Goal: Information Seeking & Learning: Learn about a topic

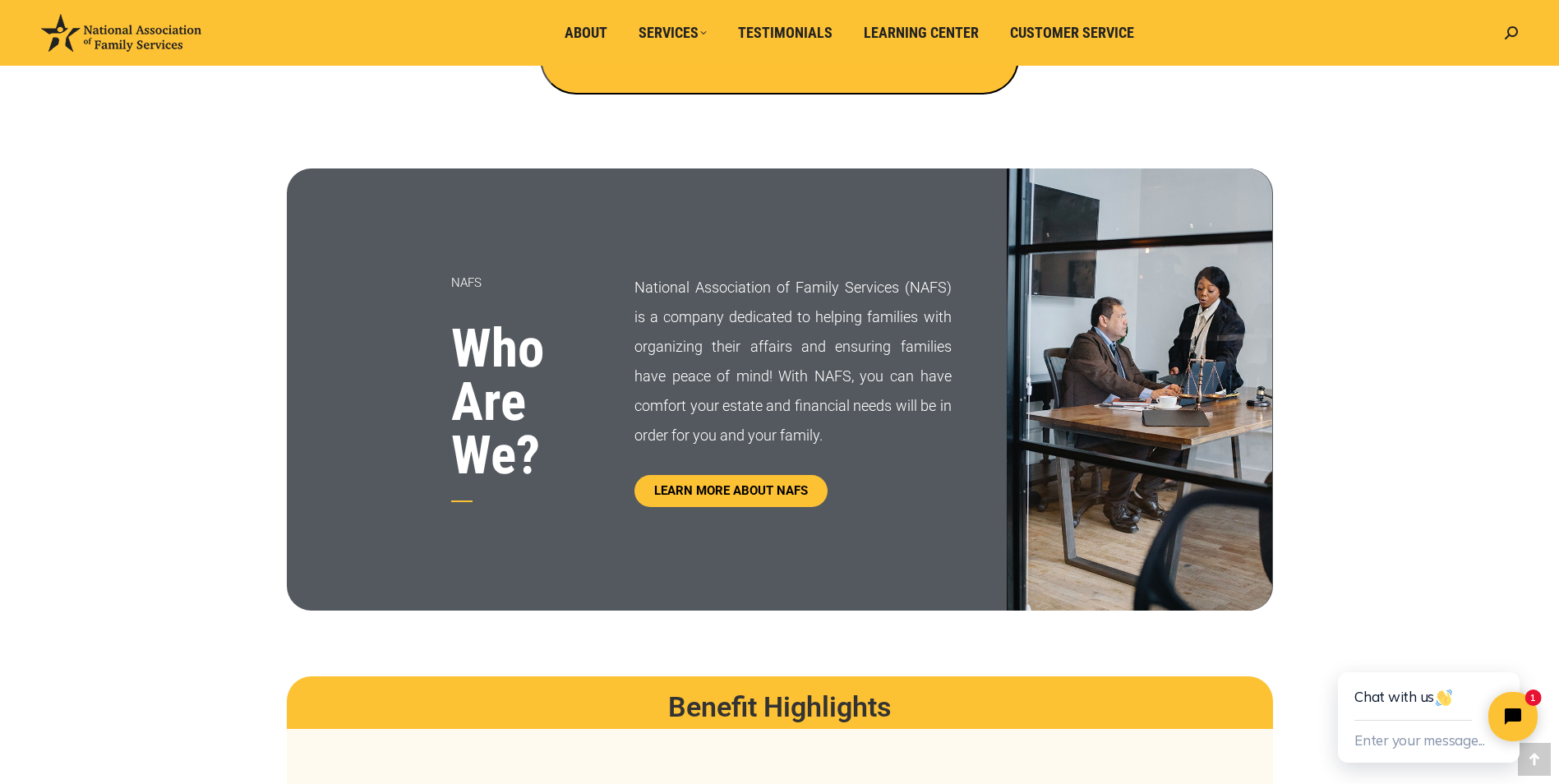
scroll to position [739, 0]
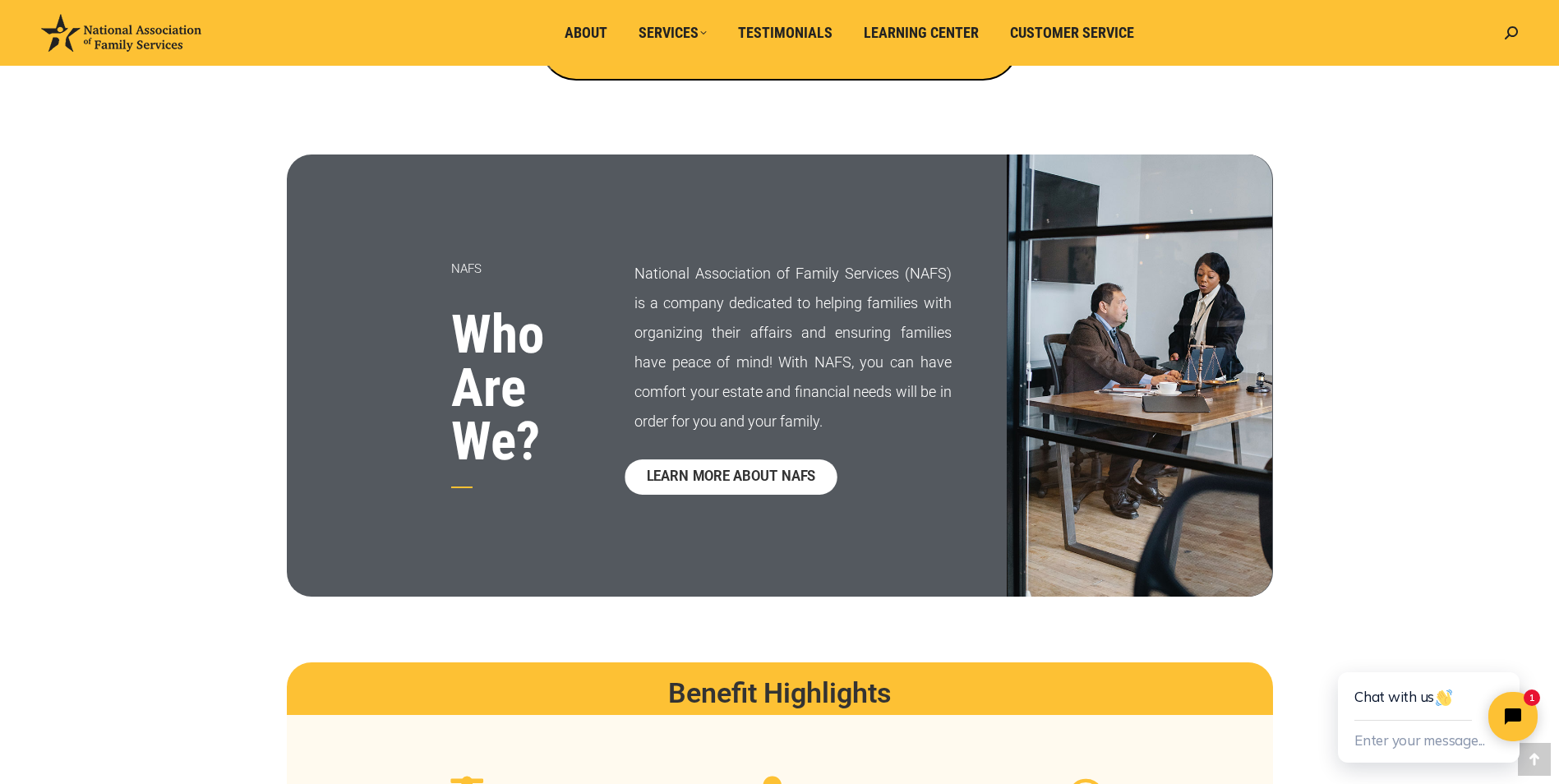
click at [715, 478] on span "LEARN MORE ABOUT NAFS" at bounding box center [732, 477] width 169 height 14
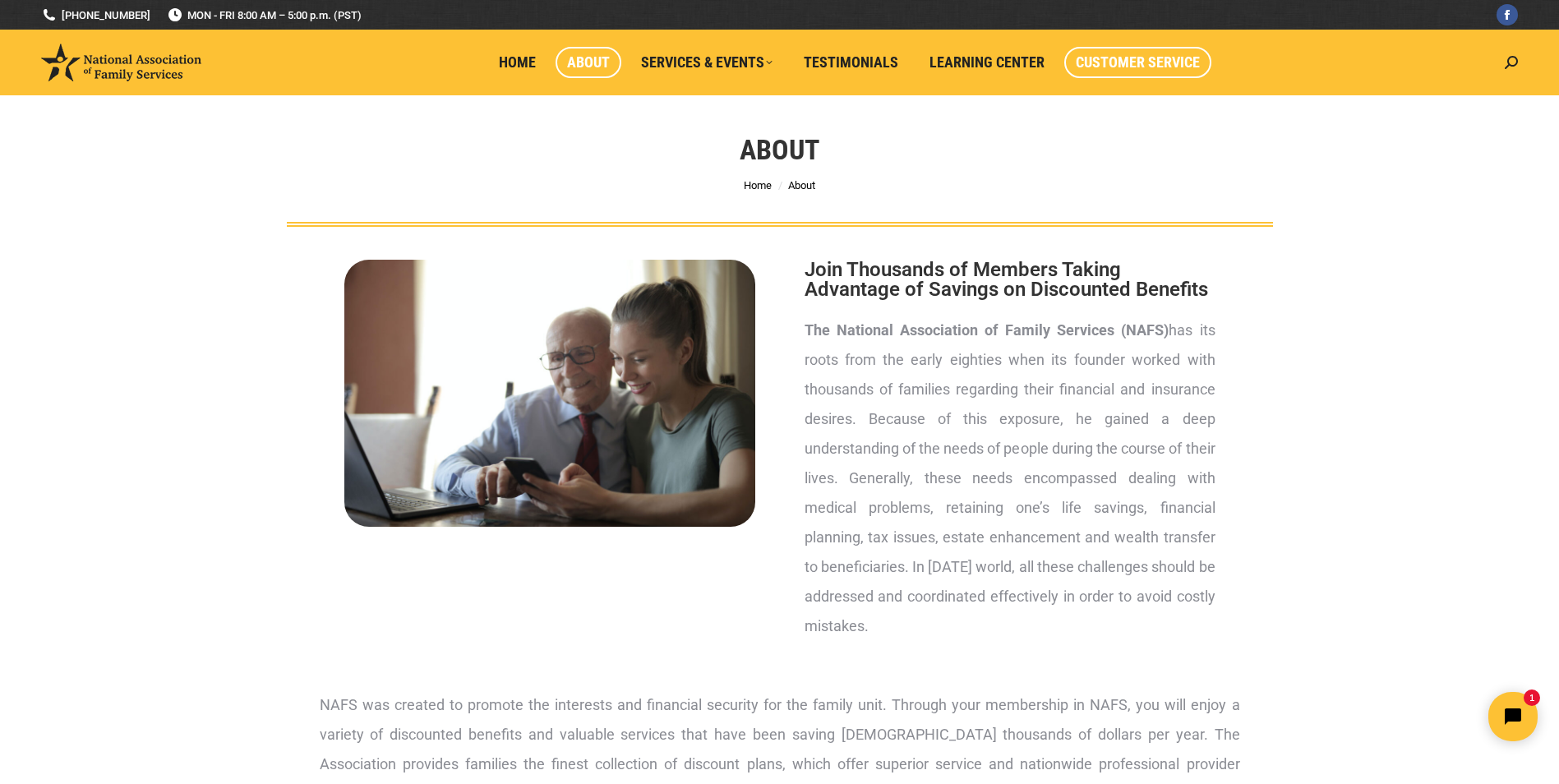
click at [1129, 65] on span "Customer Service" at bounding box center [1138, 62] width 124 height 18
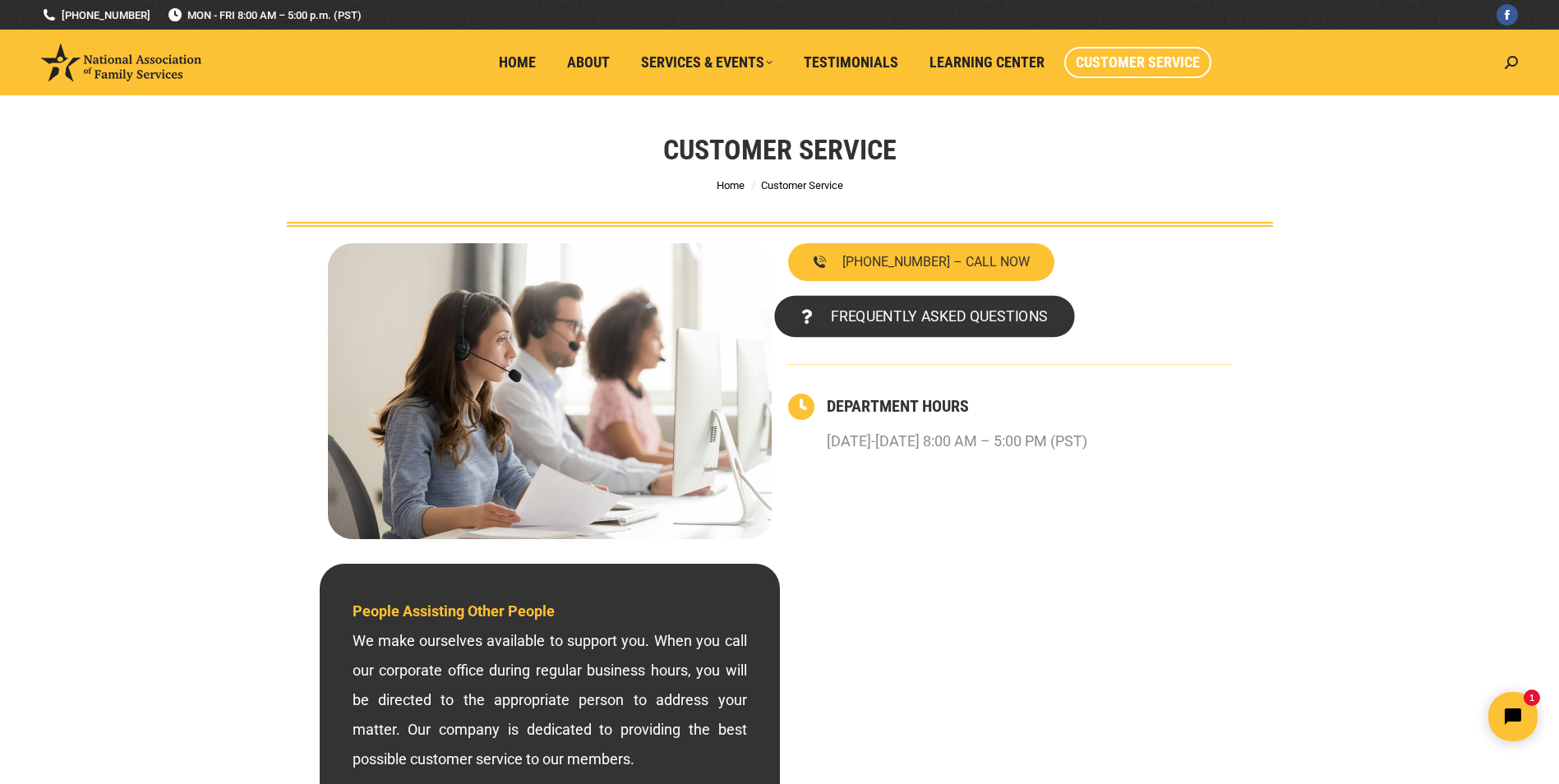
click at [923, 324] on span "FREQUENTLY ASKED QUESTIONS" at bounding box center [938, 316] width 217 height 15
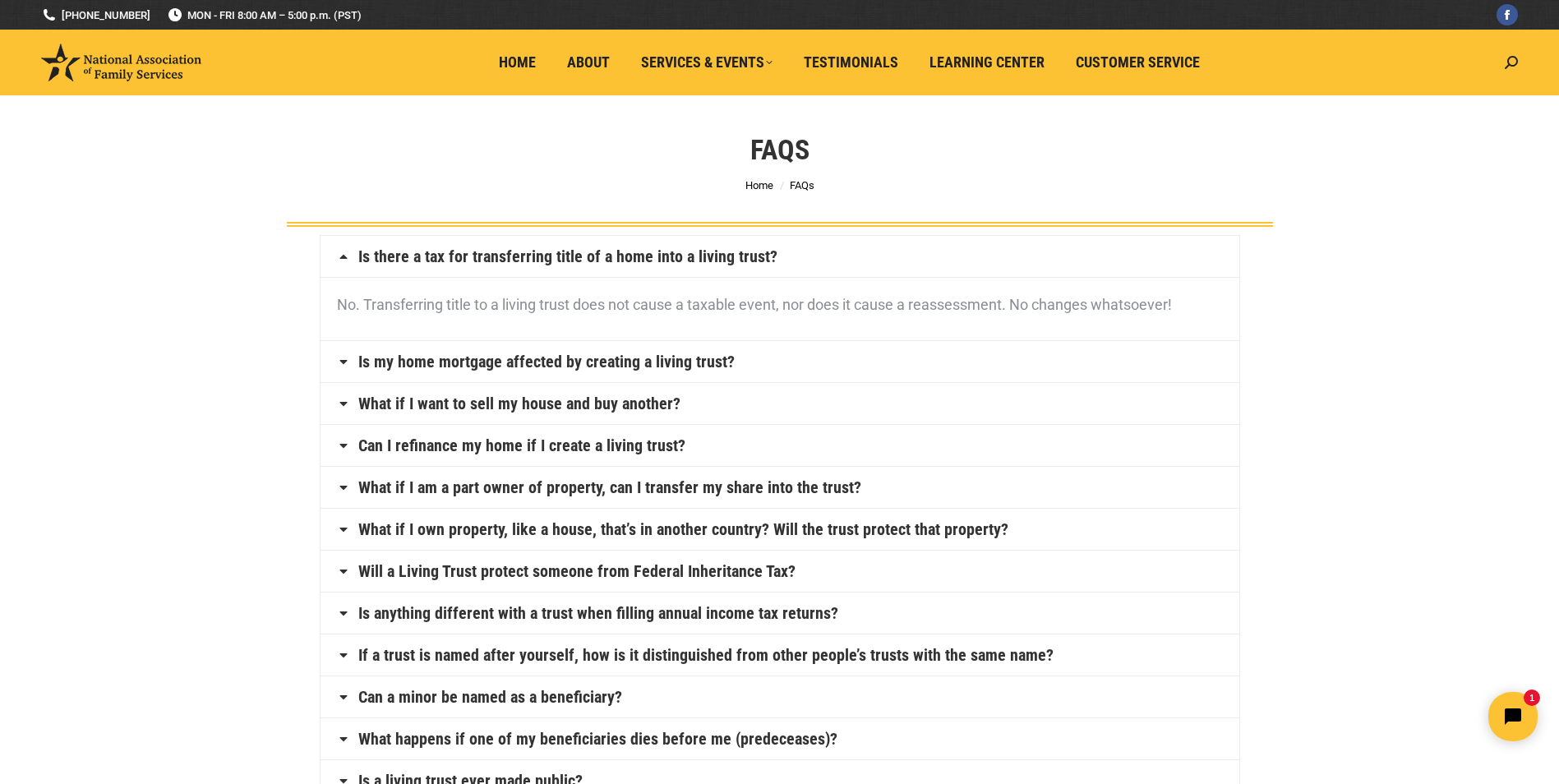
click at [355, 443] on h4 "Can I refinance my home if I create a living trust?" at bounding box center [780, 445] width 919 height 41
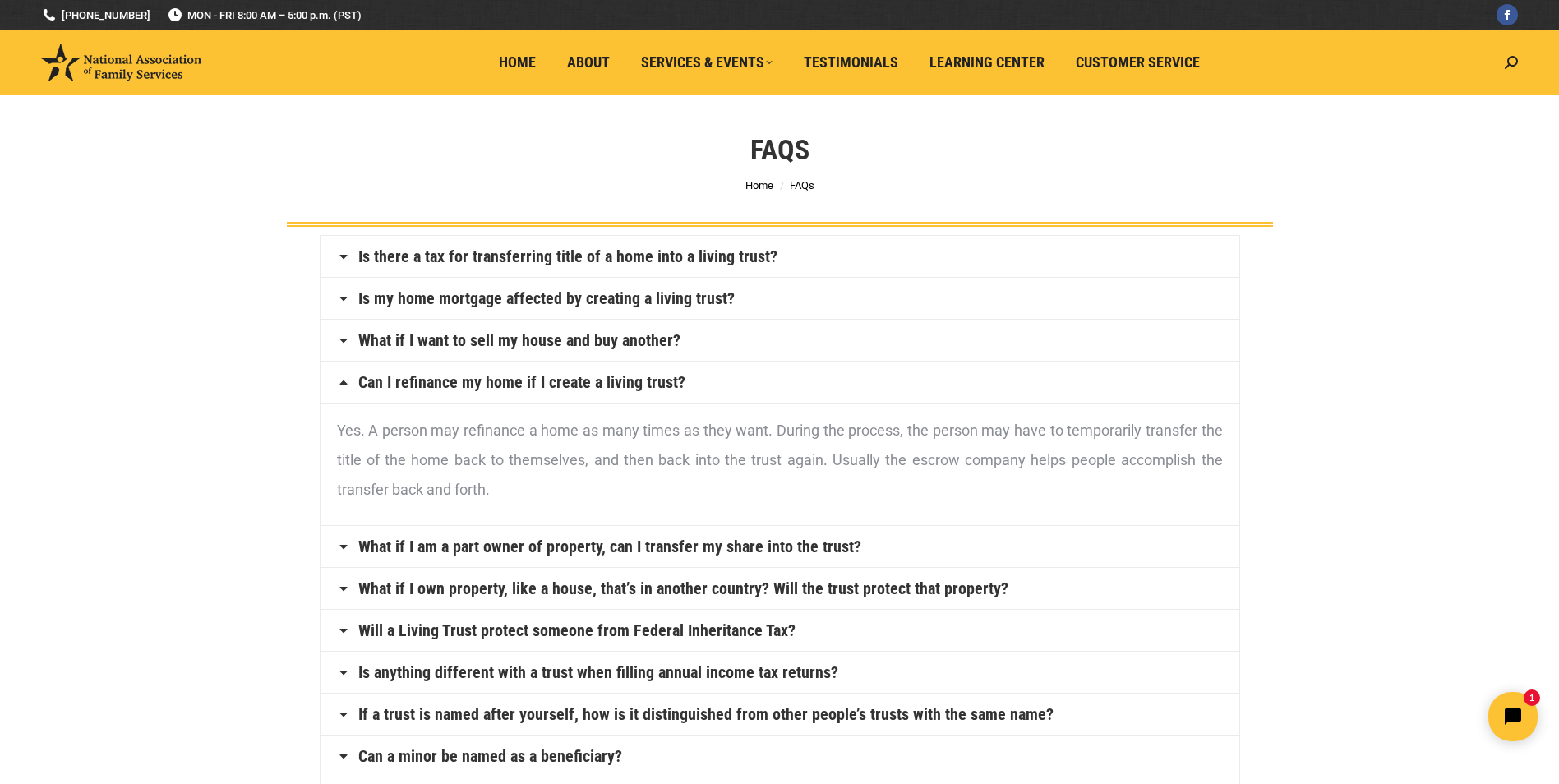
click at [341, 546] on icon at bounding box center [343, 546] width 13 height 13
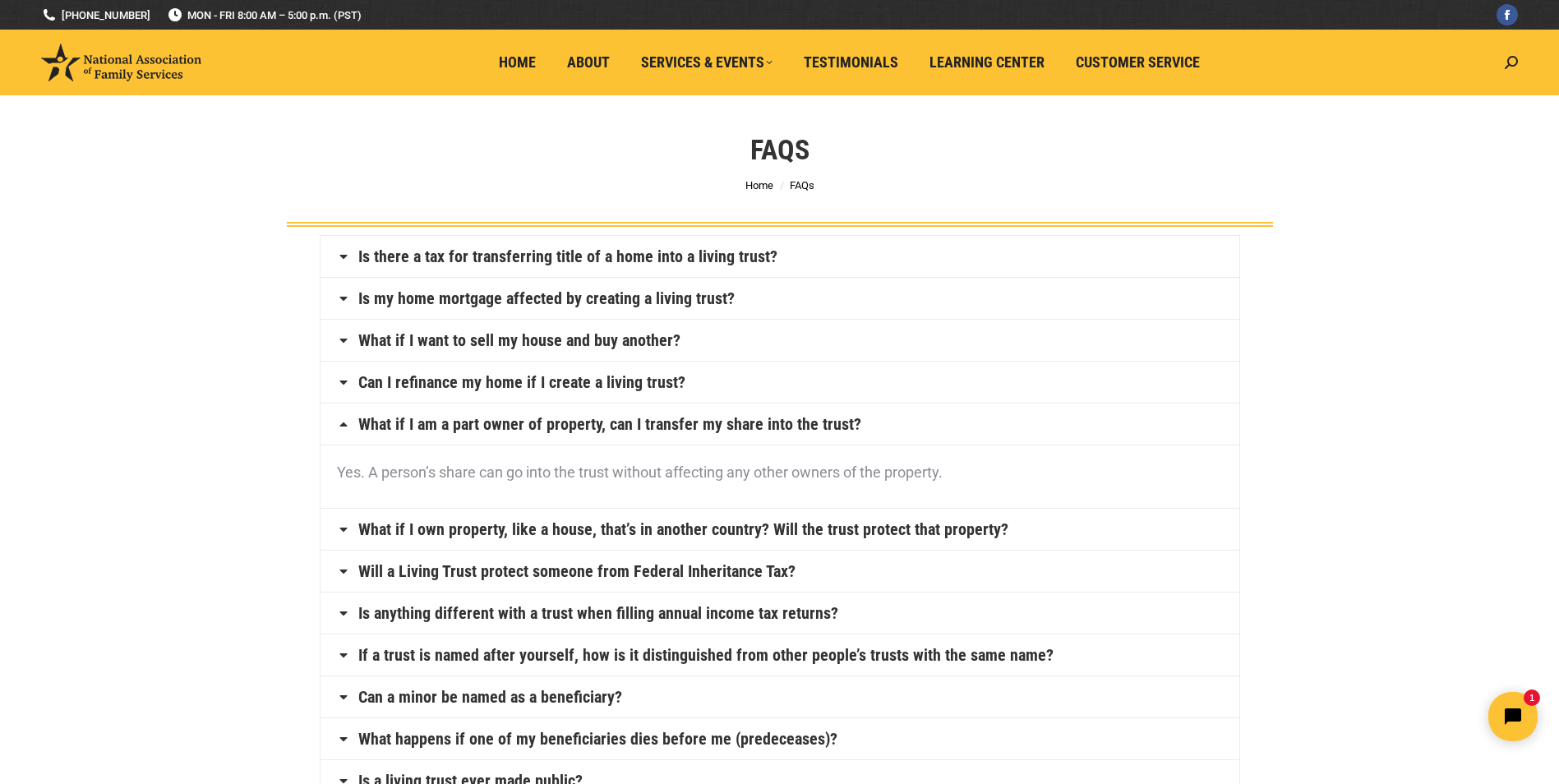
click at [341, 572] on icon at bounding box center [343, 571] width 13 height 13
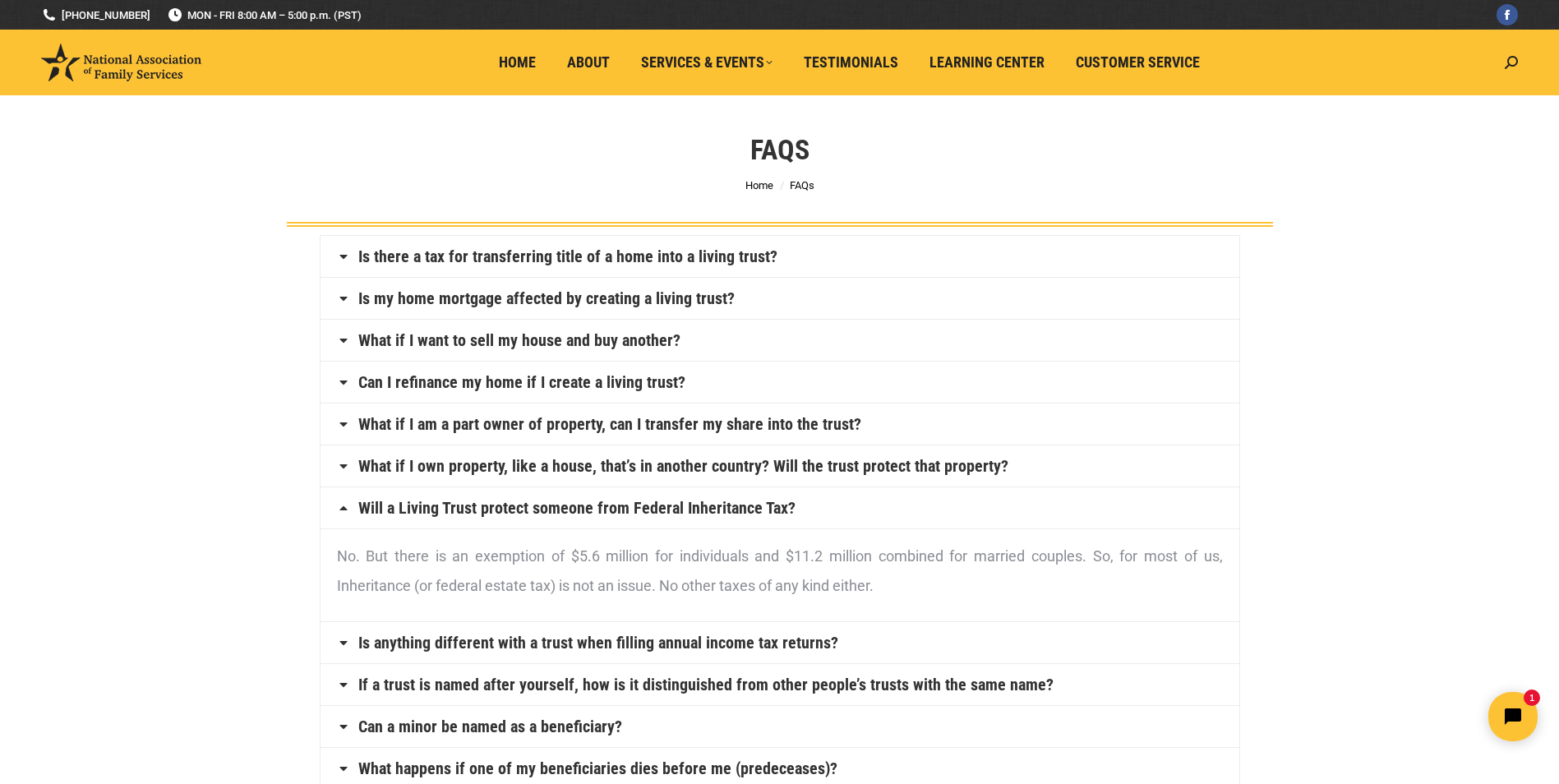
scroll to position [82, 0]
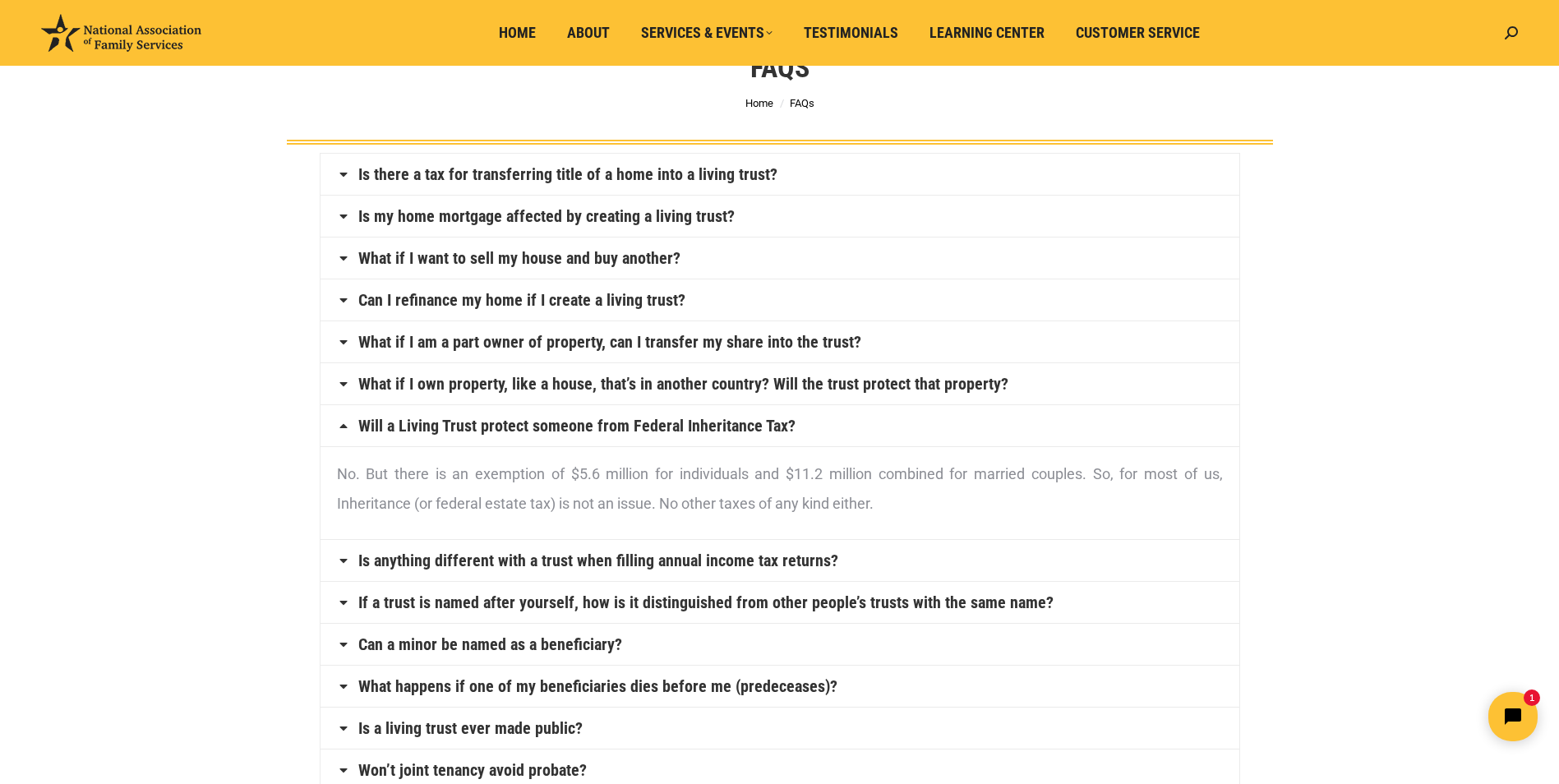
click at [352, 642] on h4 "Can a minor be named as a beneficiary?" at bounding box center [780, 643] width 919 height 41
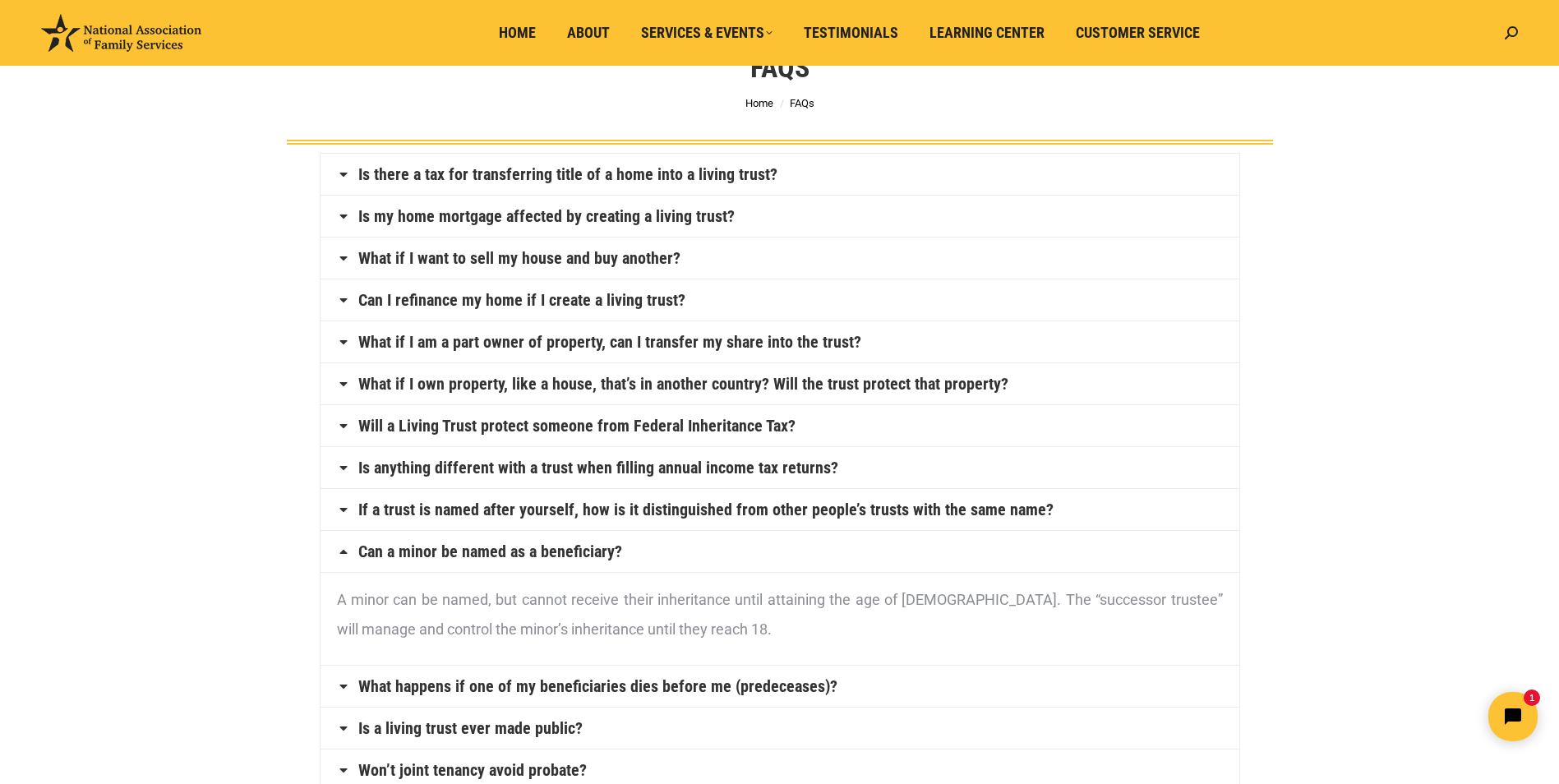
click at [337, 550] on icon at bounding box center [343, 551] width 13 height 13
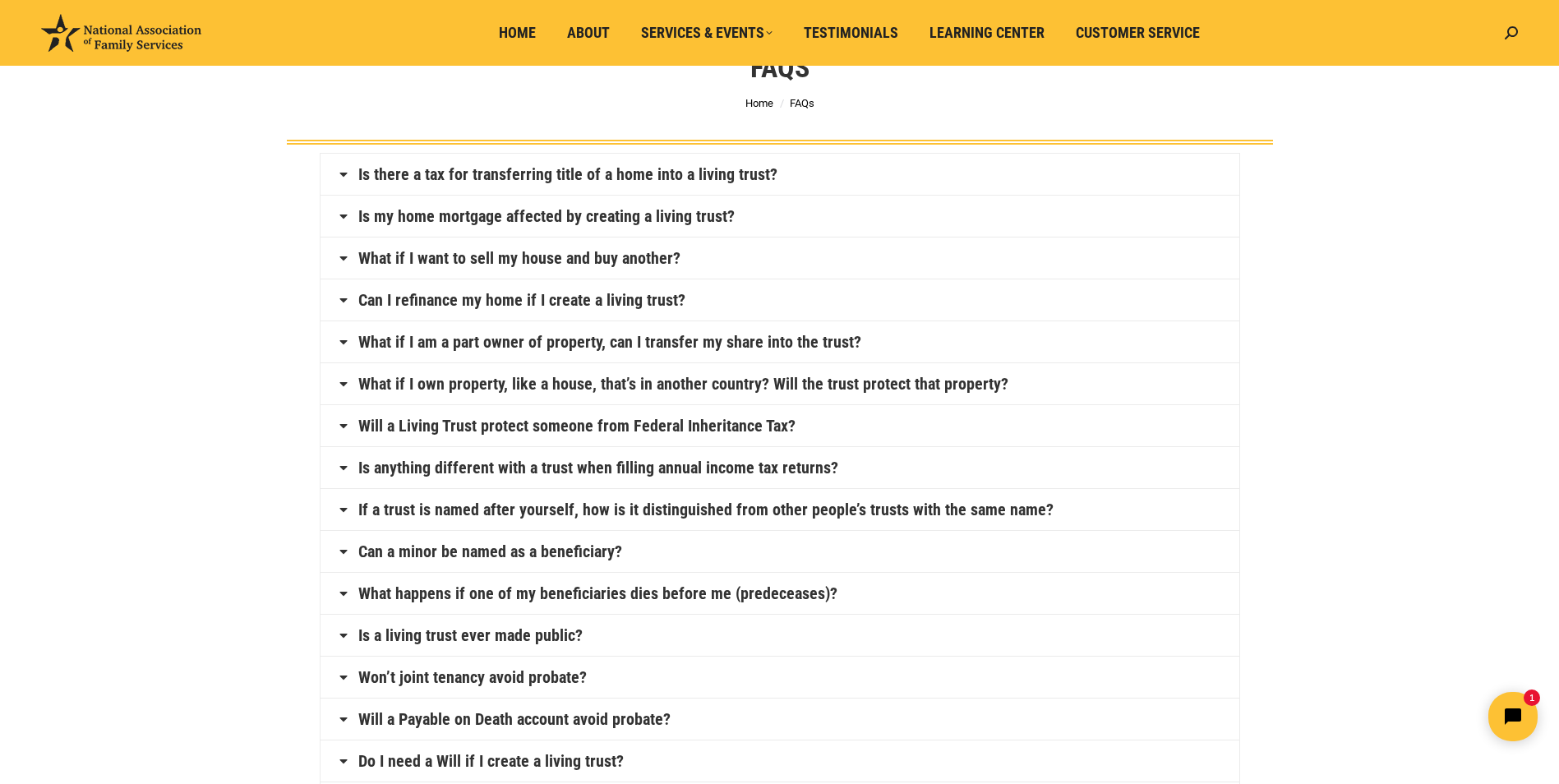
click at [341, 593] on icon at bounding box center [343, 593] width 13 height 13
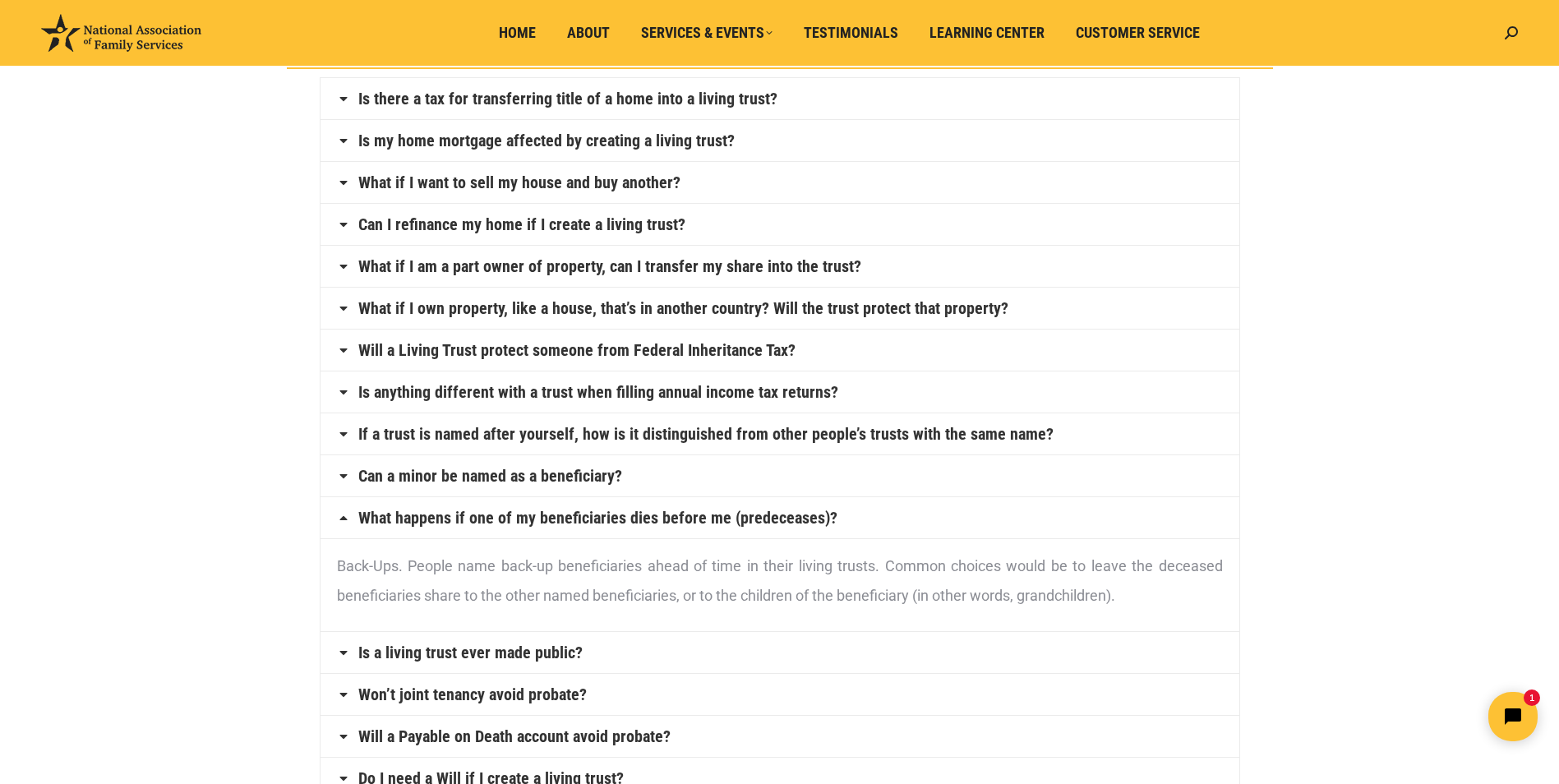
scroll to position [246, 0]
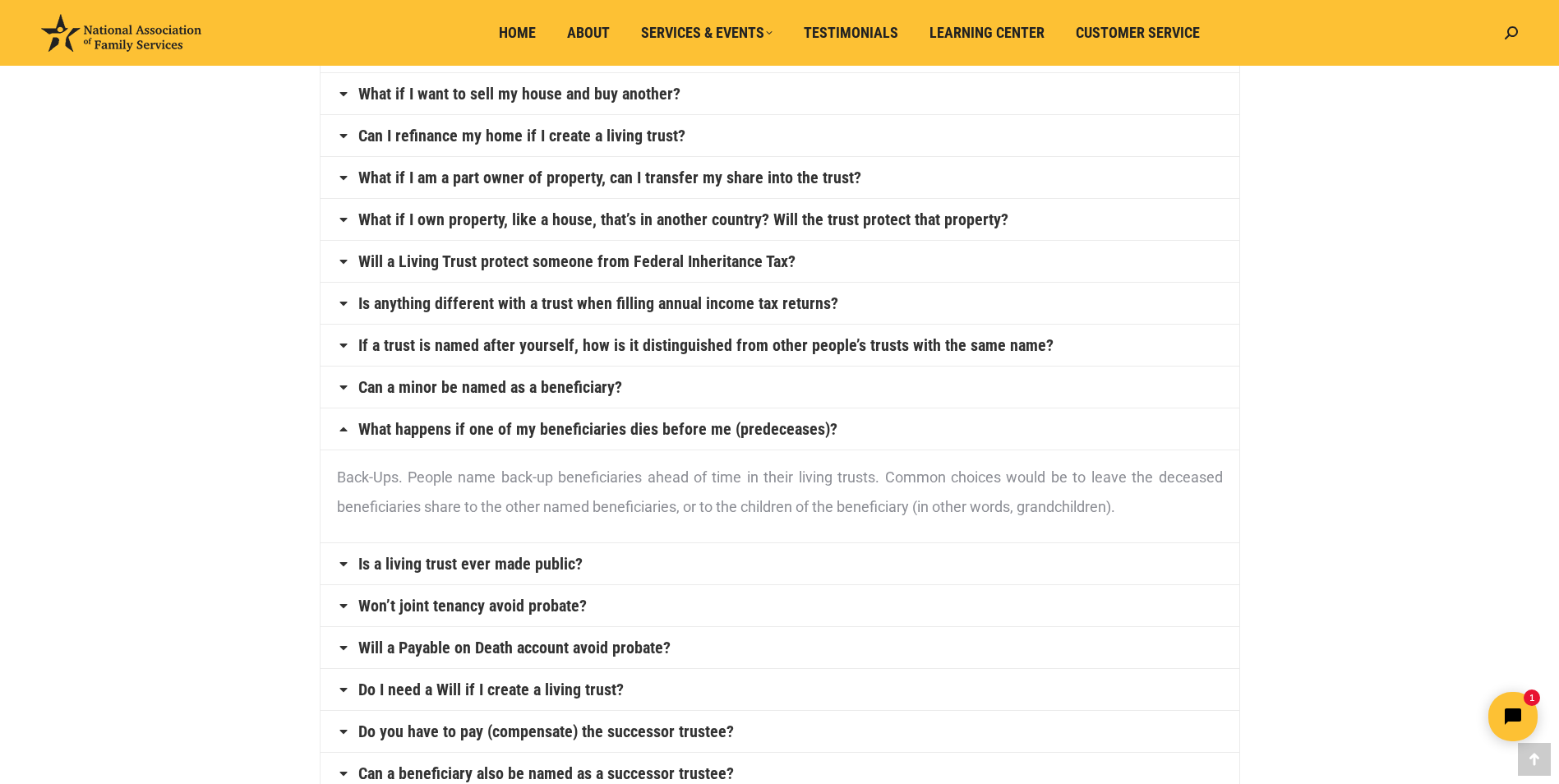
click at [339, 568] on icon at bounding box center [343, 563] width 13 height 13
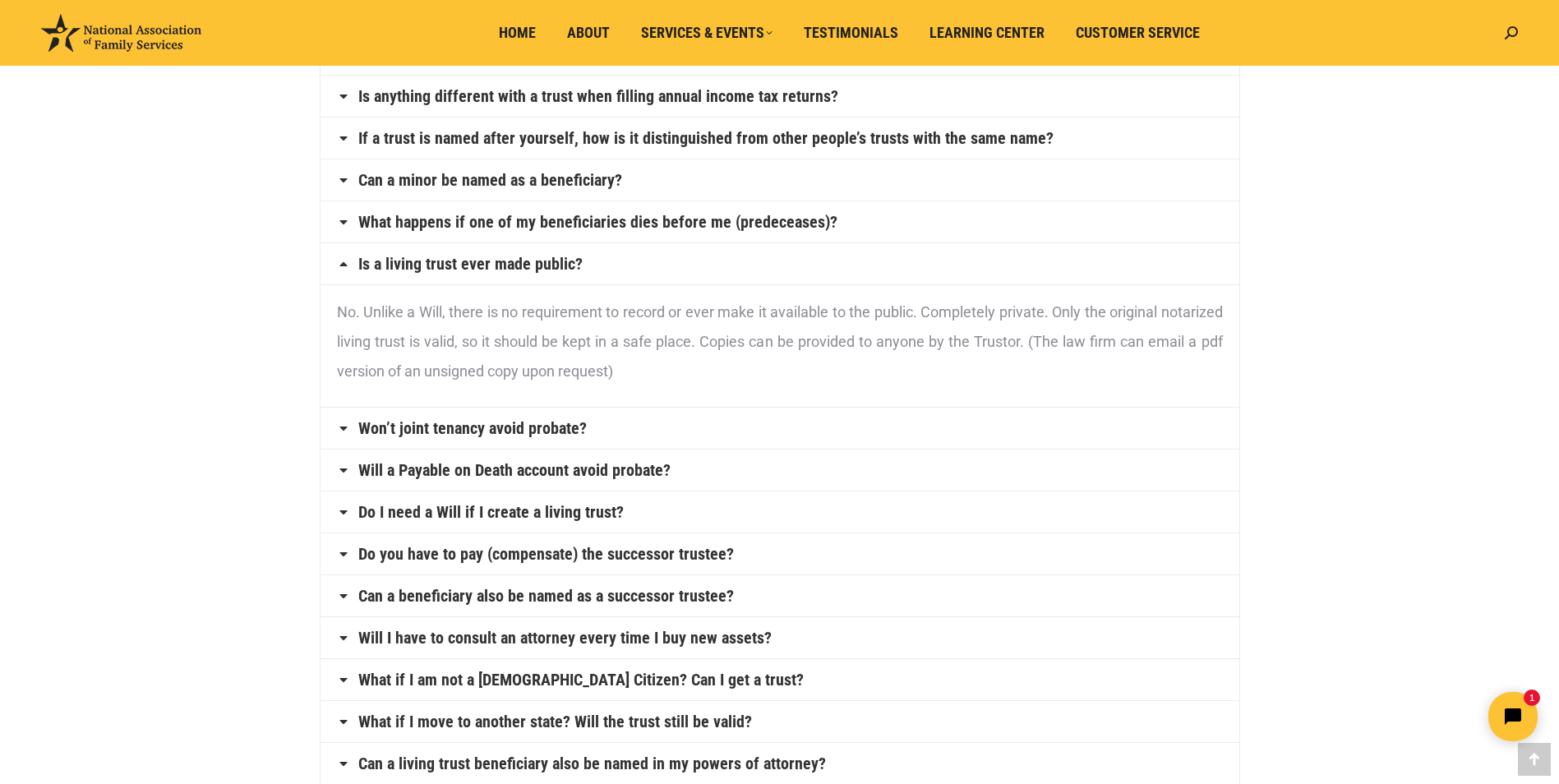
scroll to position [493, 0]
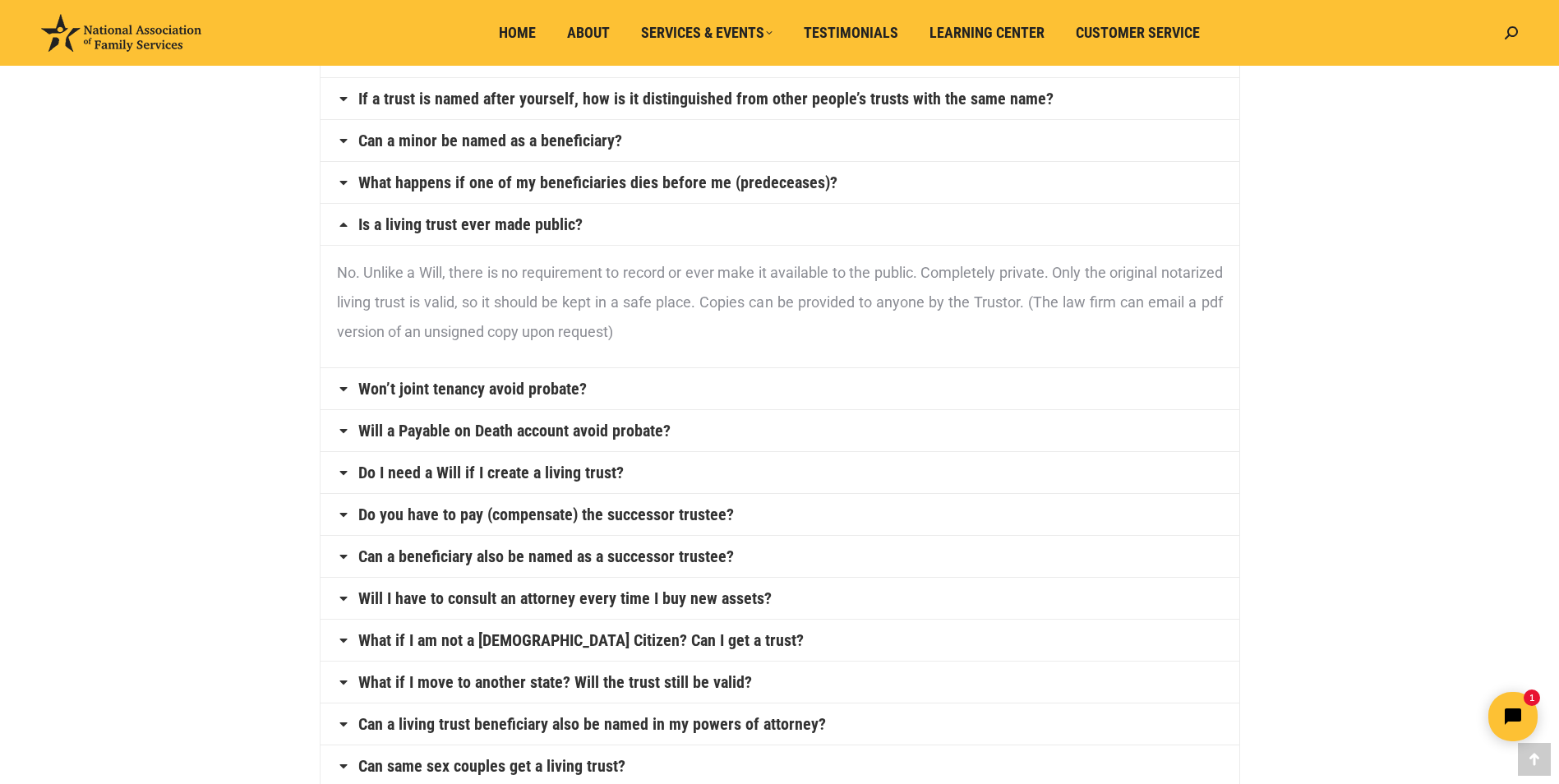
click at [341, 391] on icon at bounding box center [343, 389] width 13 height 13
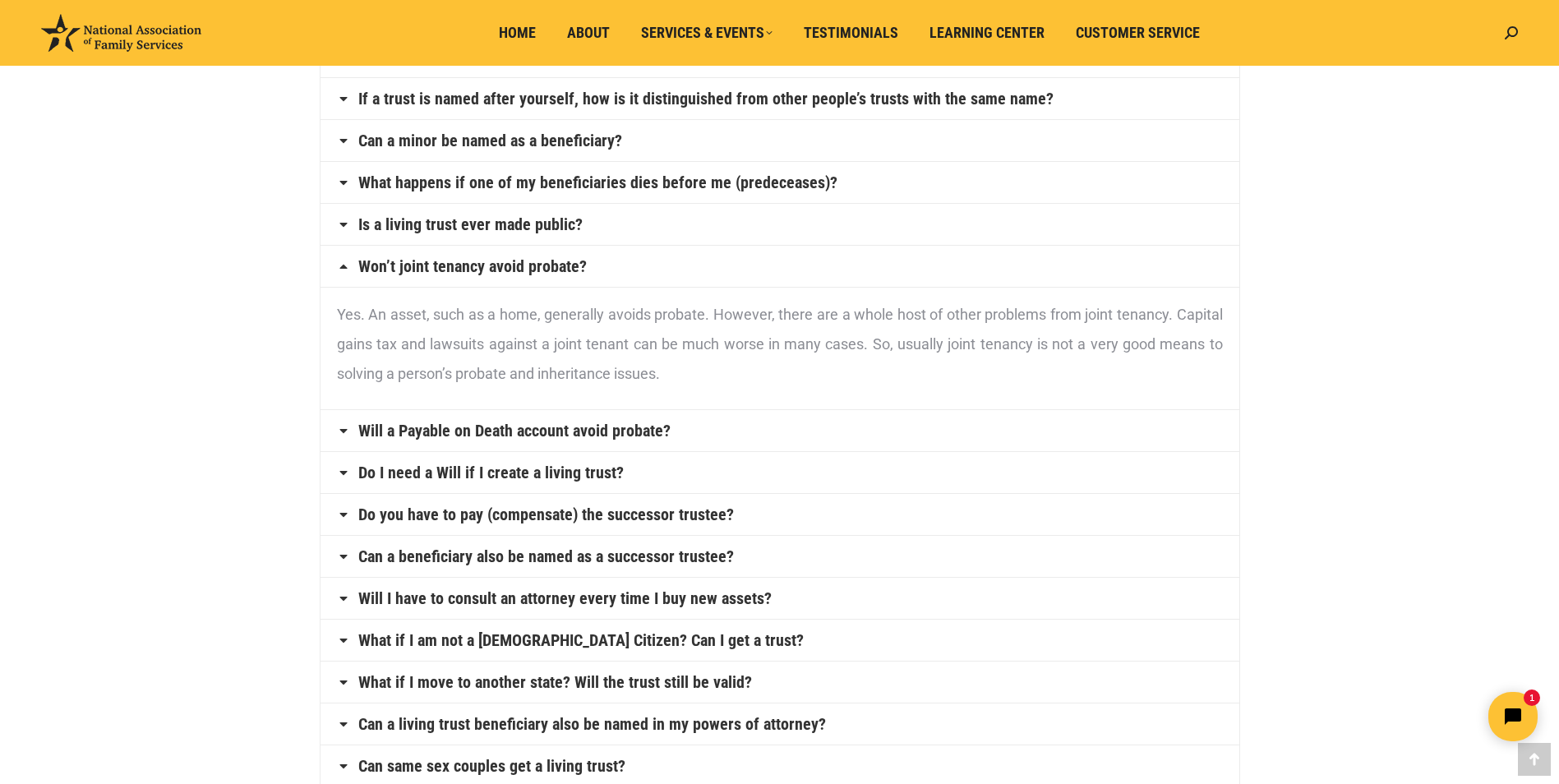
click at [347, 470] on icon at bounding box center [343, 472] width 13 height 13
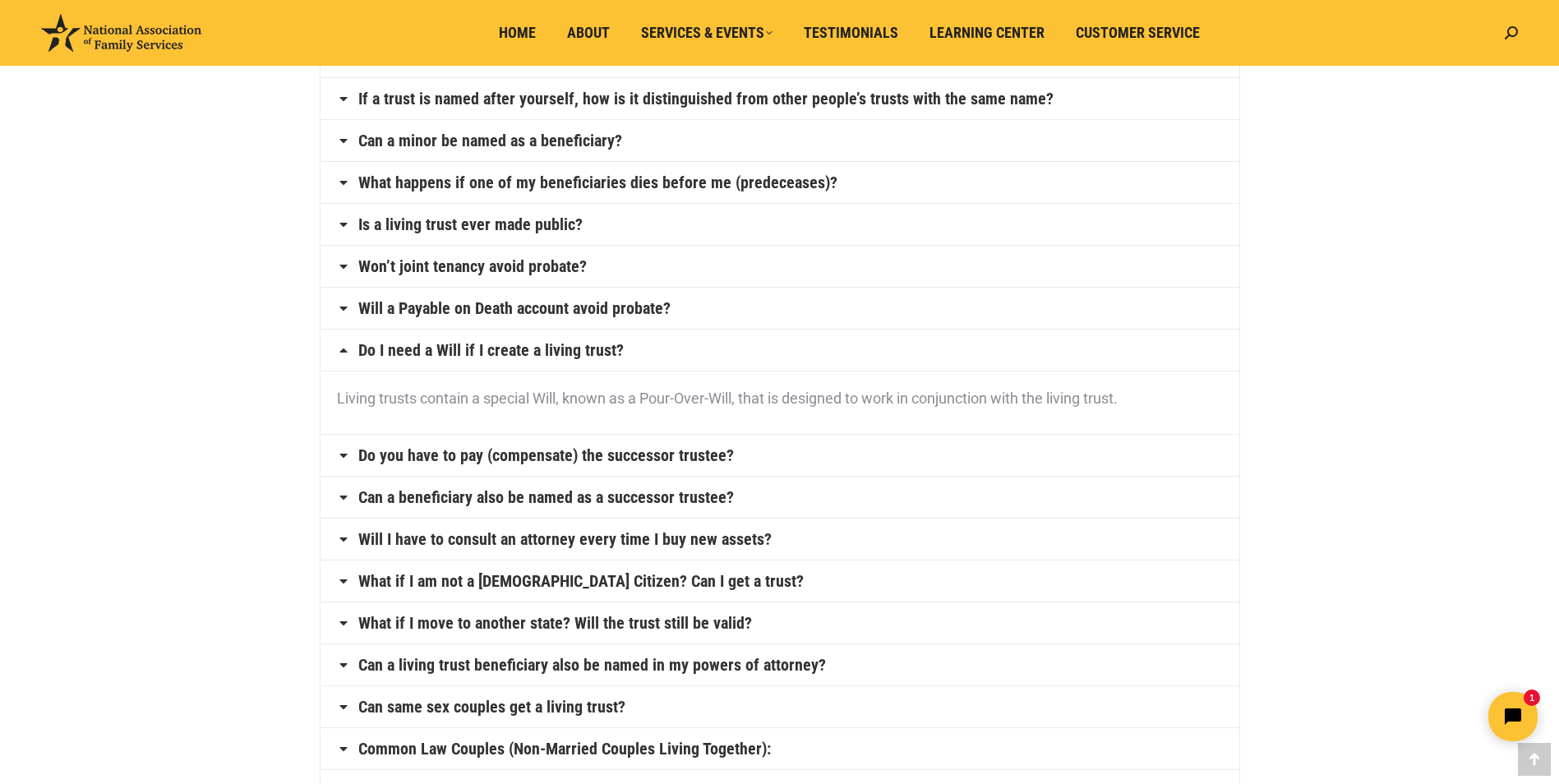
click at [347, 501] on icon at bounding box center [343, 497] width 13 height 13
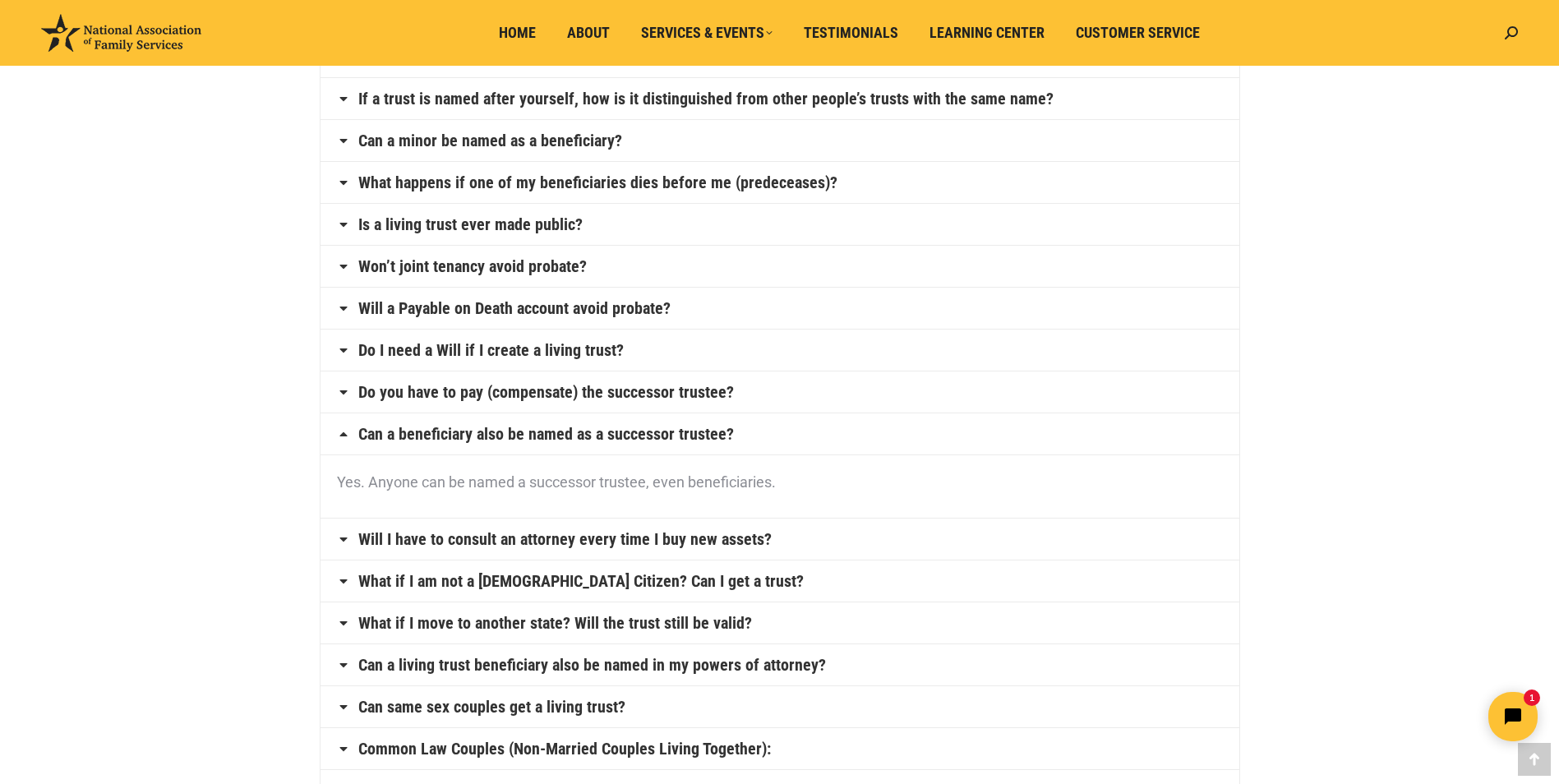
click at [344, 437] on icon at bounding box center [343, 433] width 13 height 13
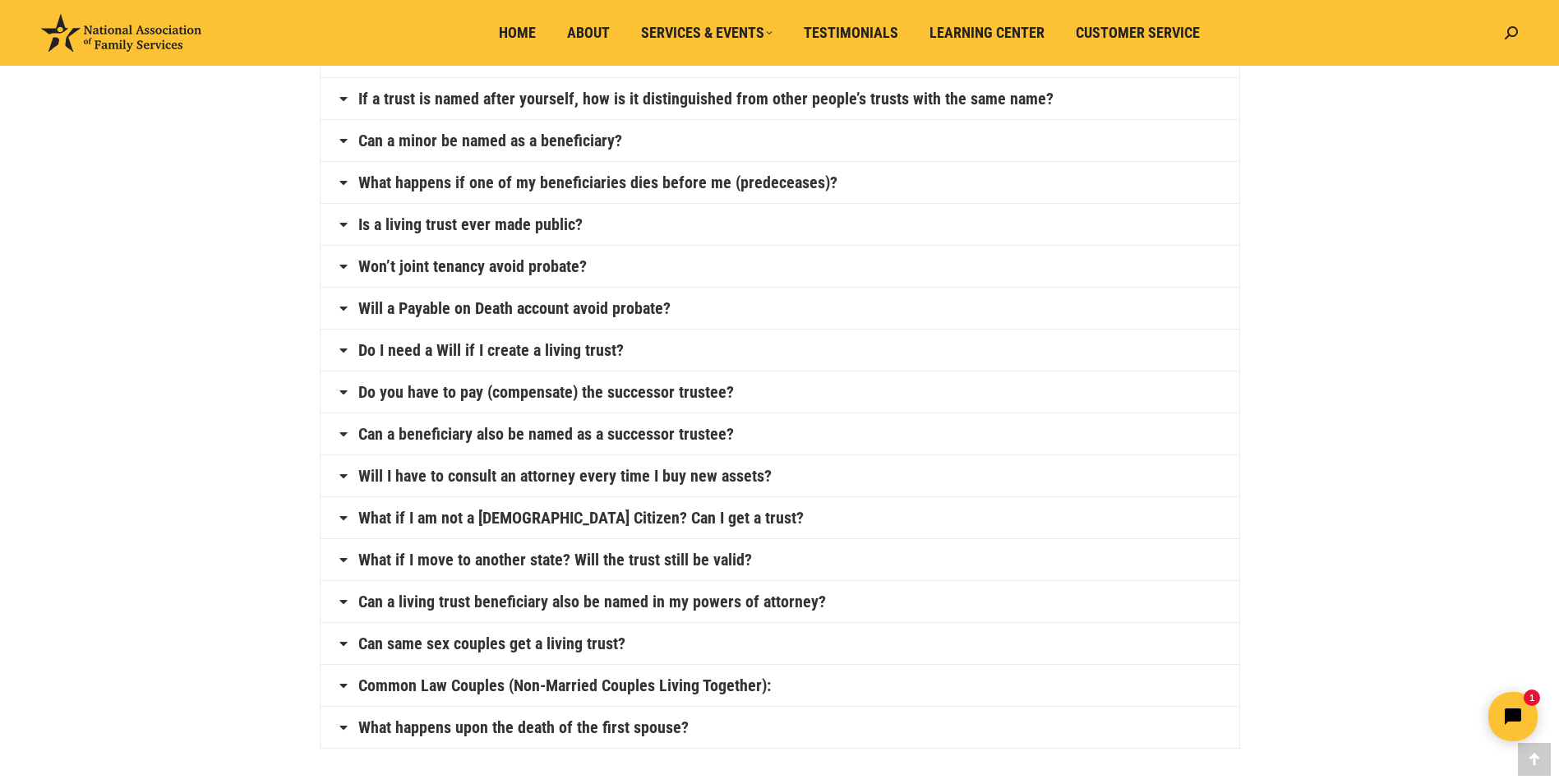
click at [341, 513] on icon at bounding box center [343, 517] width 13 height 13
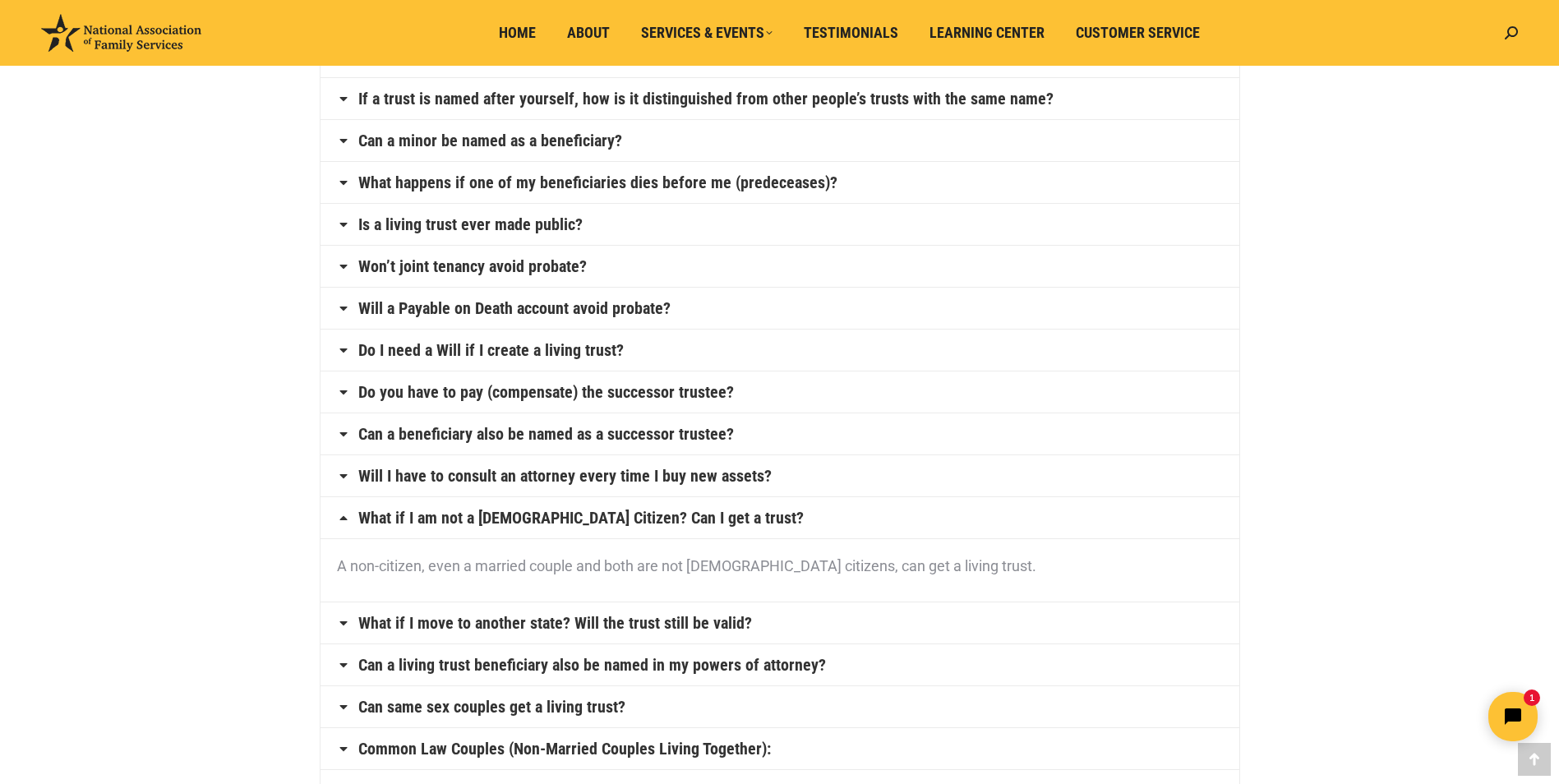
click at [345, 621] on icon at bounding box center [343, 622] width 13 height 13
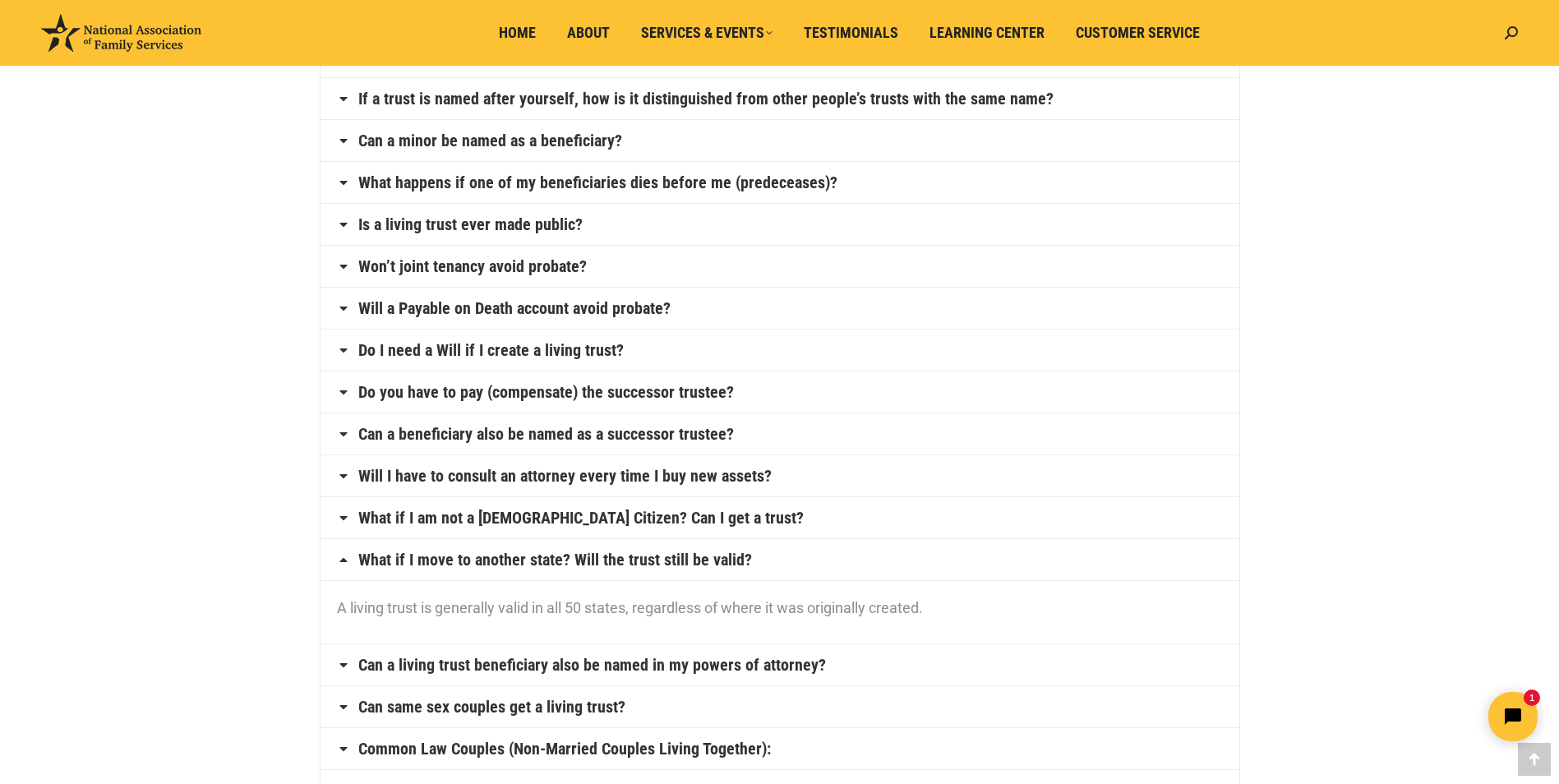
click at [345, 560] on icon at bounding box center [343, 559] width 13 height 13
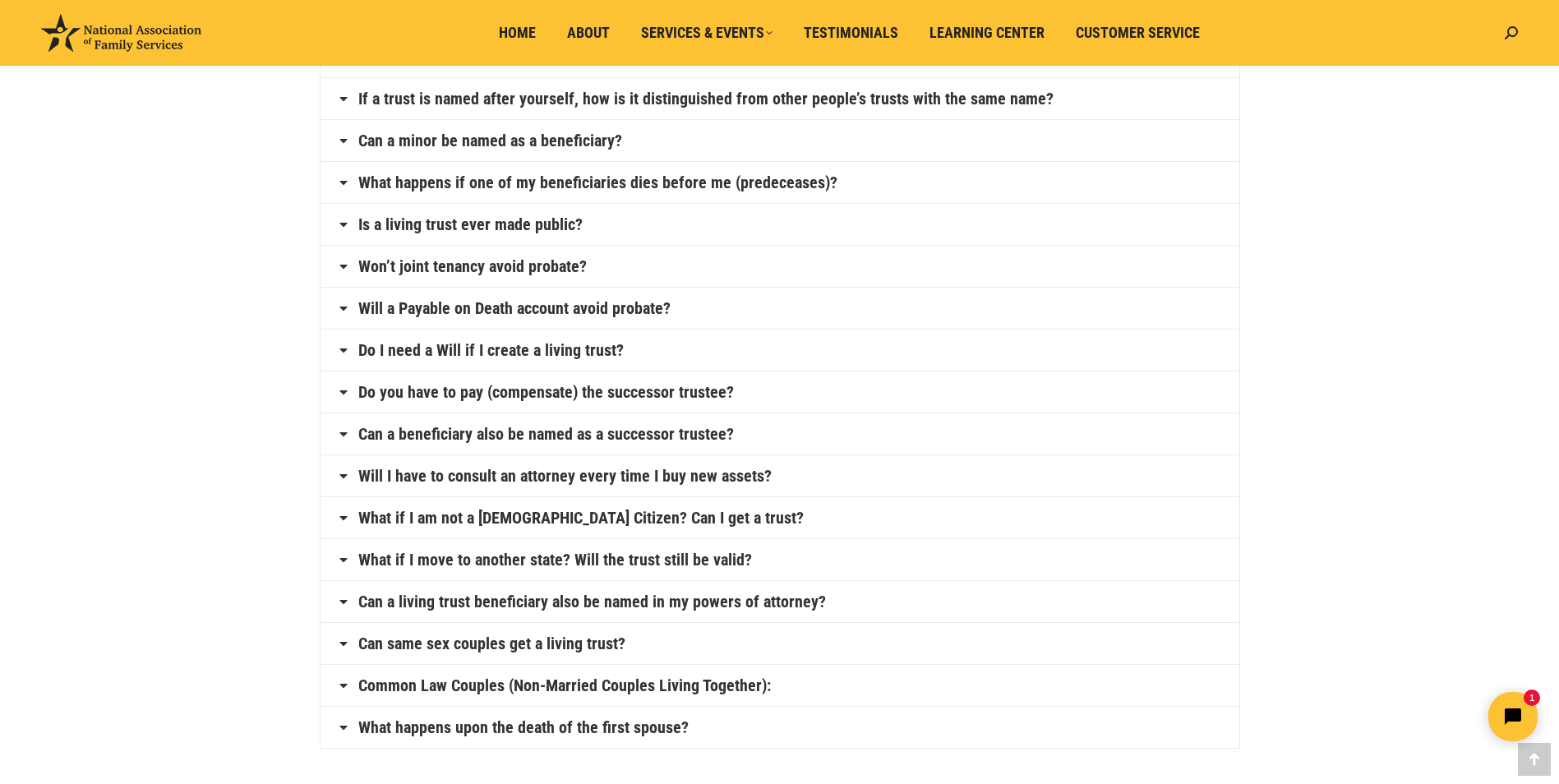
click at [344, 598] on icon at bounding box center [343, 601] width 13 height 13
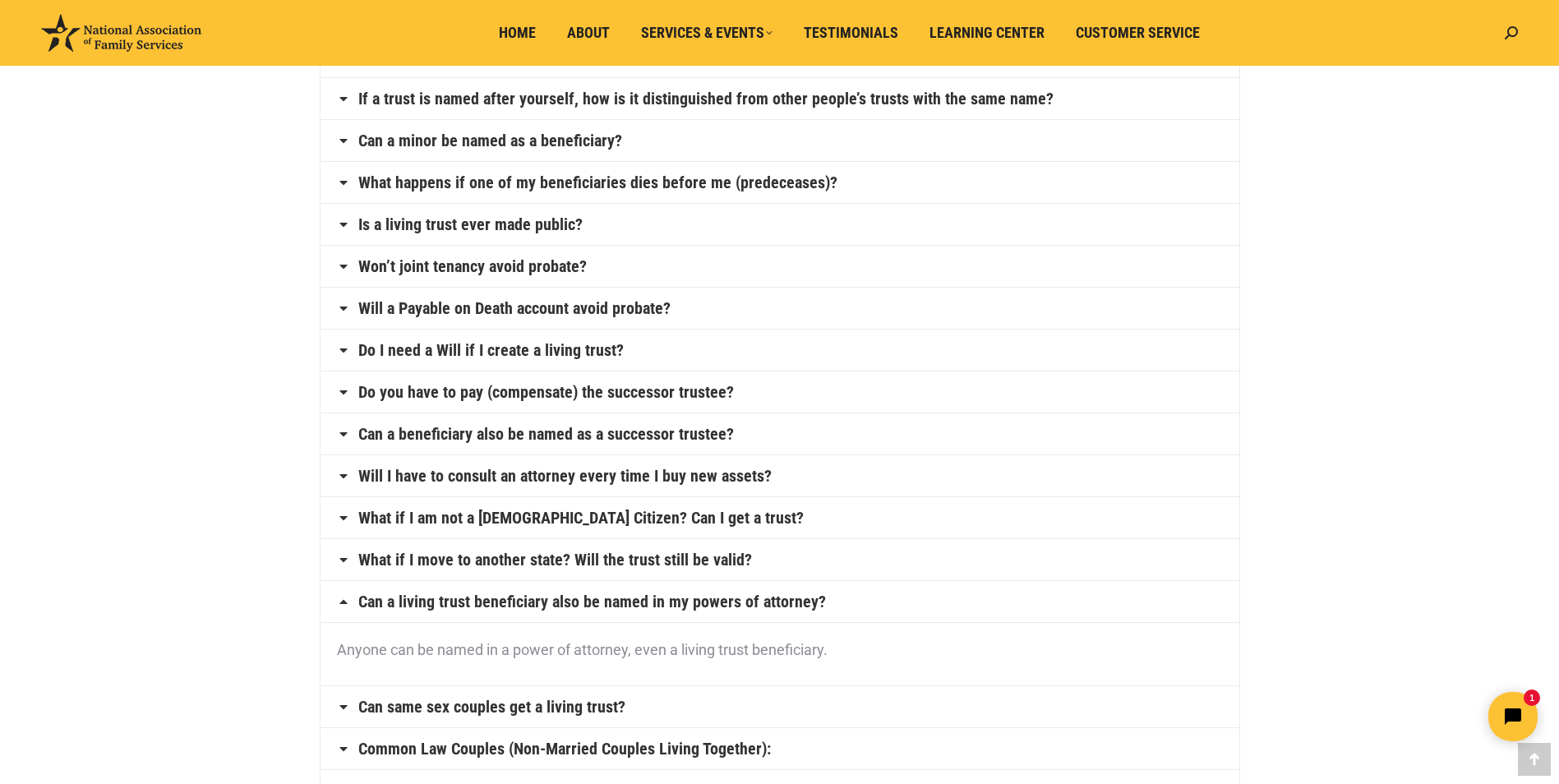
click at [346, 603] on icon at bounding box center [343, 601] width 13 height 13
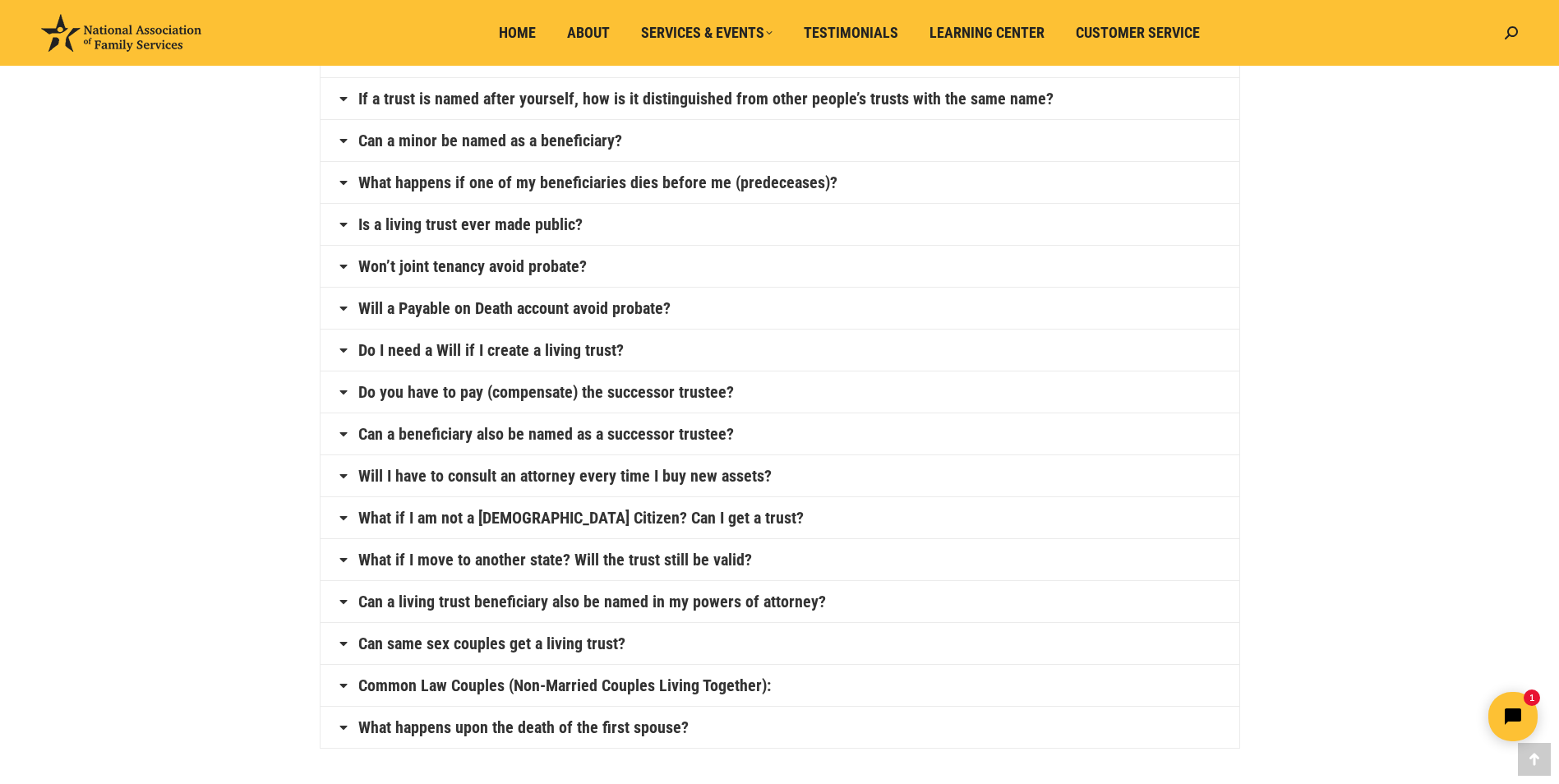
click at [344, 639] on icon at bounding box center [343, 643] width 13 height 13
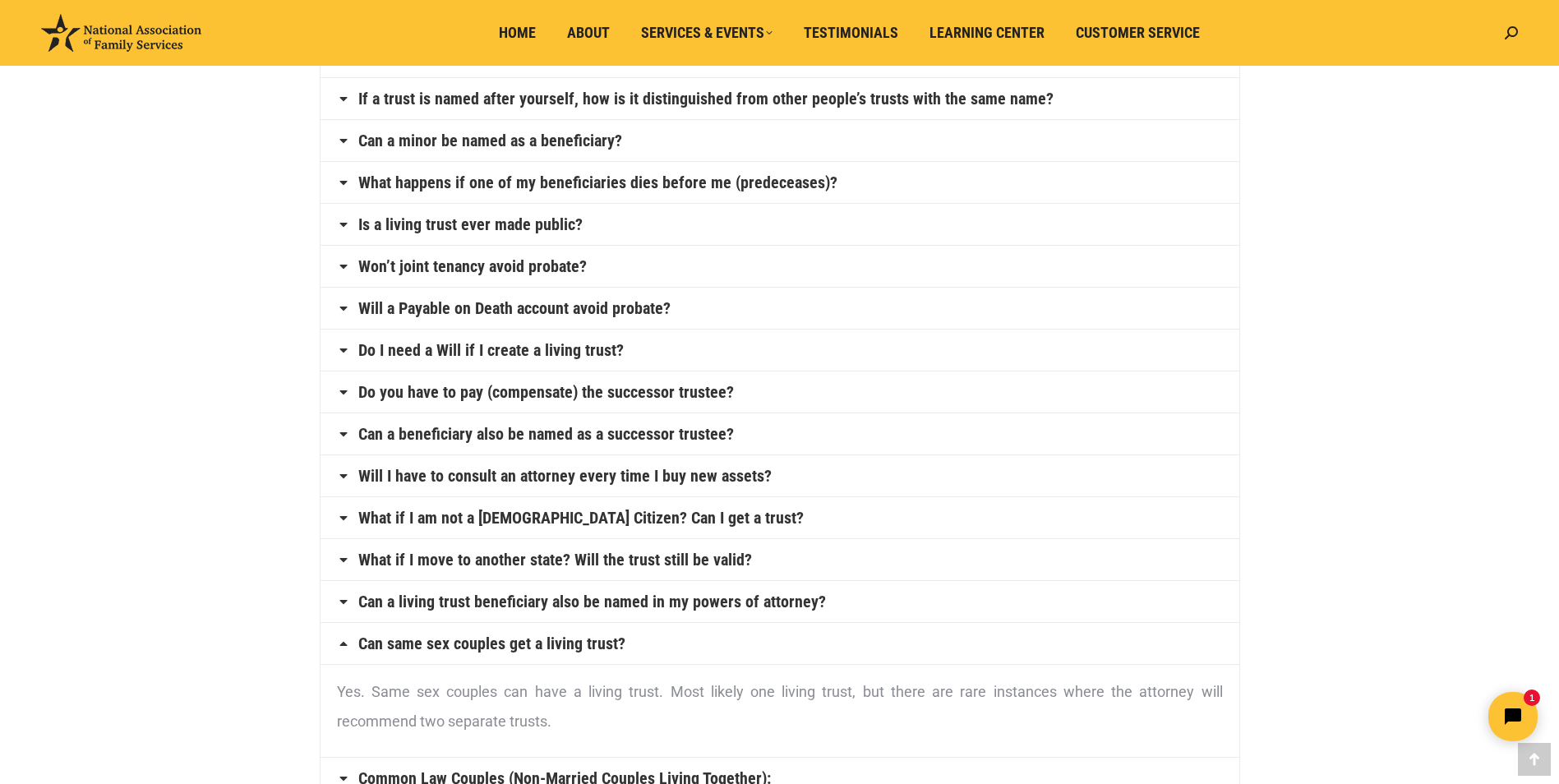
click at [341, 647] on icon at bounding box center [343, 643] width 13 height 13
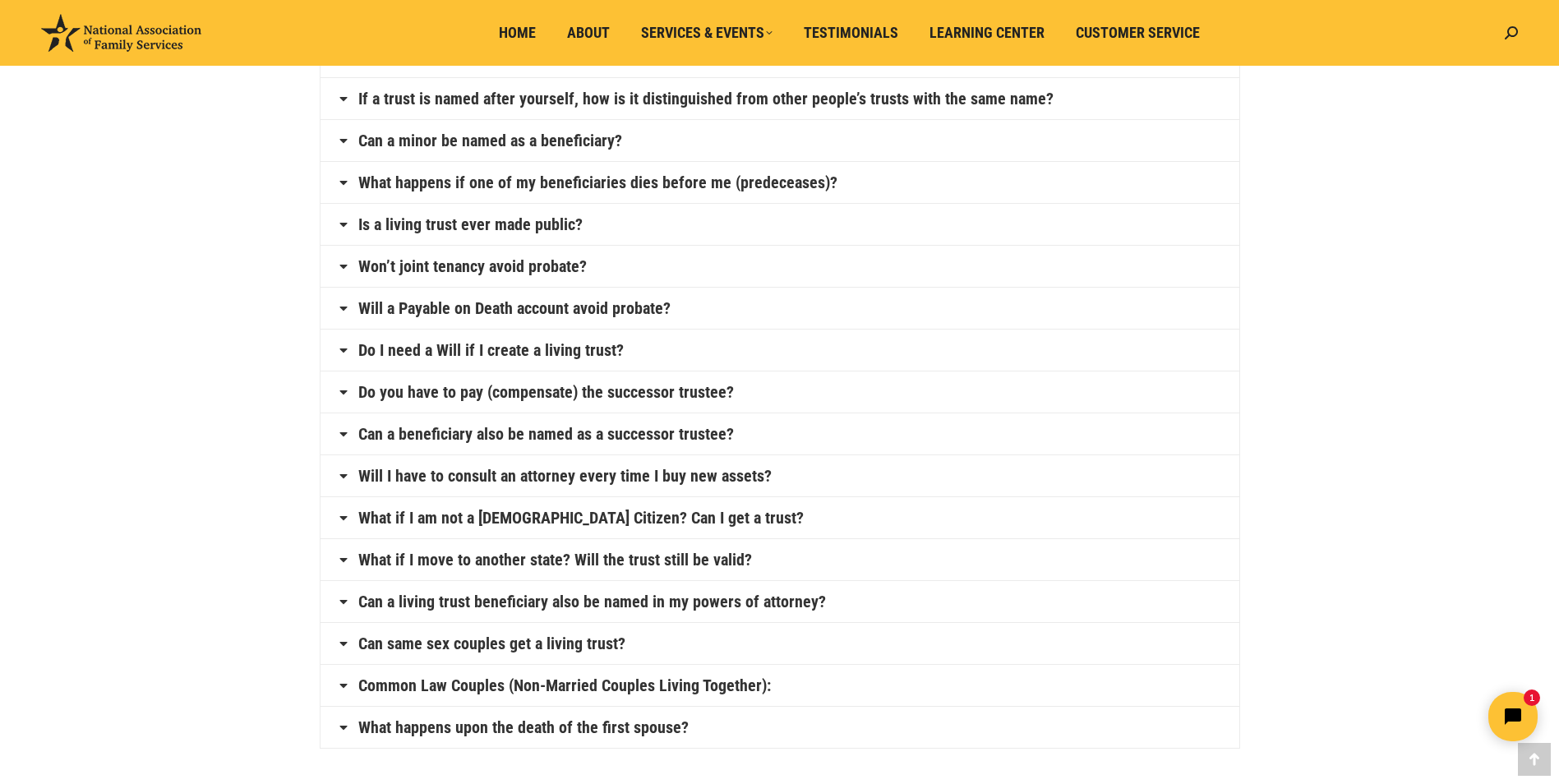
click at [341, 683] on icon at bounding box center [343, 684] width 13 height 13
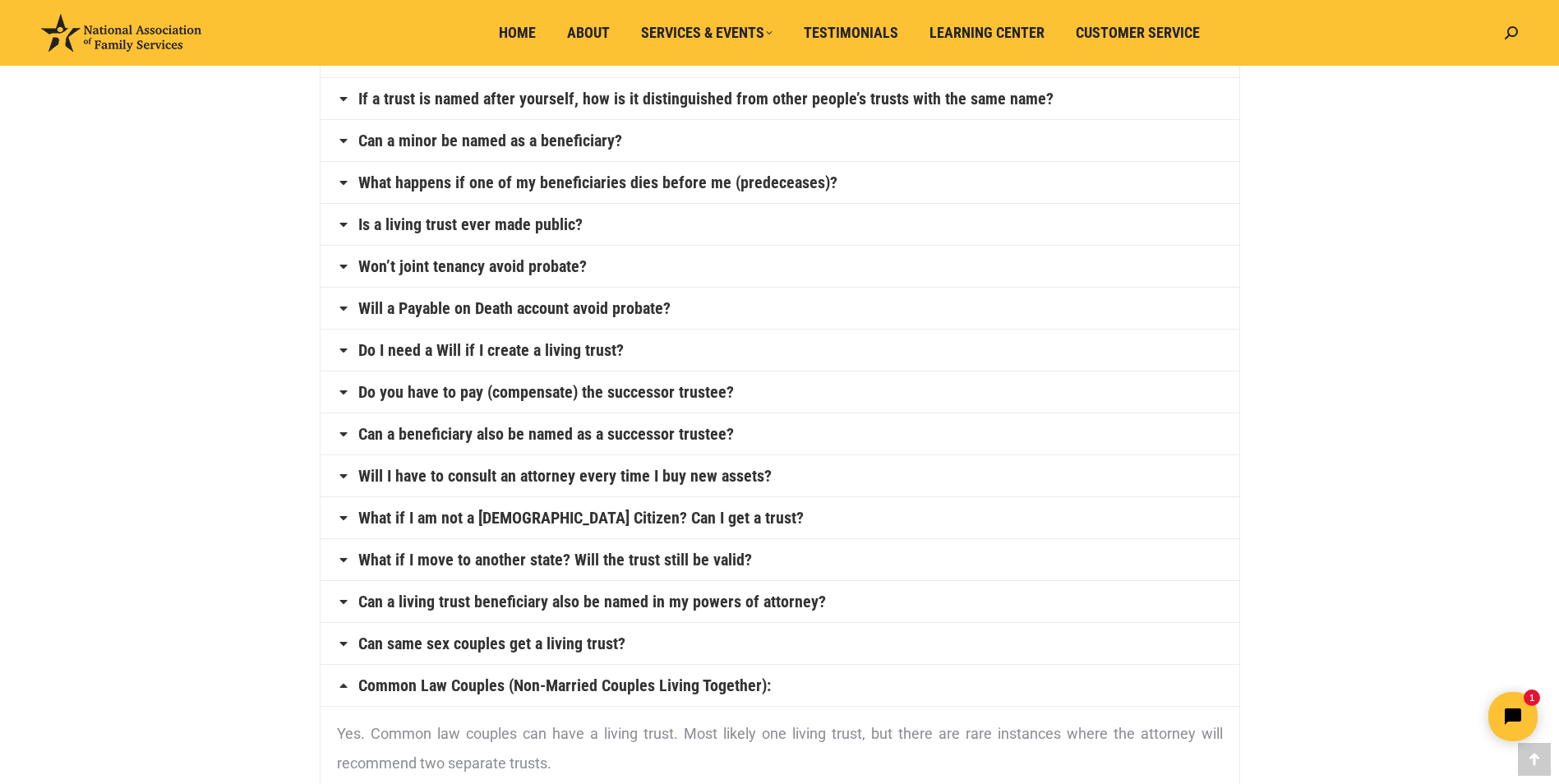
scroll to position [657, 0]
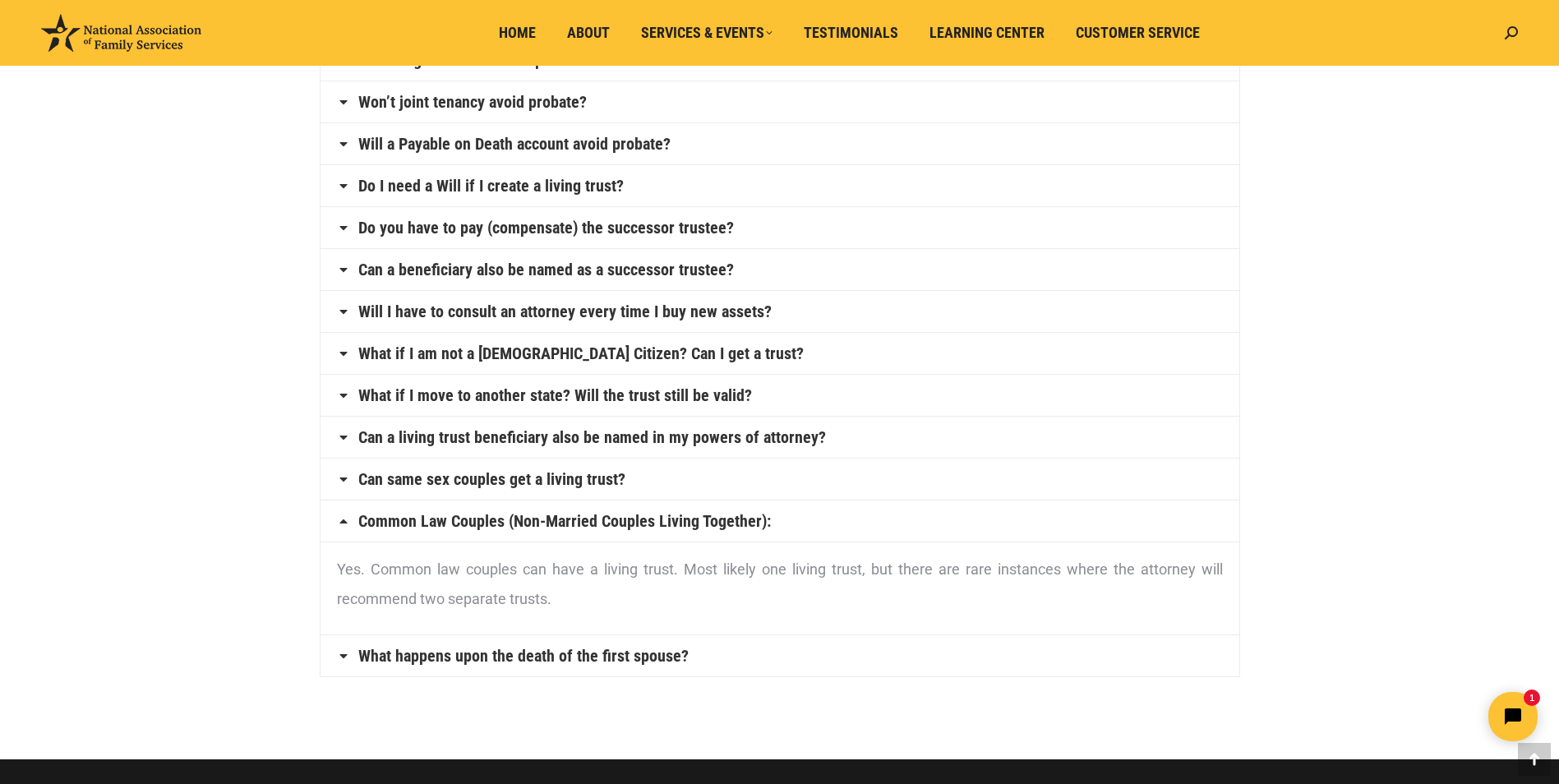
click at [340, 520] on icon at bounding box center [343, 520] width 13 height 13
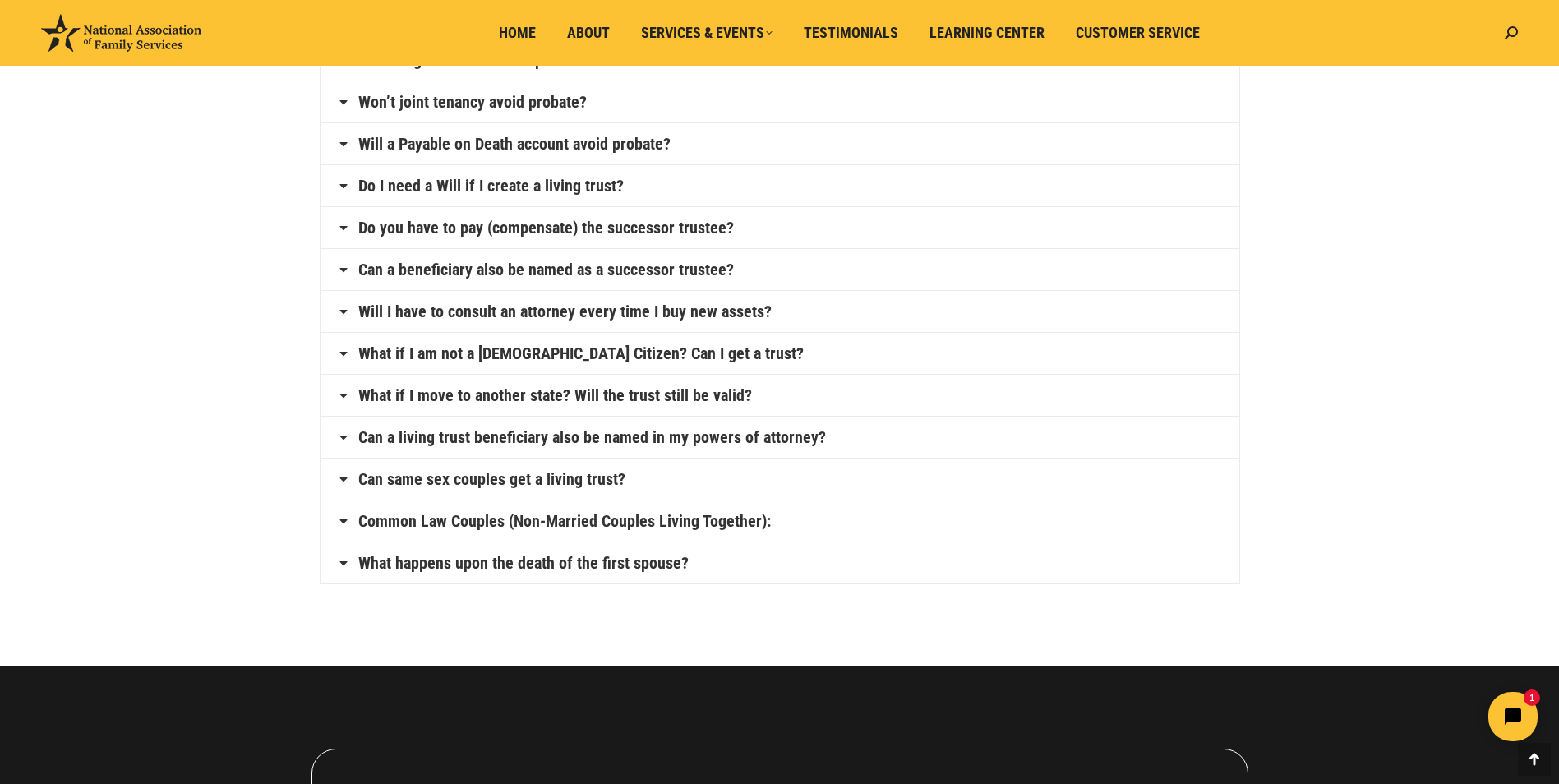
click at [337, 558] on icon at bounding box center [343, 562] width 13 height 13
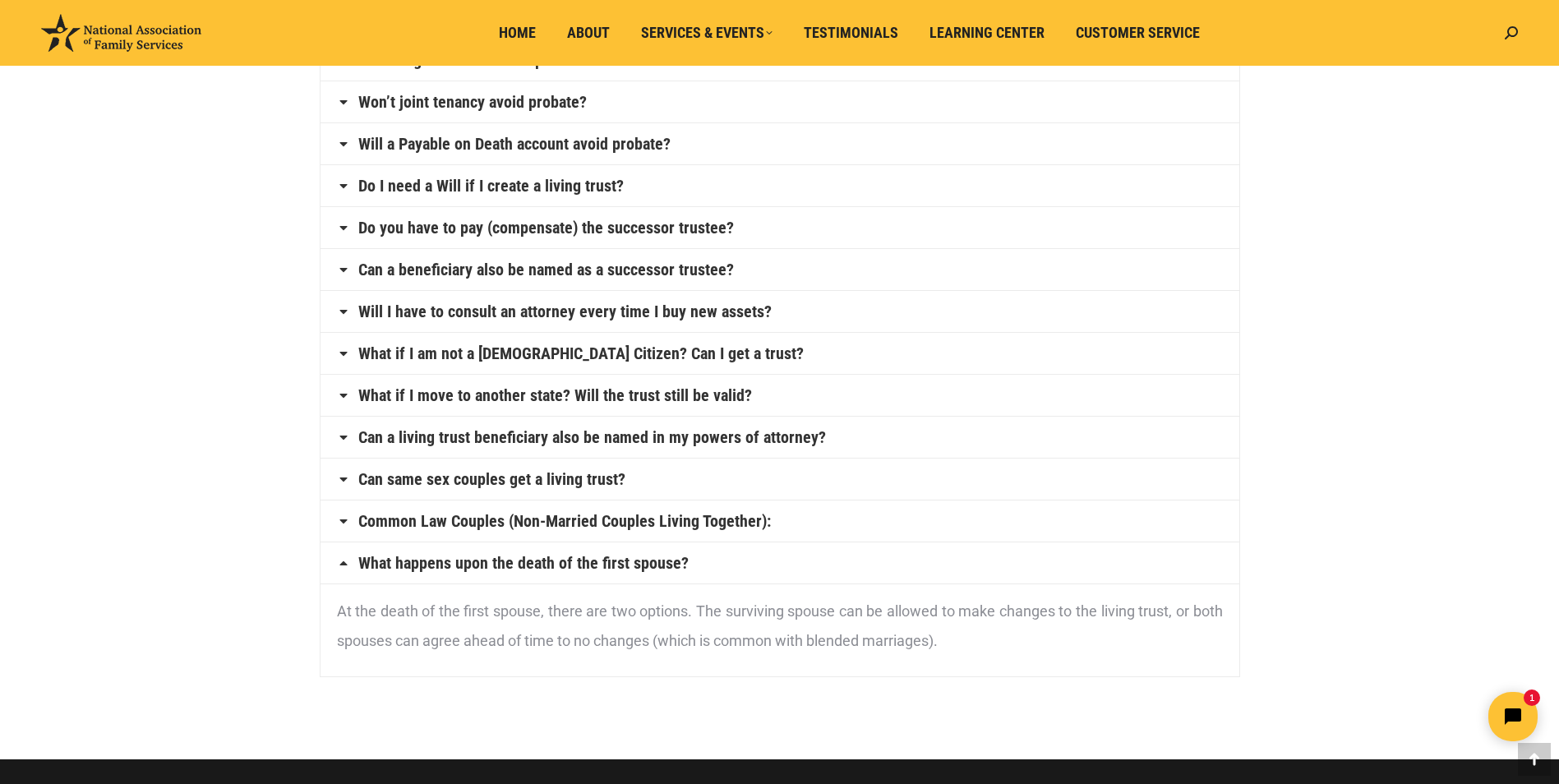
click at [301, 588] on section "Is there a tax for transferring title of a home into a living trust? No. Transf…" at bounding box center [779, 127] width 986 height 1116
click at [341, 566] on icon at bounding box center [343, 562] width 13 height 13
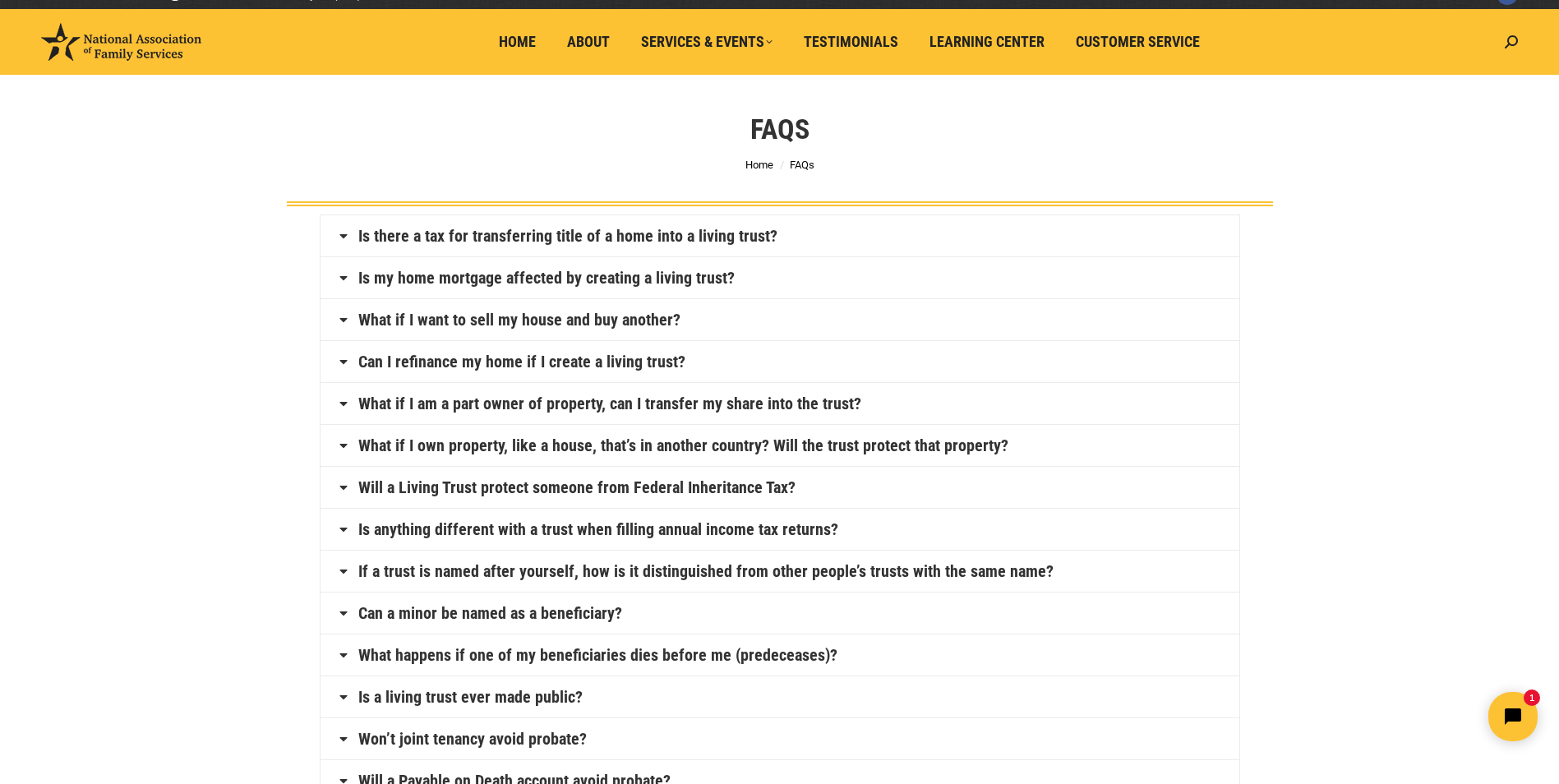
scroll to position [0, 0]
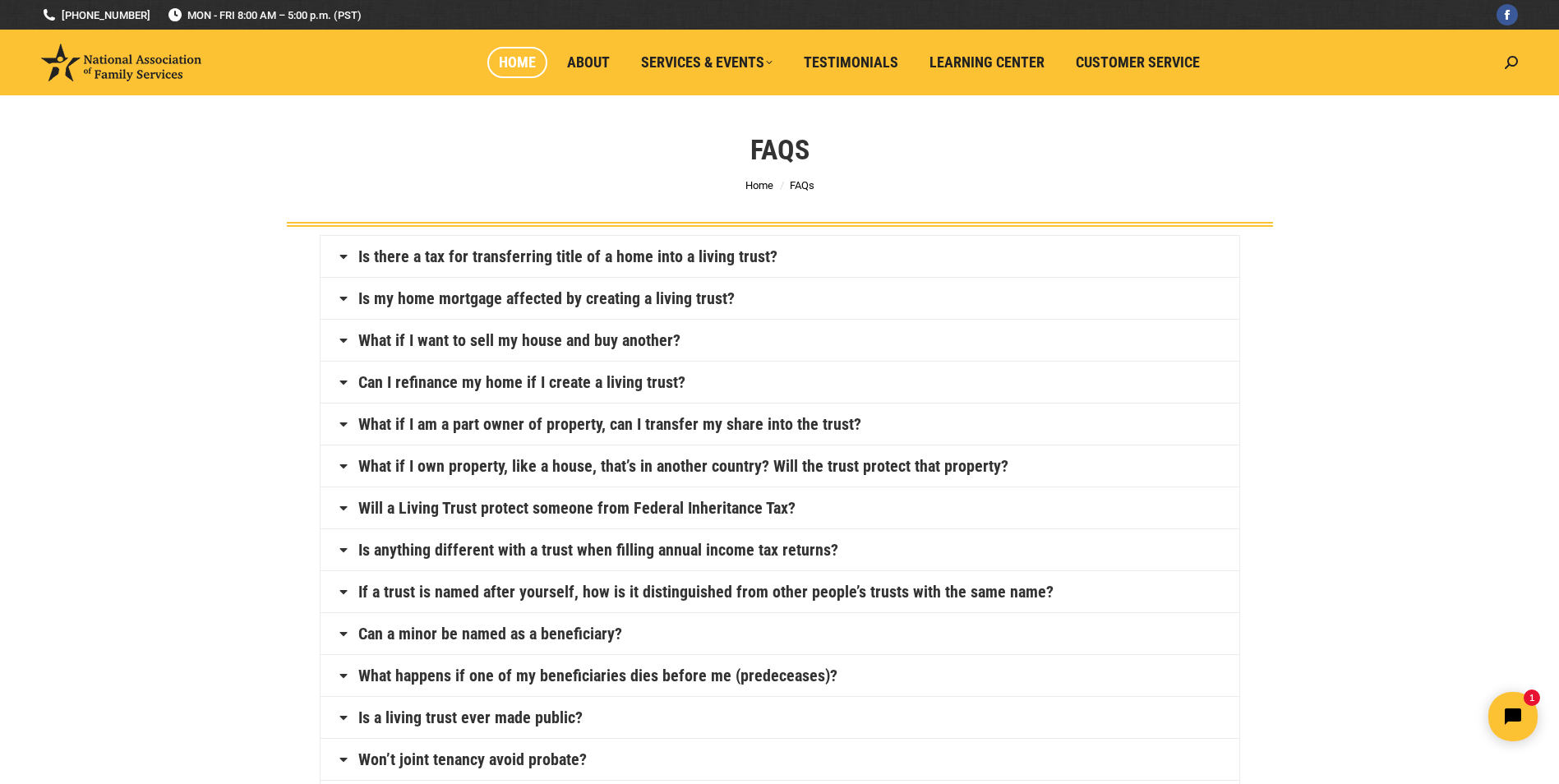
click at [522, 72] on link "Home" at bounding box center [517, 63] width 60 height 31
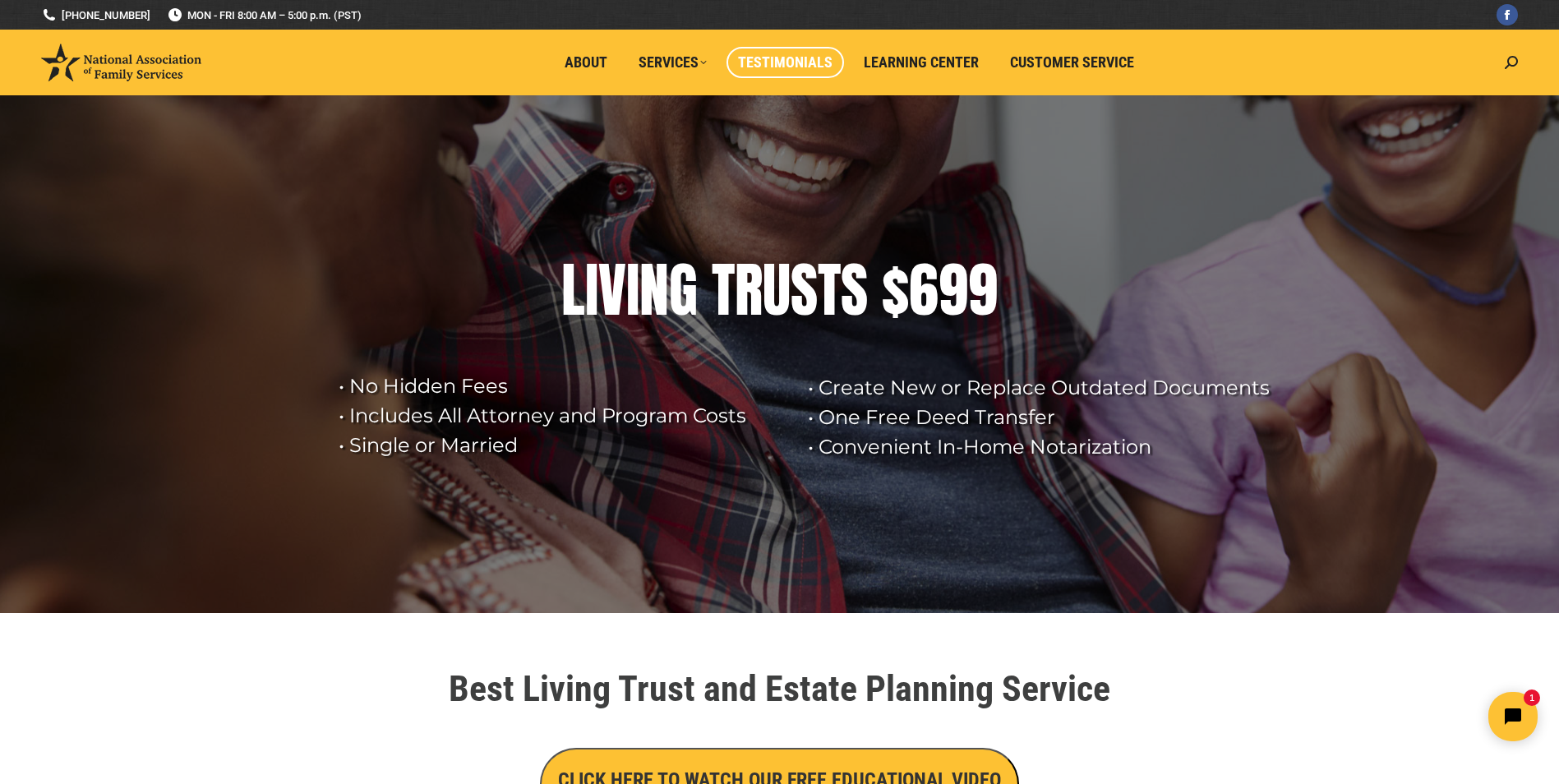
click at [782, 63] on span "Testimonials" at bounding box center [785, 62] width 94 height 18
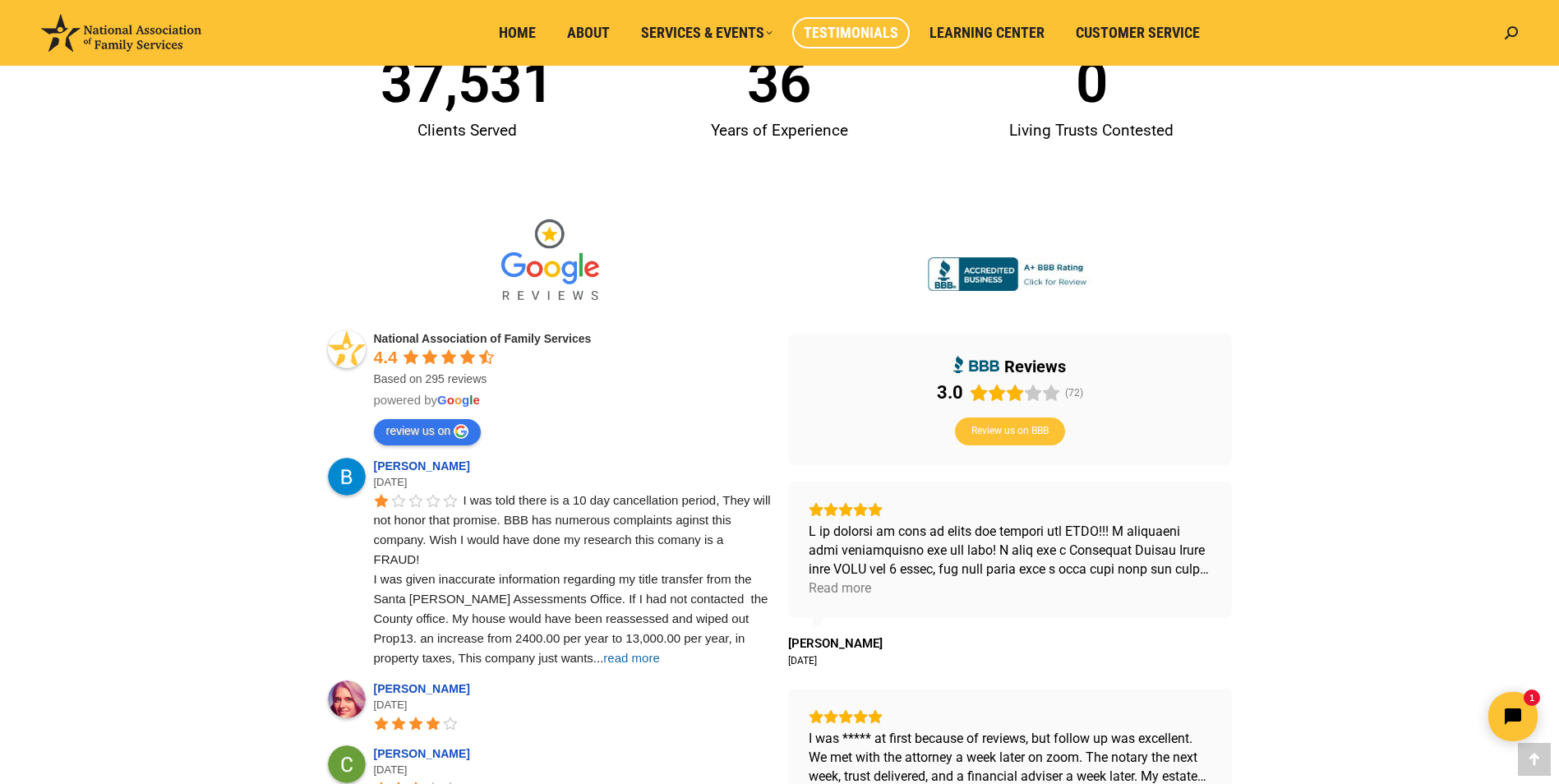
scroll to position [411, 0]
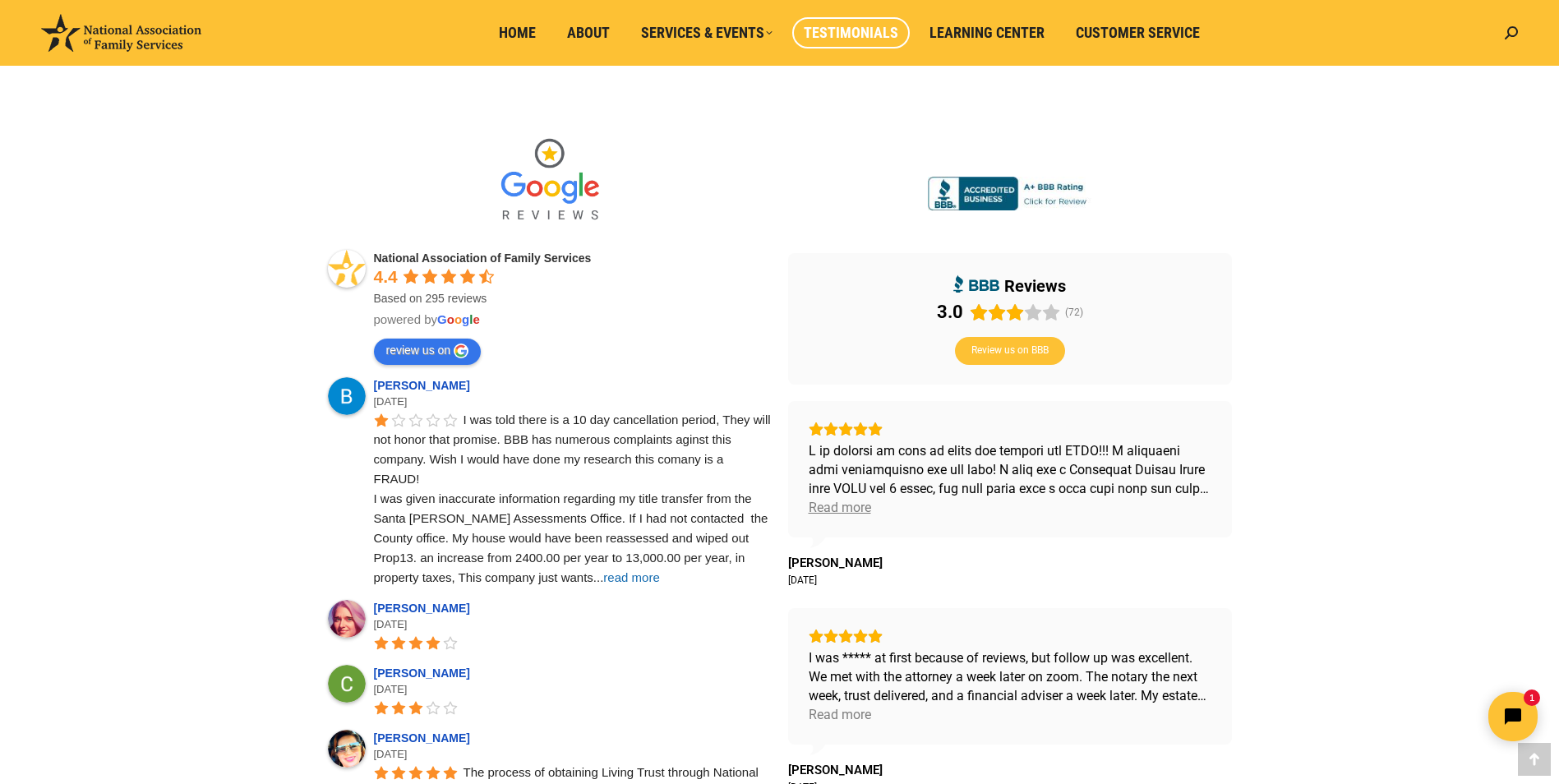
click at [859, 501] on div "Read more" at bounding box center [840, 507] width 63 height 19
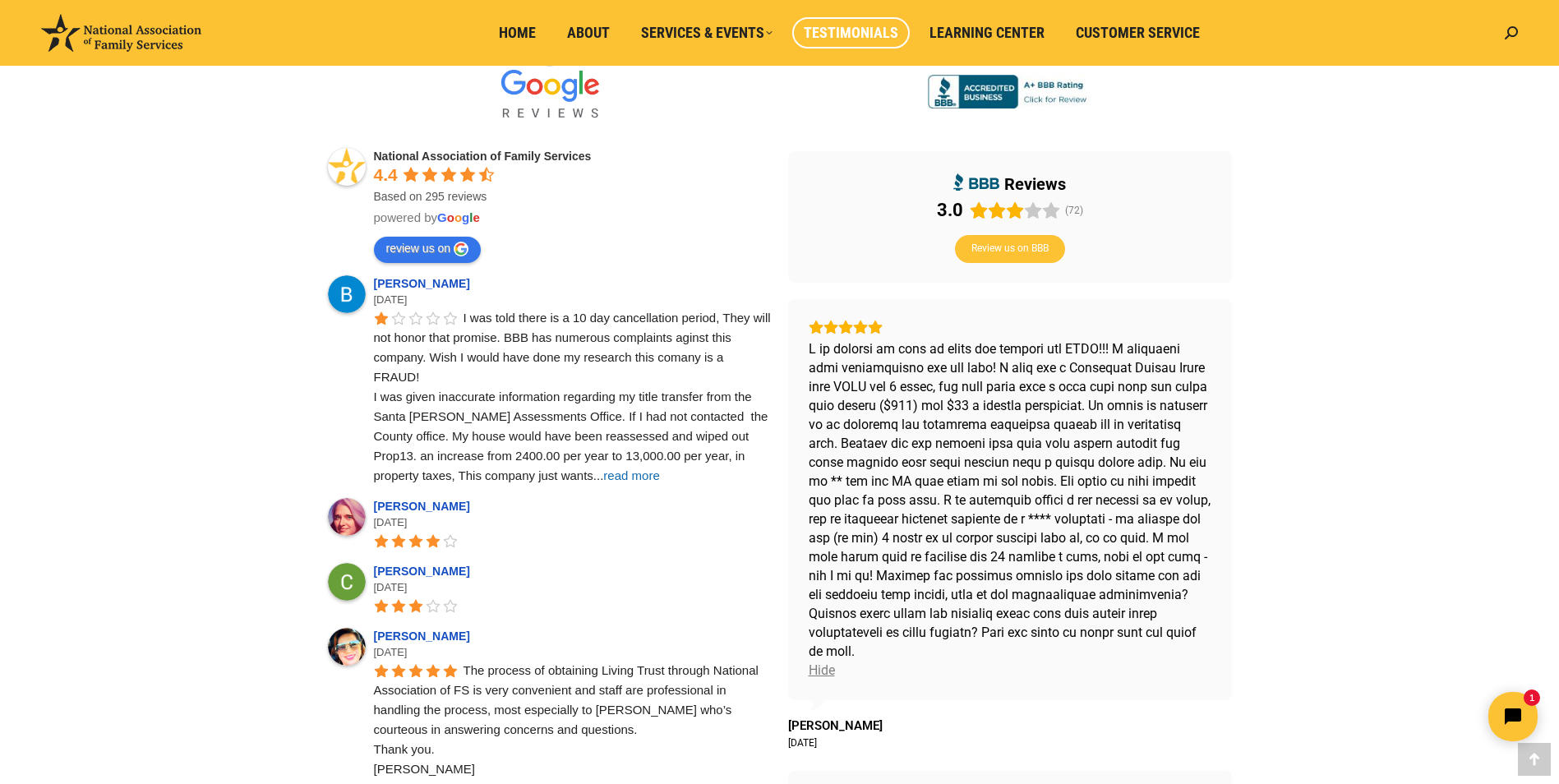
scroll to position [575, 0]
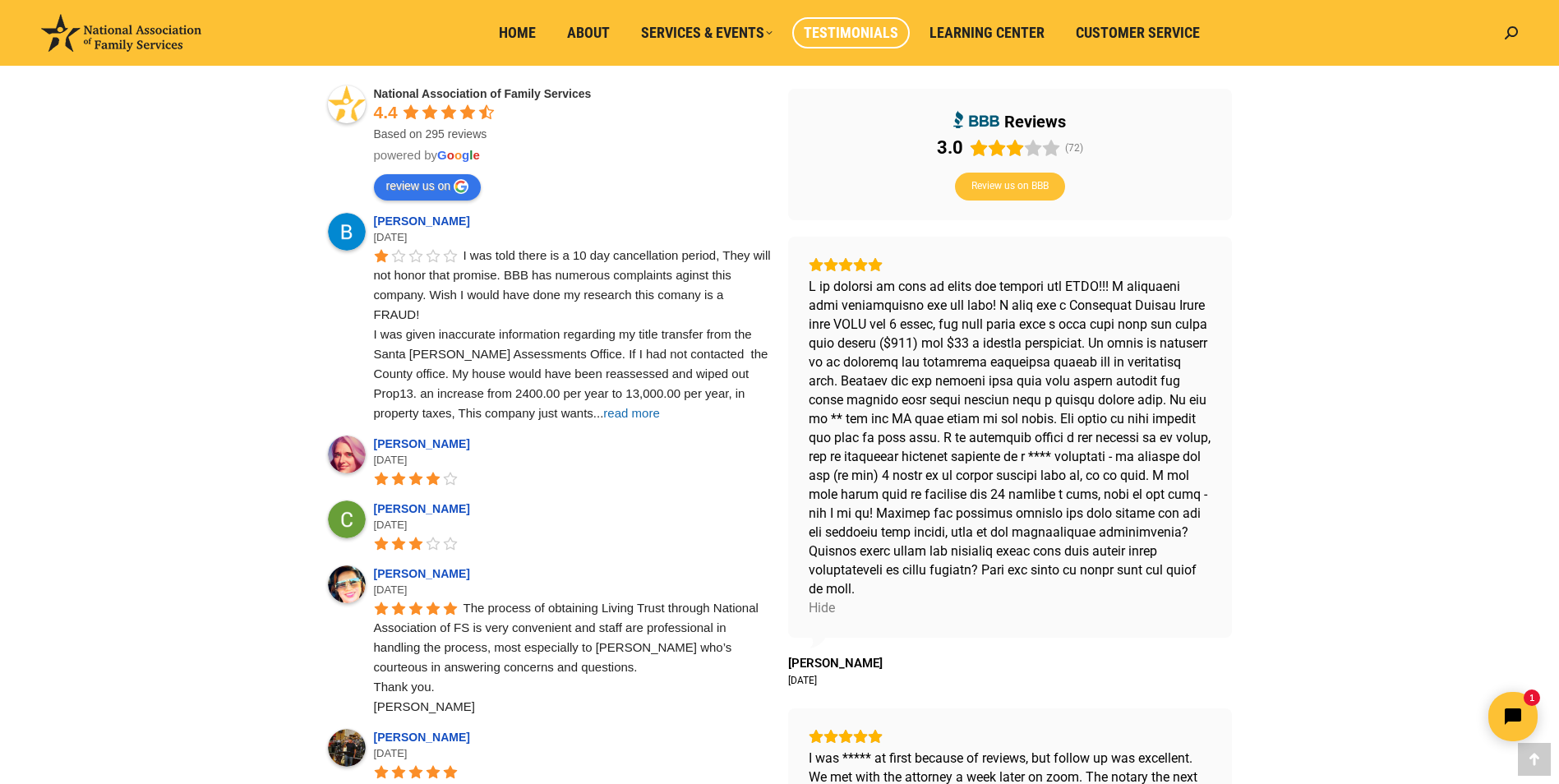
click at [604, 416] on span "read more" at bounding box center [631, 413] width 56 height 14
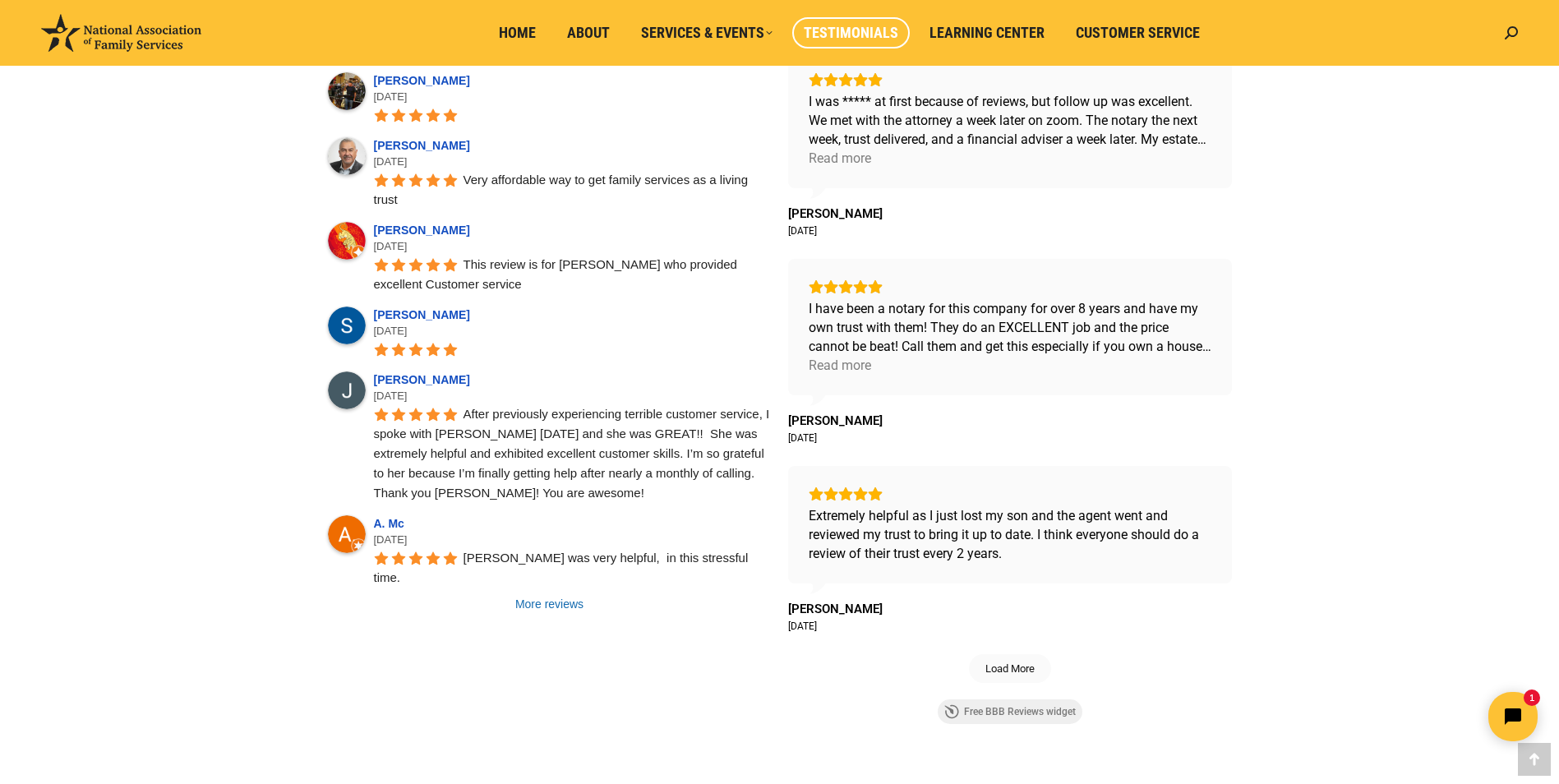
scroll to position [1233, 0]
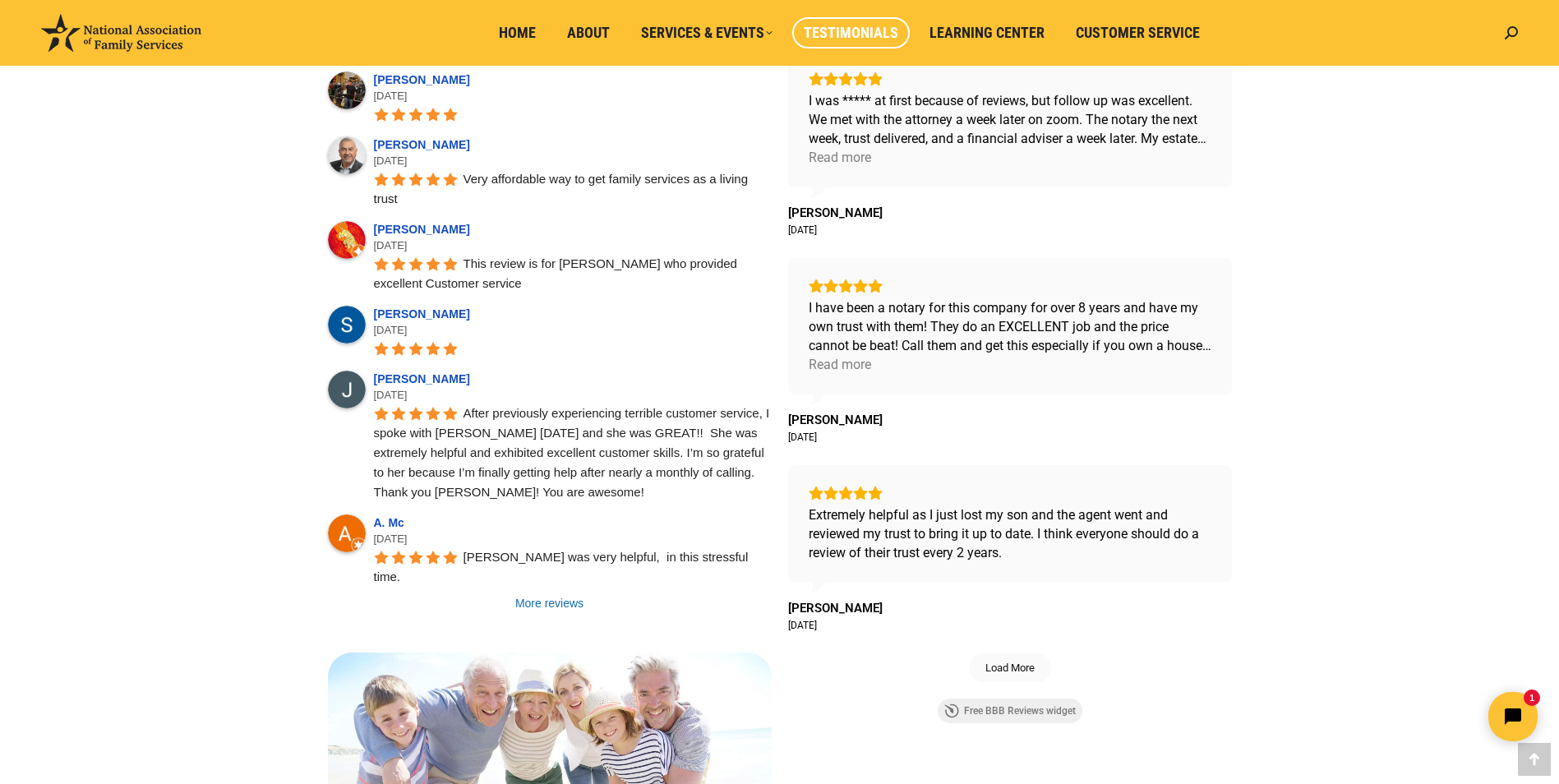
click at [563, 595] on link "More reviews" at bounding box center [549, 602] width 444 height 17
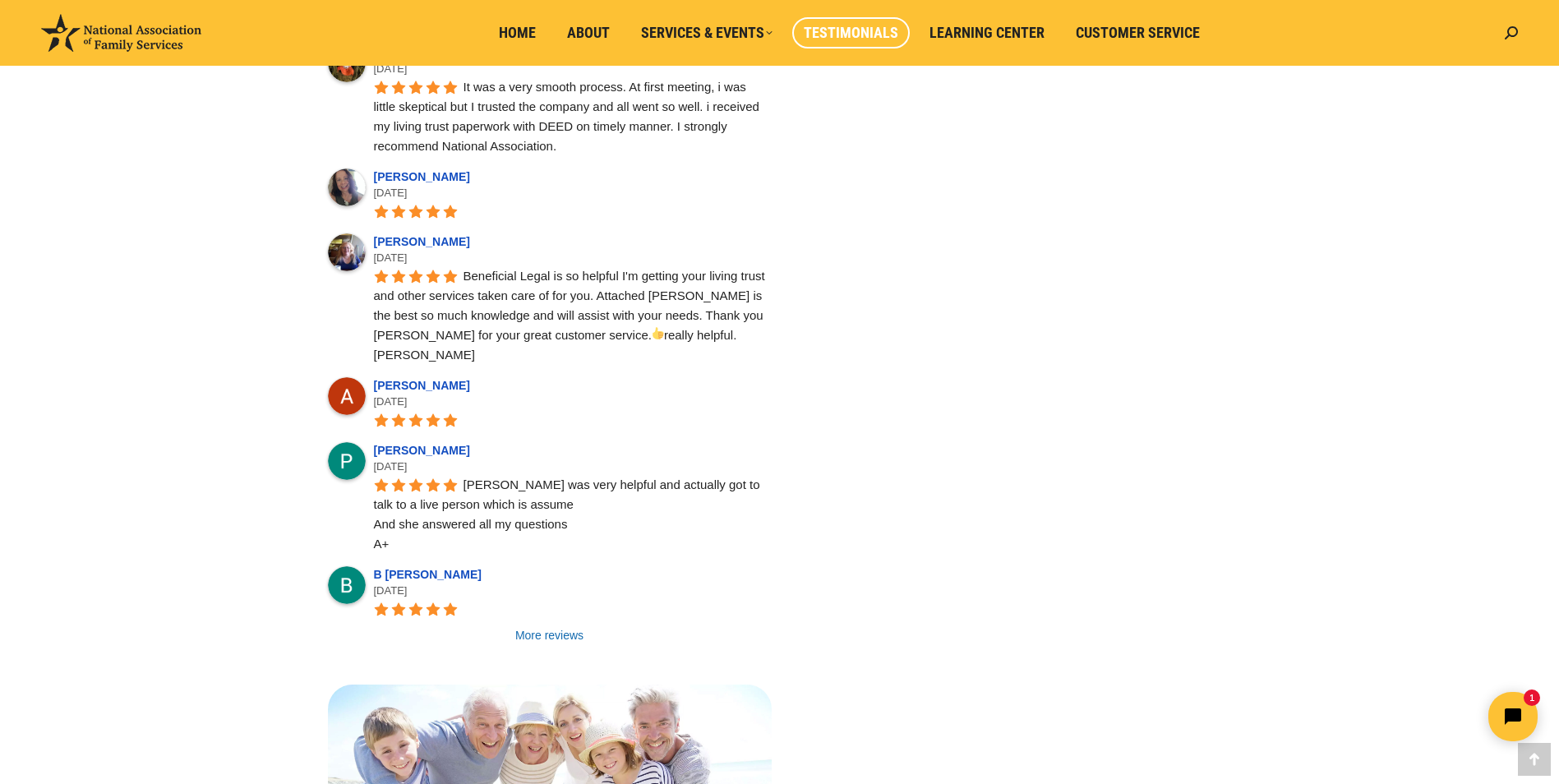
scroll to position [2218, 0]
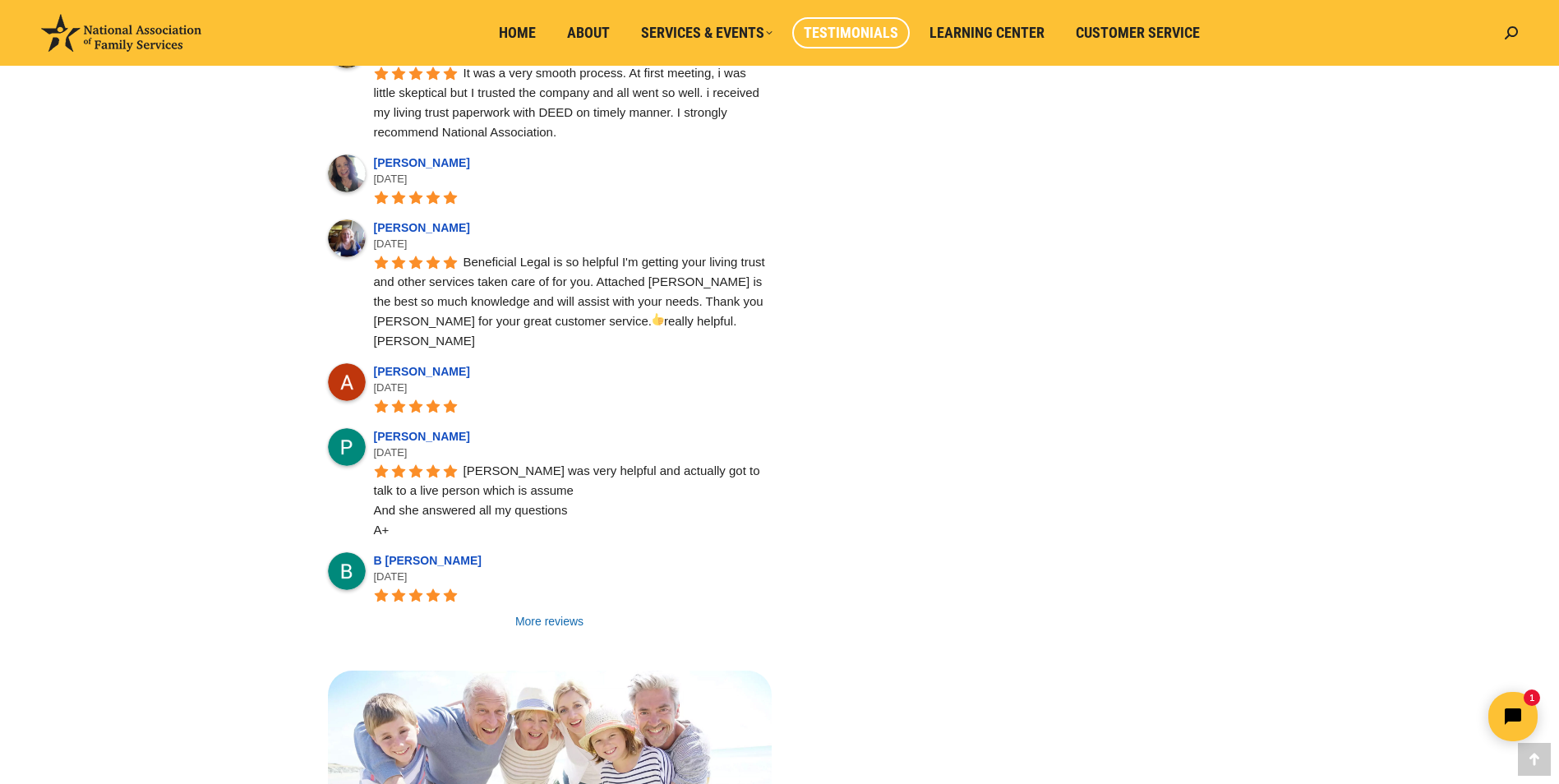
click at [558, 613] on link "More reviews" at bounding box center [549, 621] width 444 height 17
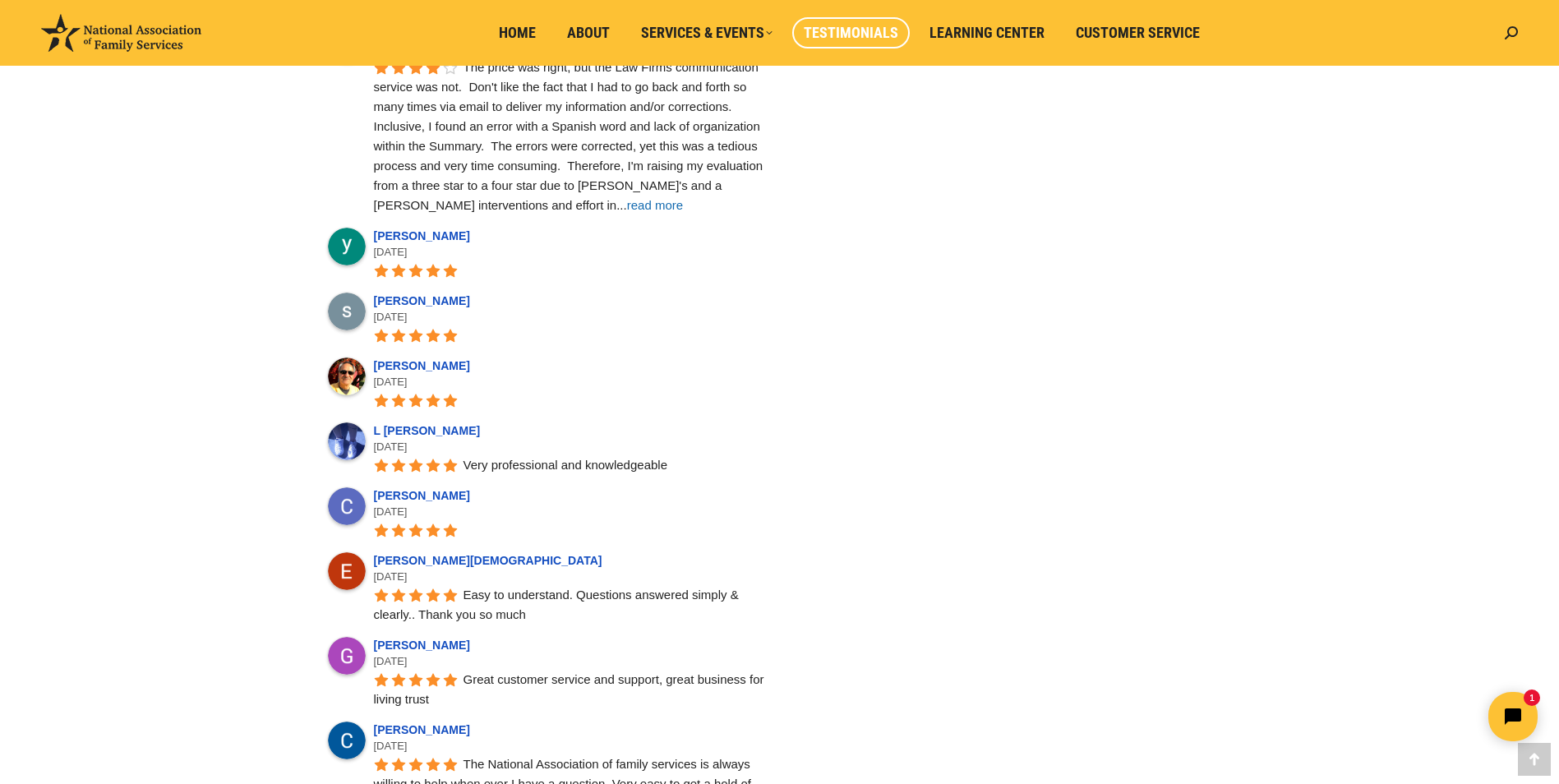
scroll to position [3122, 0]
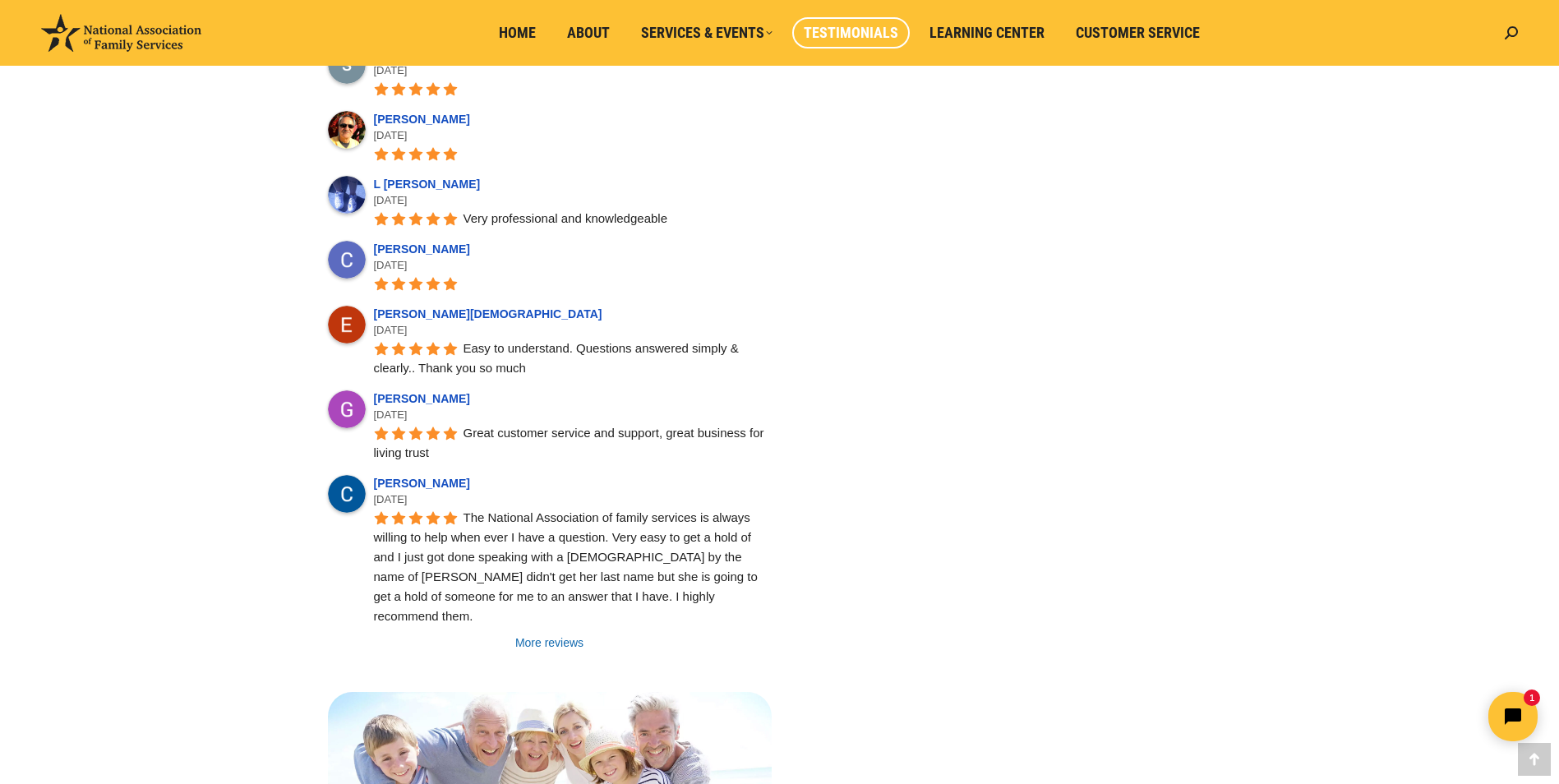
click at [555, 635] on link "More reviews" at bounding box center [549, 643] width 444 height 17
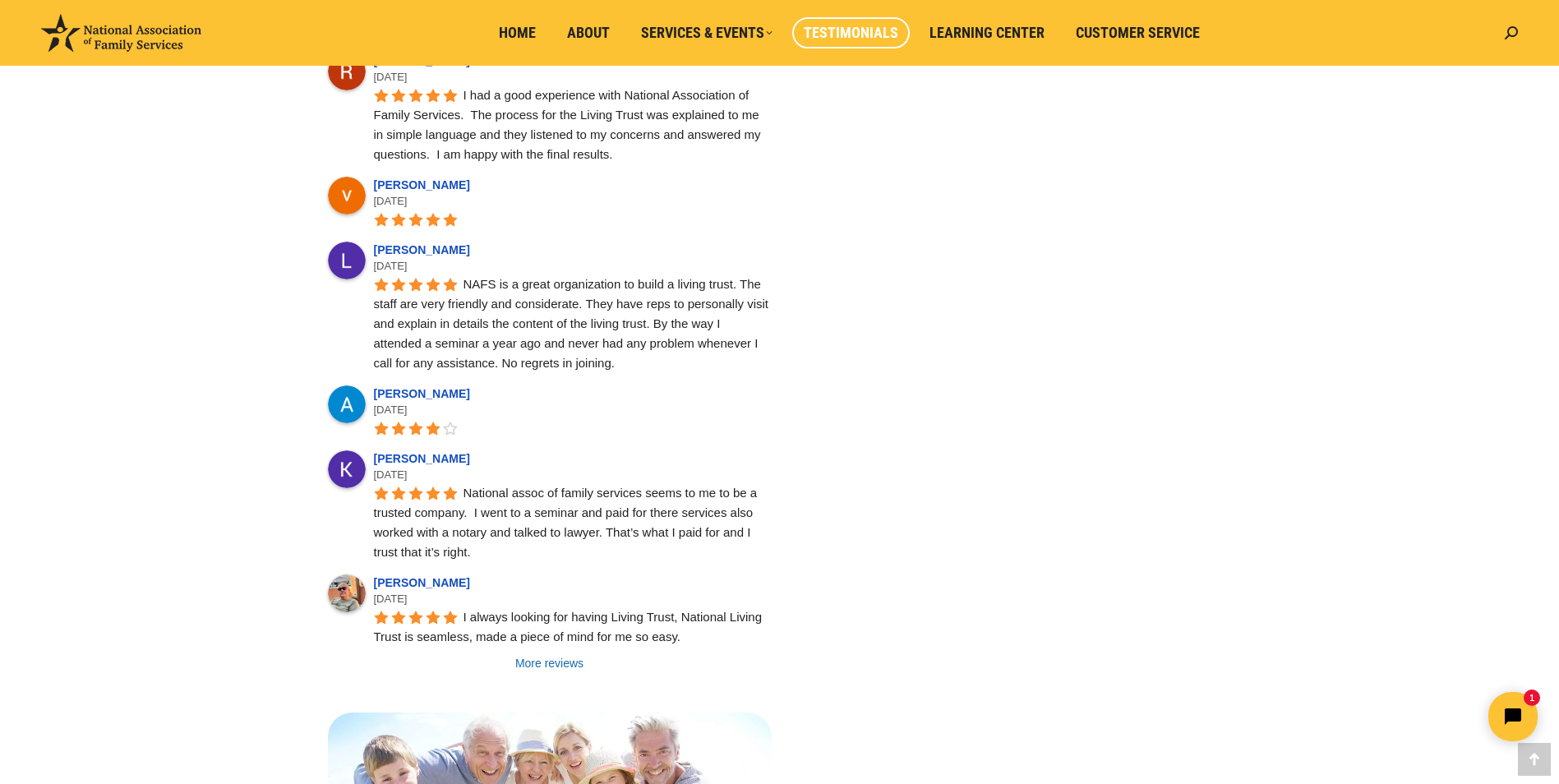
scroll to position [4190, 0]
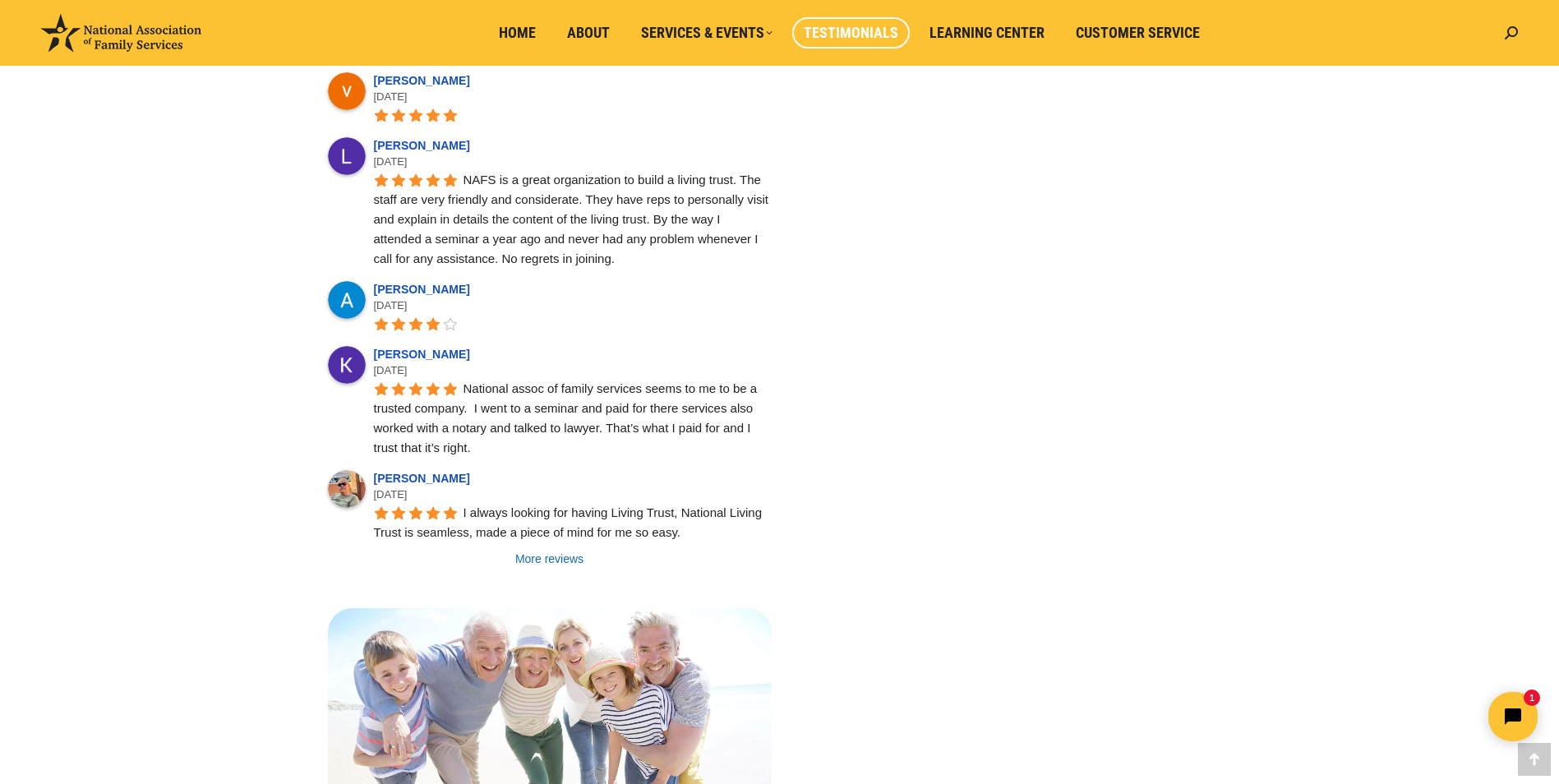
click at [563, 551] on link "More reviews" at bounding box center [549, 559] width 444 height 17
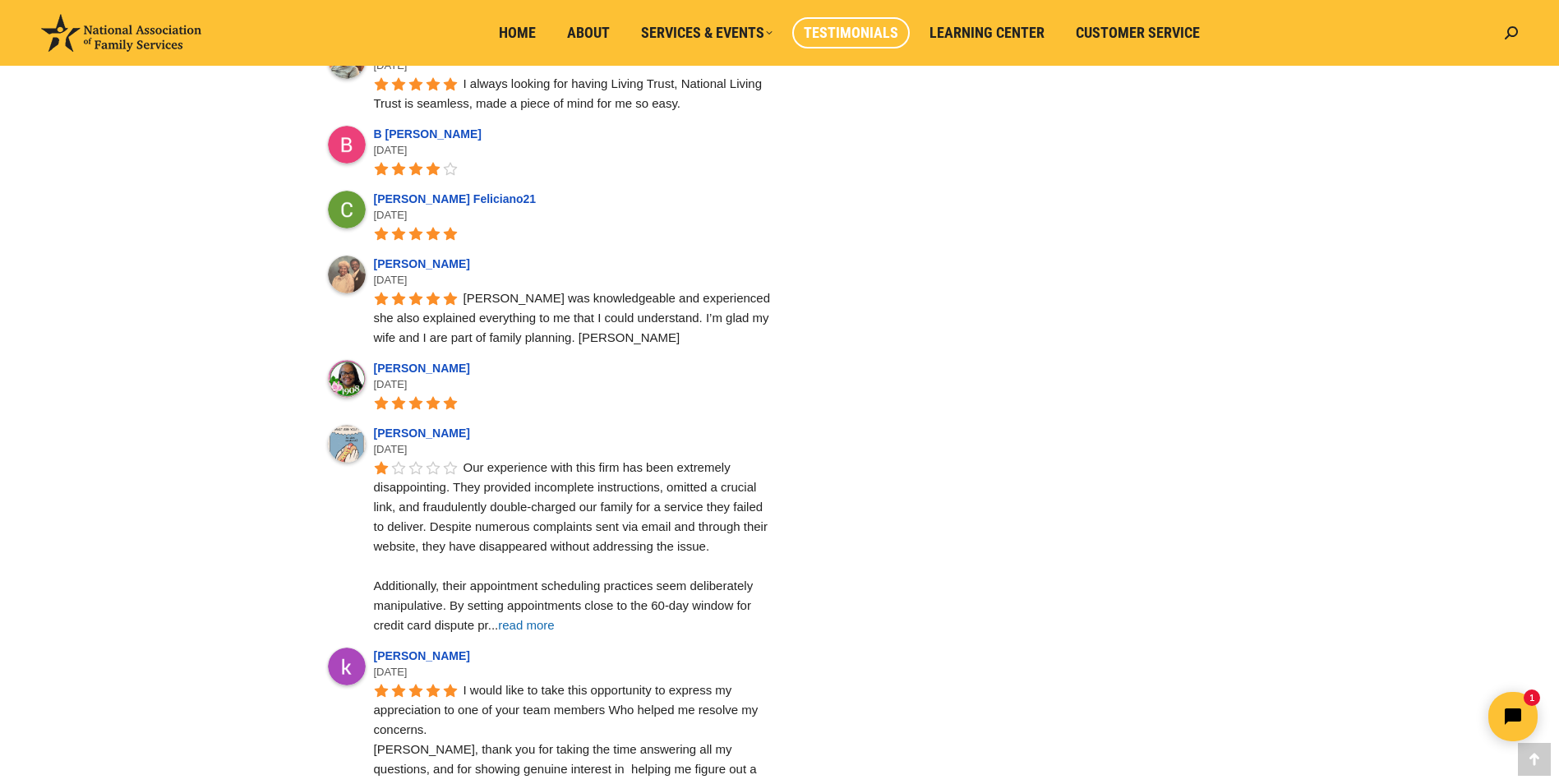
scroll to position [4601, 0]
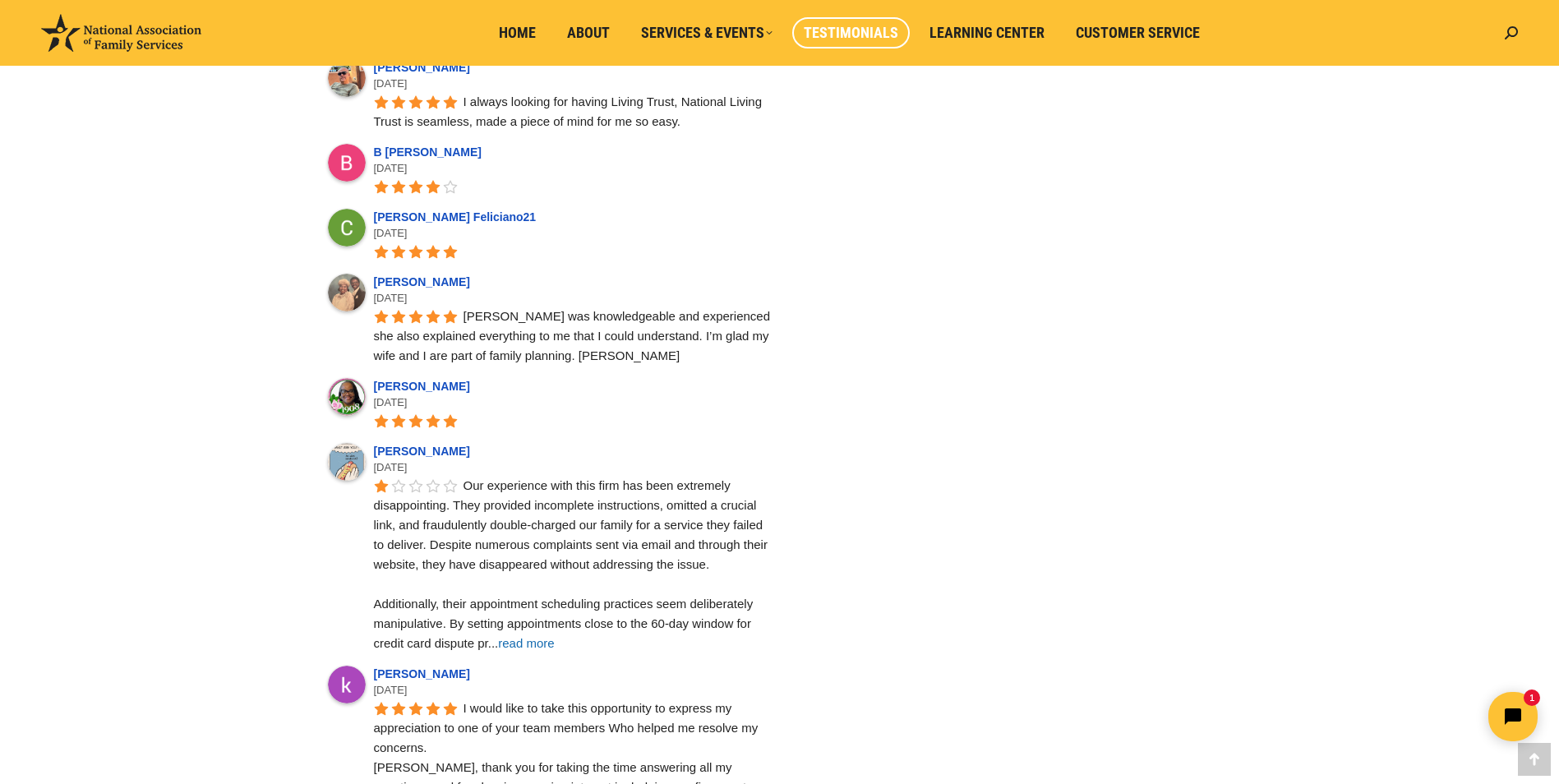
click at [532, 636] on span "read more" at bounding box center [526, 643] width 56 height 14
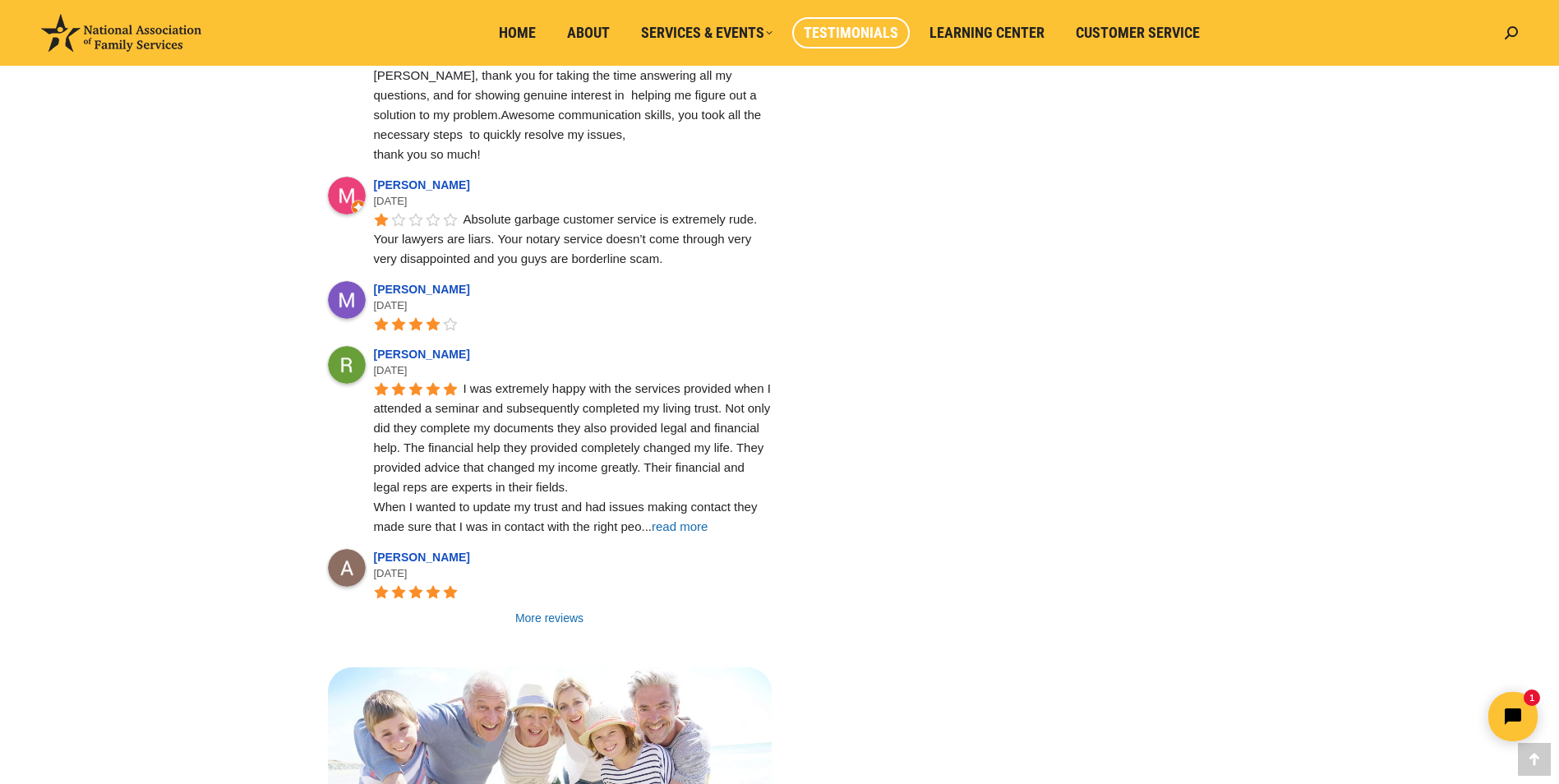
scroll to position [5340, 0]
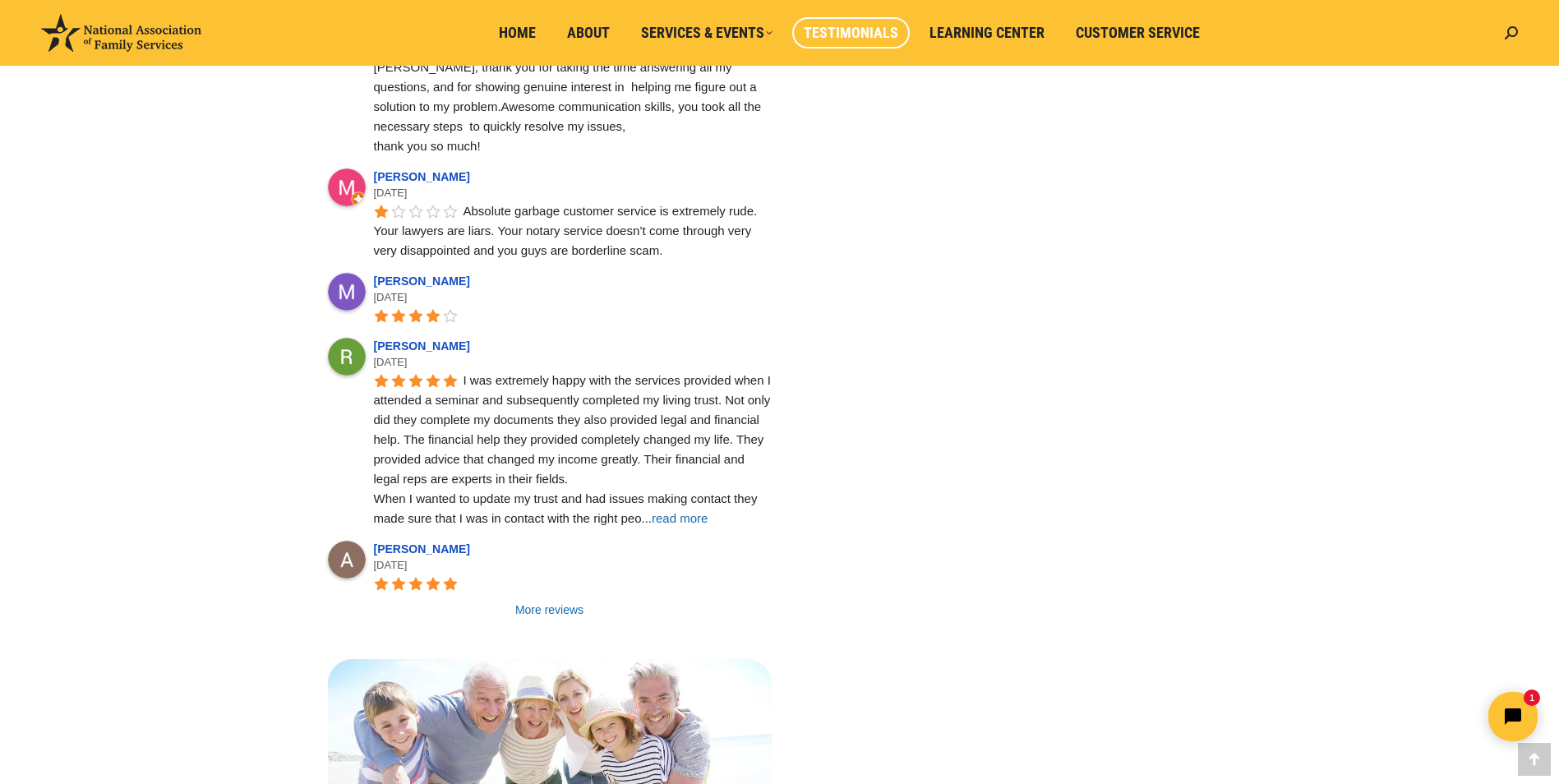
click at [572, 602] on link "More reviews" at bounding box center [549, 609] width 444 height 17
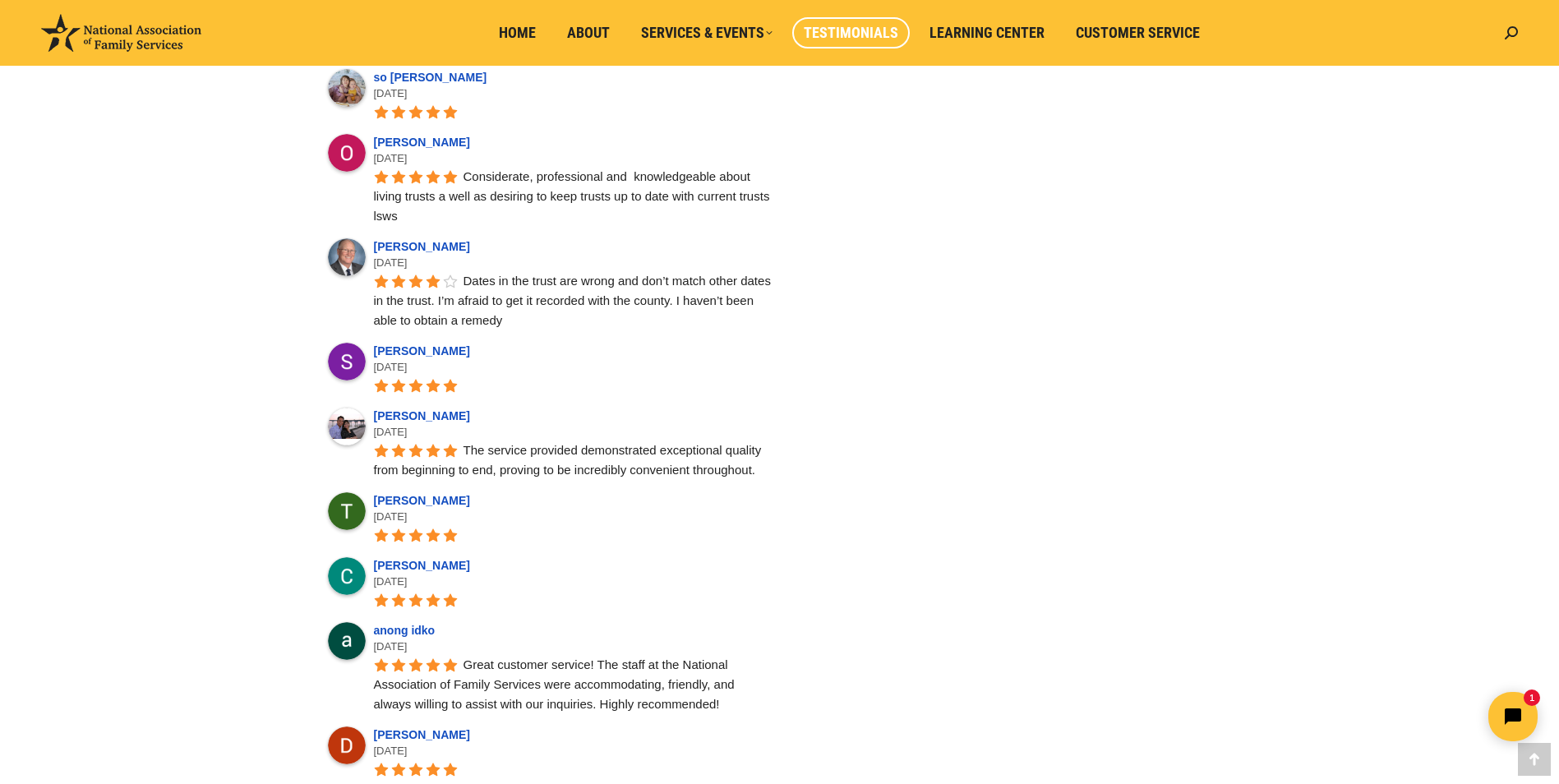
scroll to position [6244, 0]
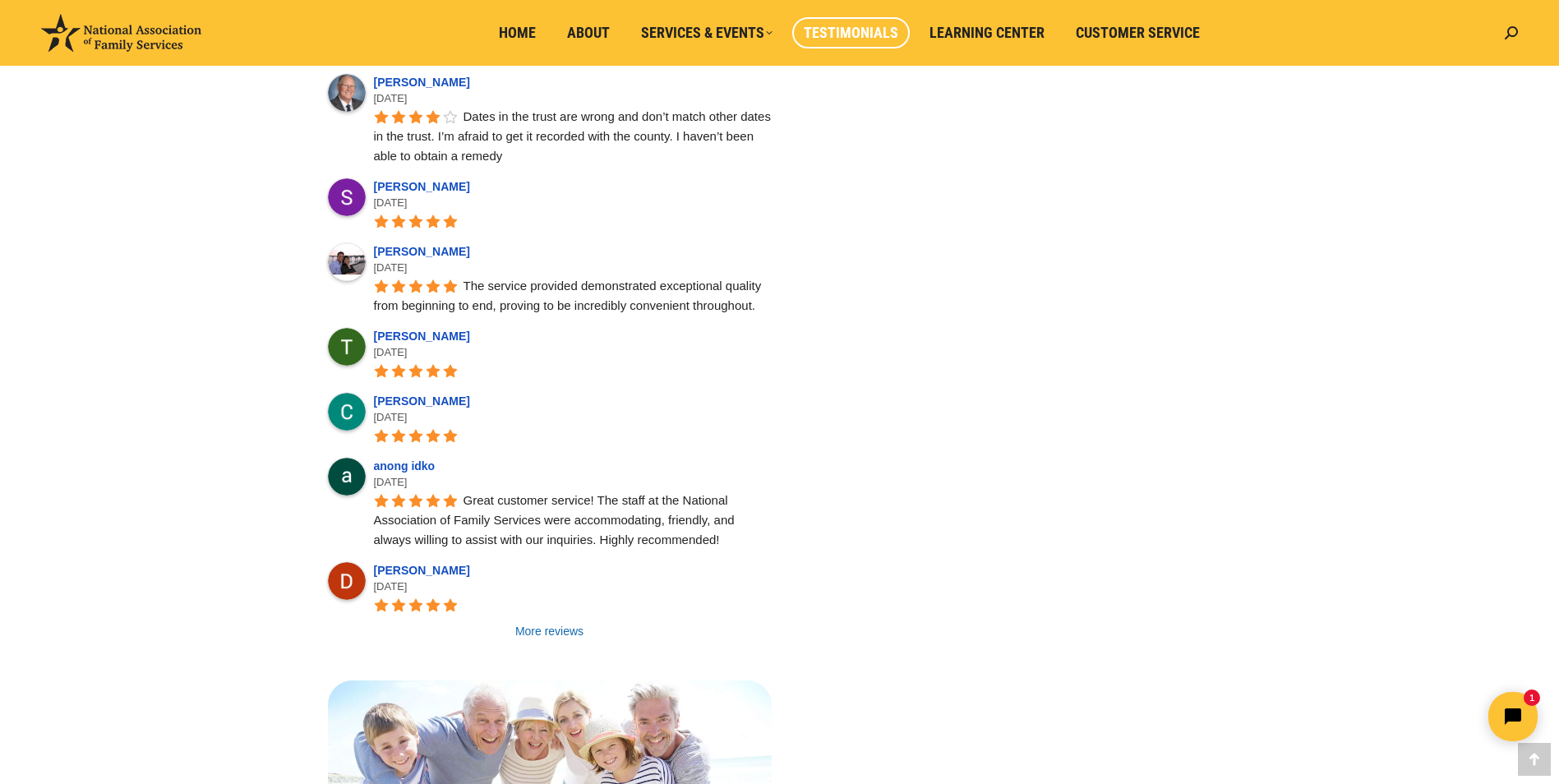
click at [552, 622] on link "More reviews" at bounding box center [549, 630] width 444 height 17
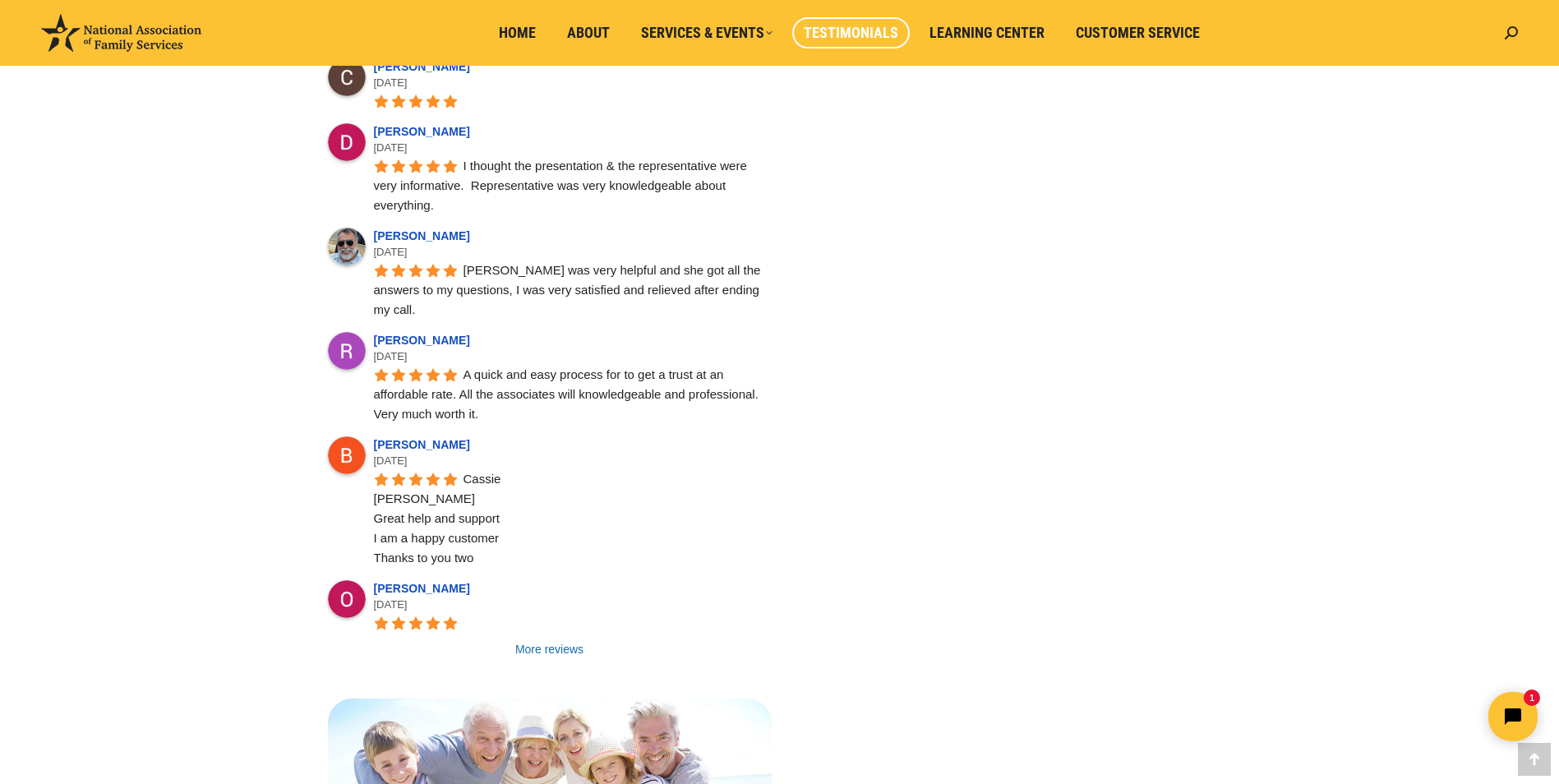
scroll to position [7148, 0]
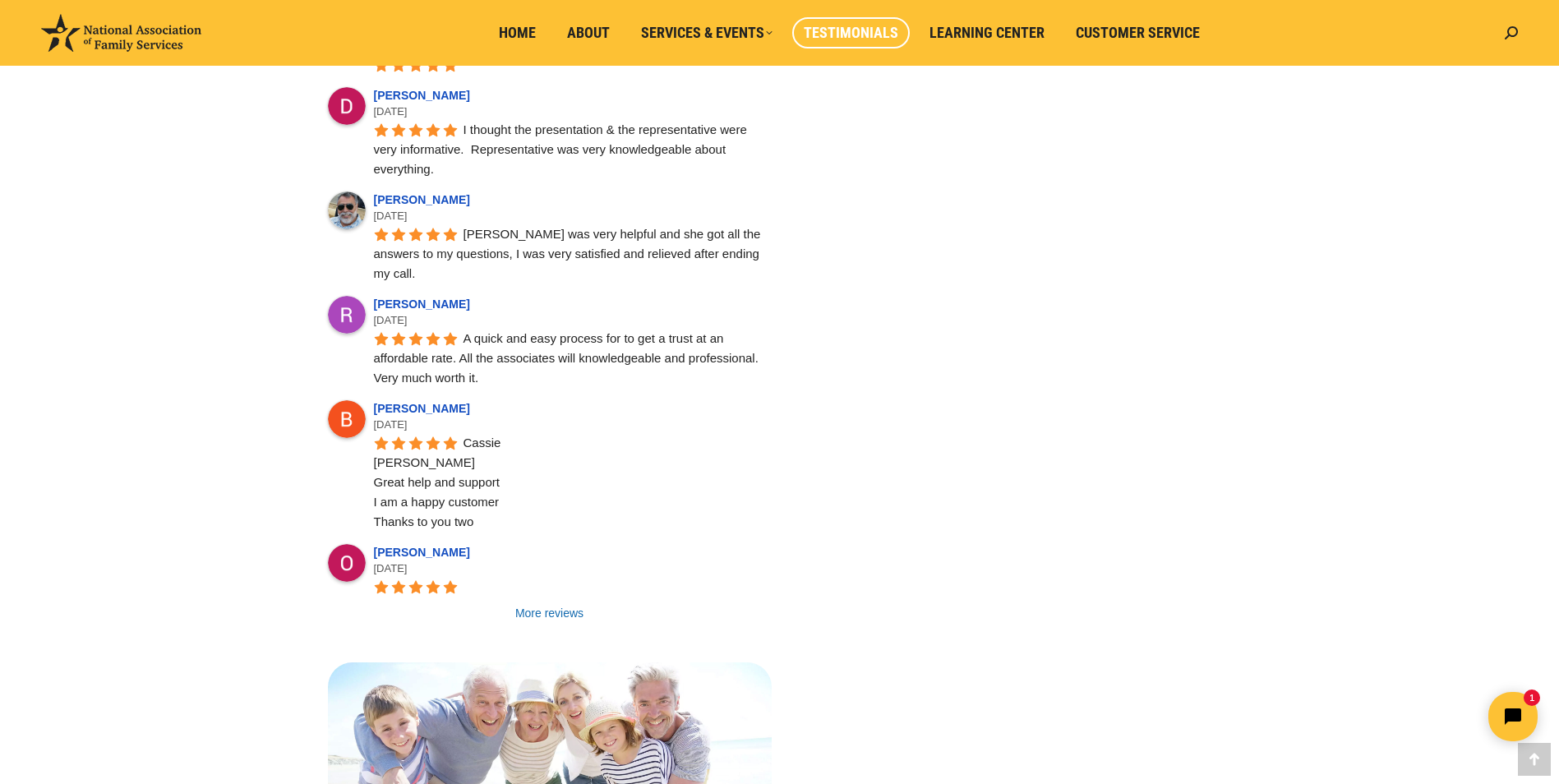
click at [558, 605] on link "More reviews" at bounding box center [549, 613] width 444 height 17
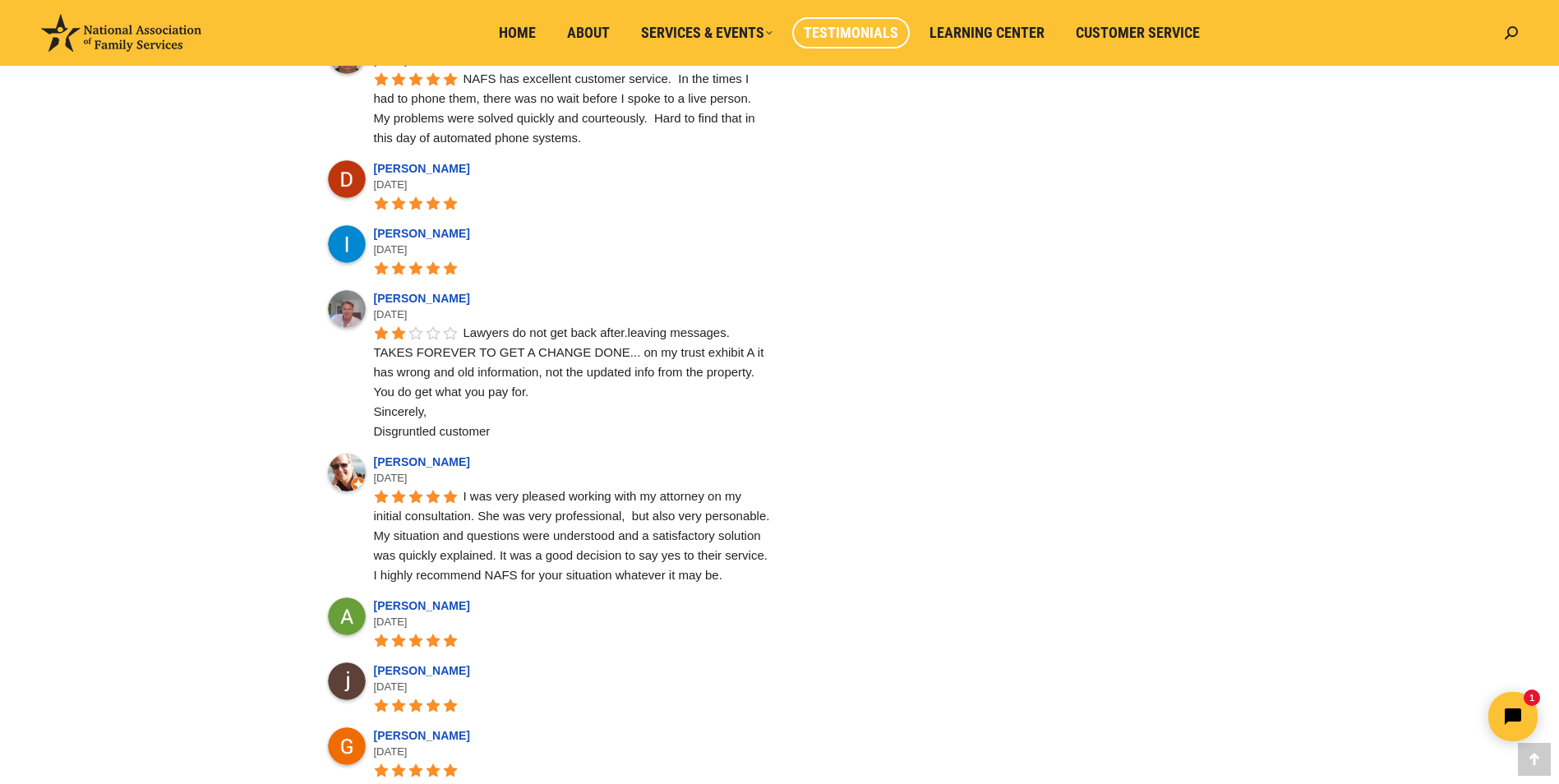
scroll to position [8134, 0]
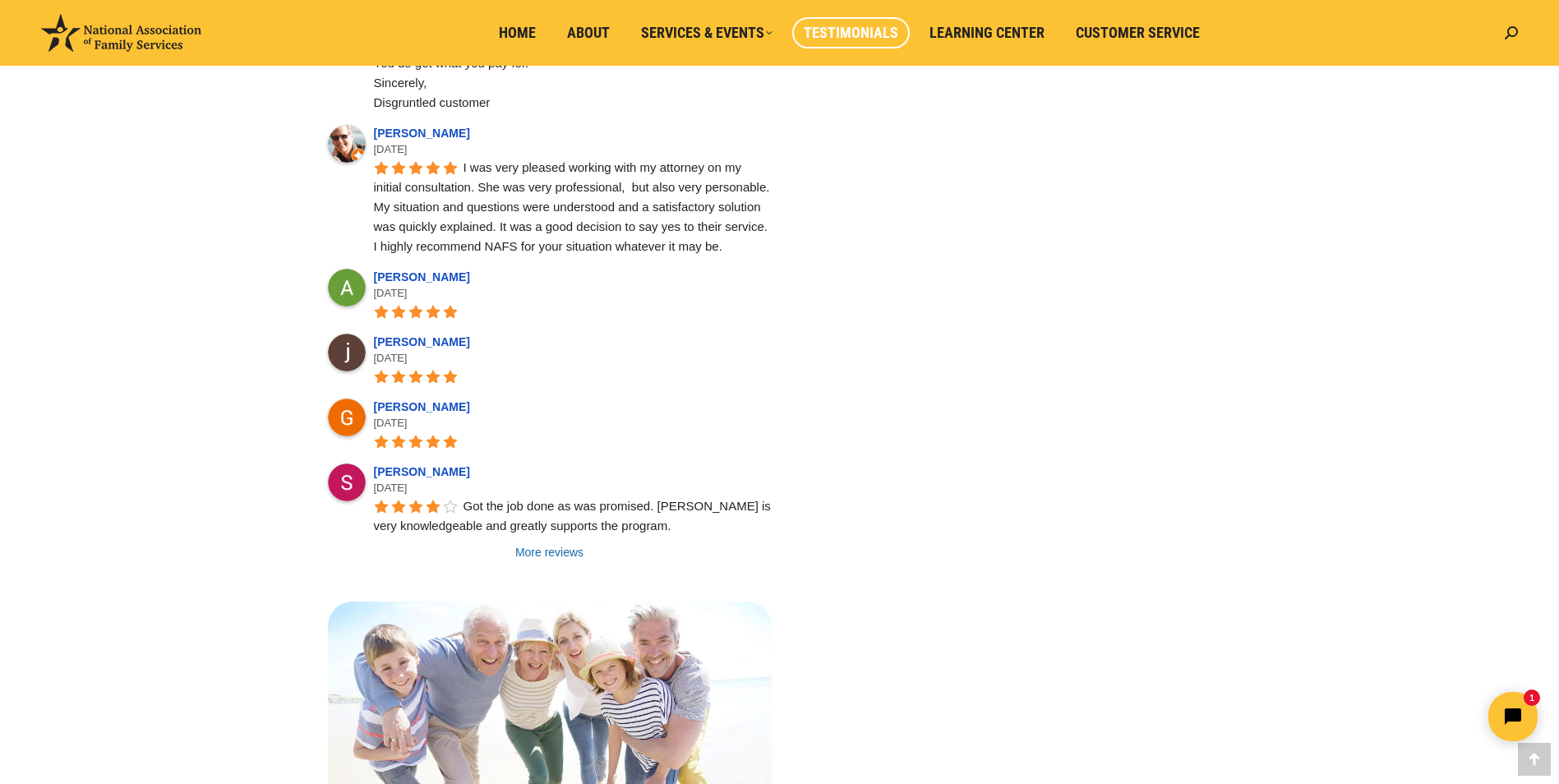
click at [573, 544] on link "More reviews" at bounding box center [549, 552] width 444 height 17
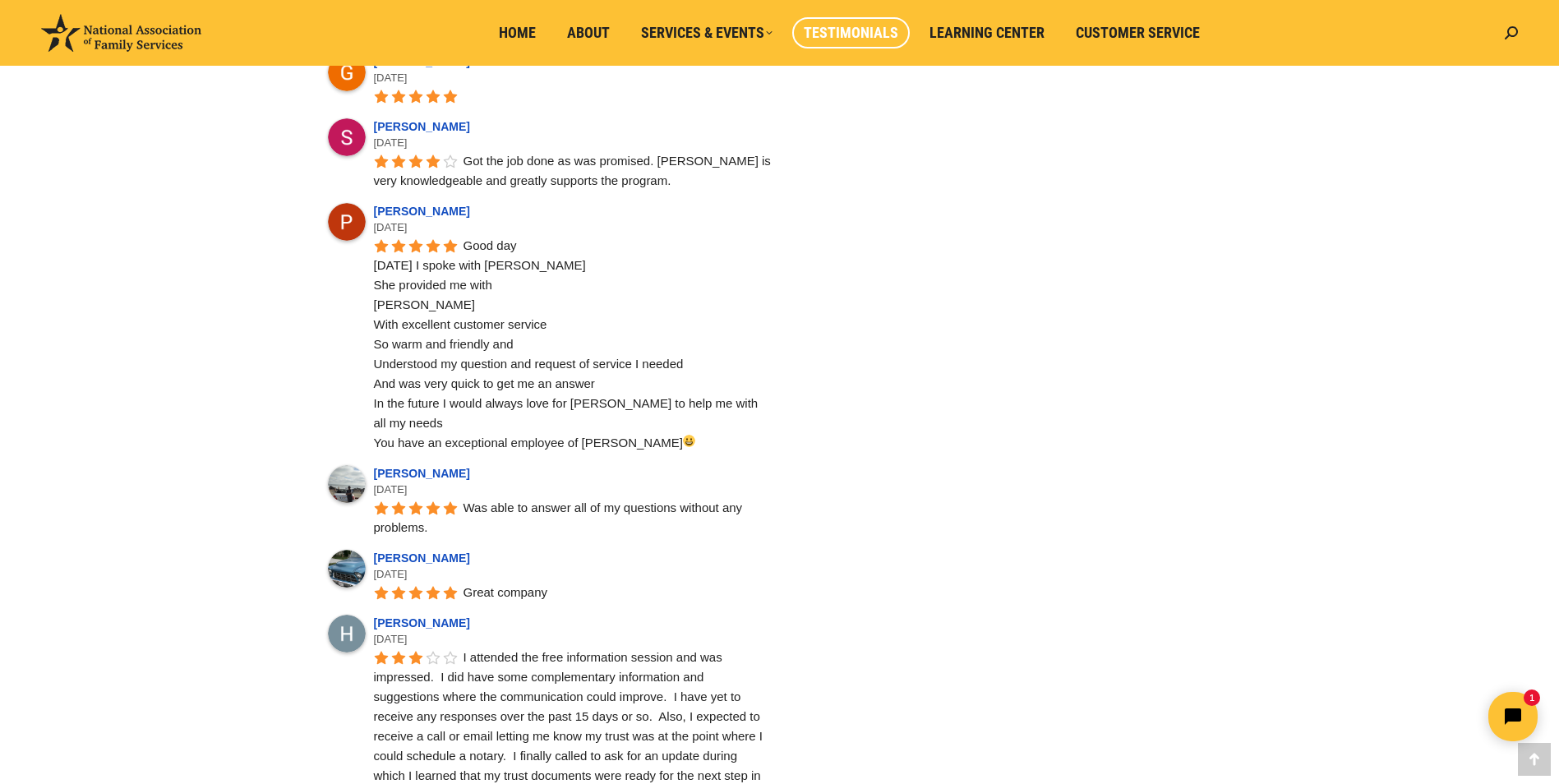
scroll to position [8627, 0]
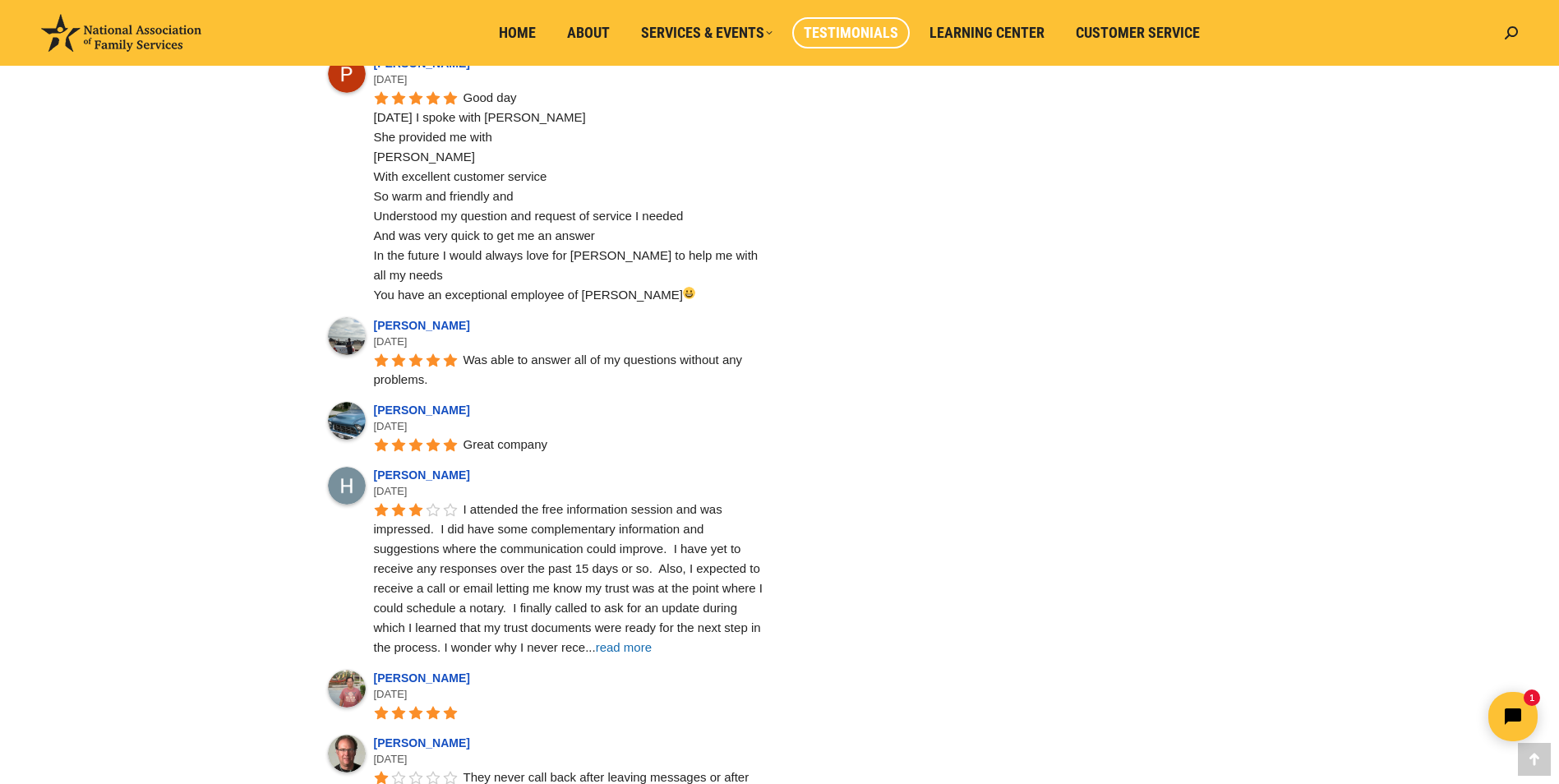
click at [647, 640] on span "read more" at bounding box center [624, 647] width 56 height 14
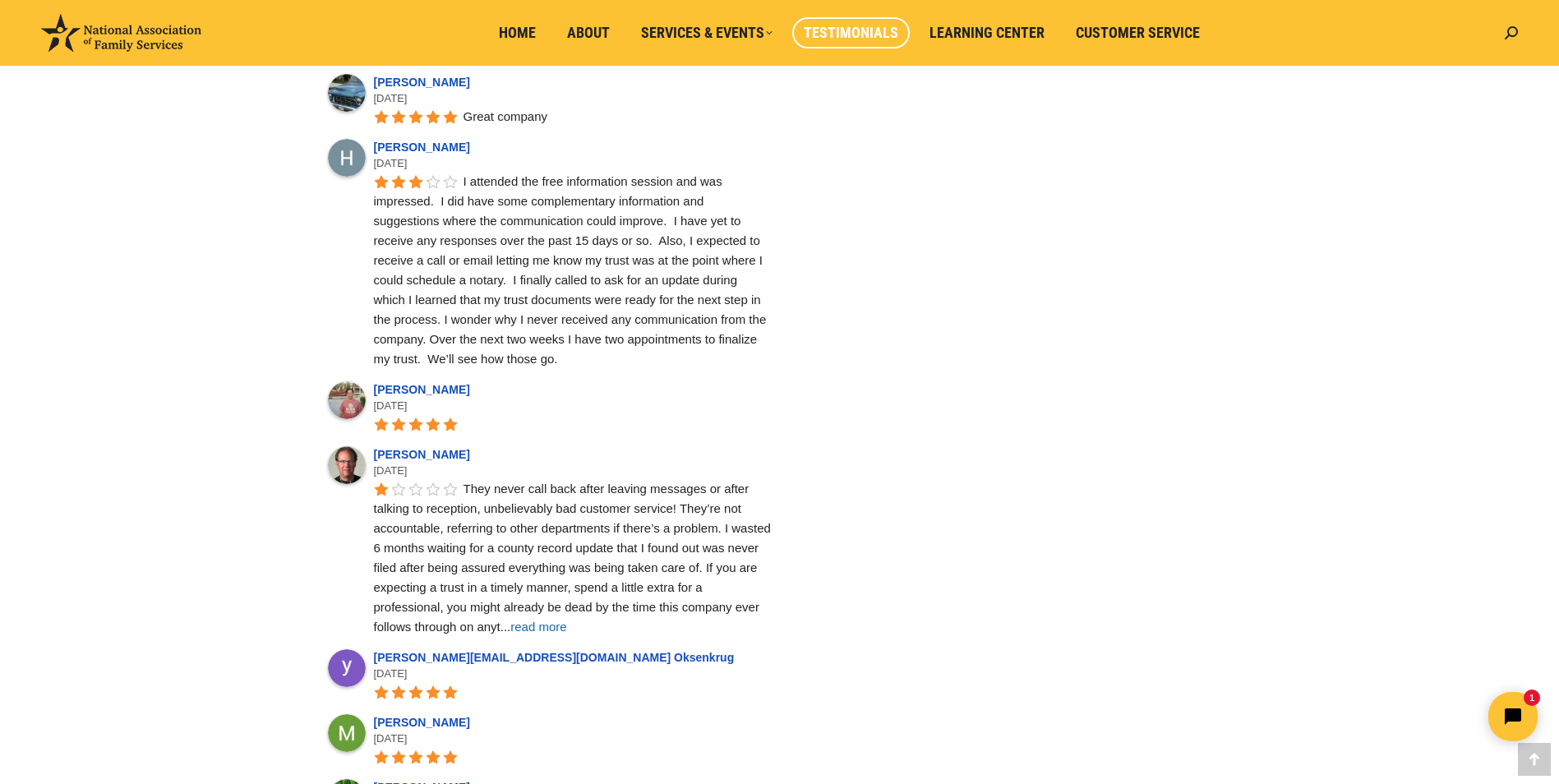
scroll to position [8956, 0]
click at [551, 619] on span "read more" at bounding box center [538, 626] width 56 height 14
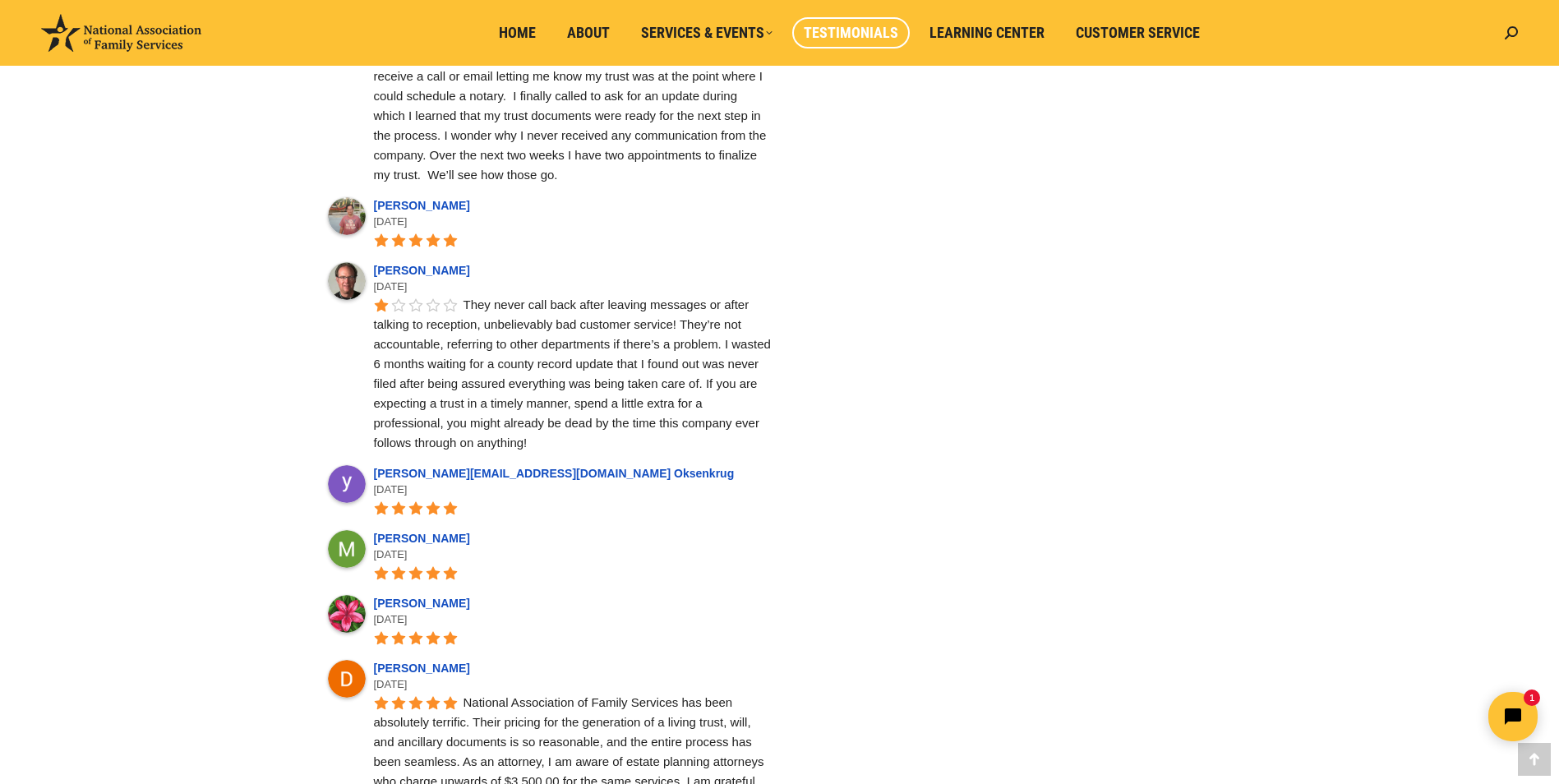
scroll to position [9284, 0]
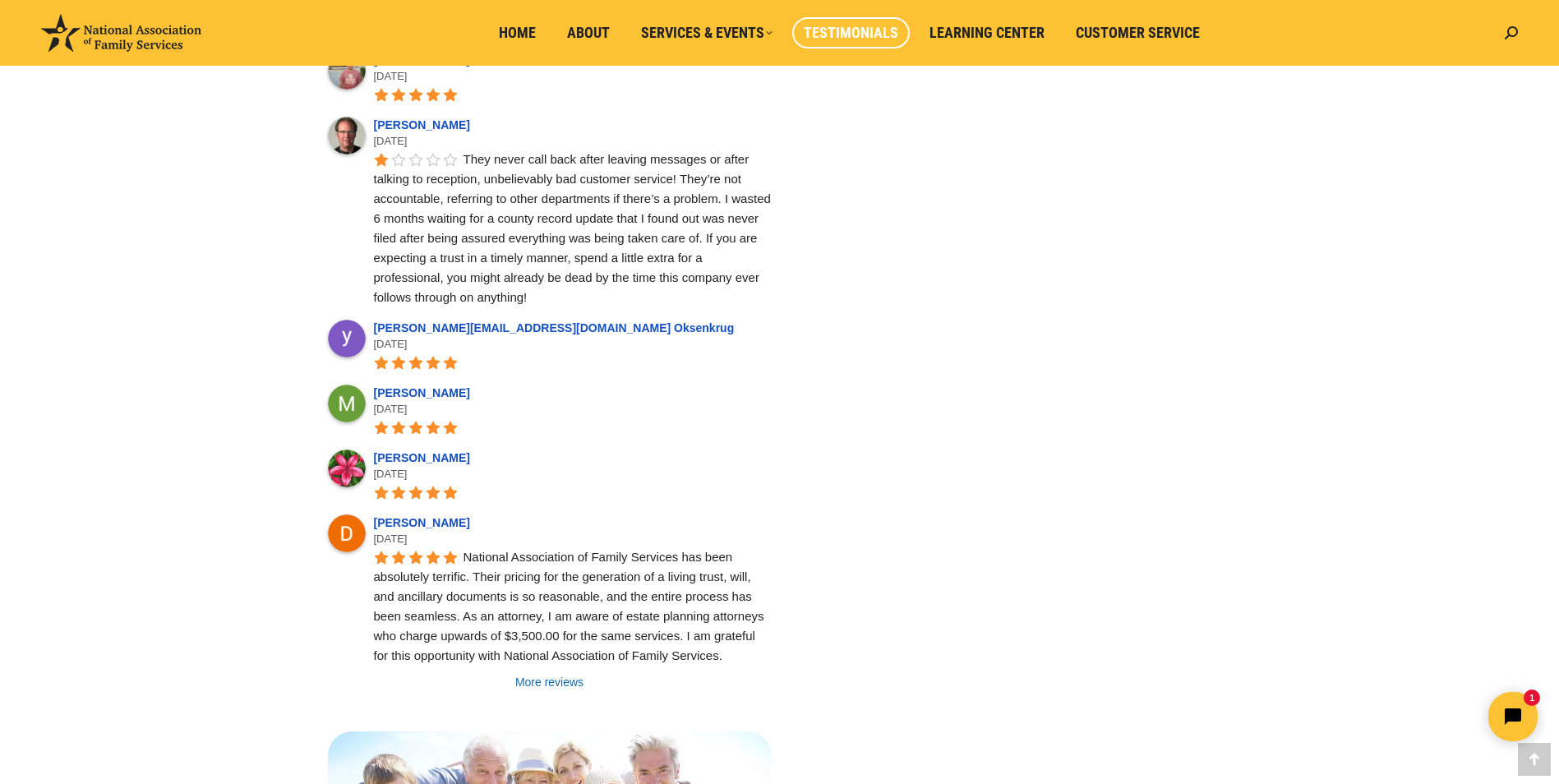
click at [555, 674] on link "More reviews" at bounding box center [549, 682] width 444 height 17
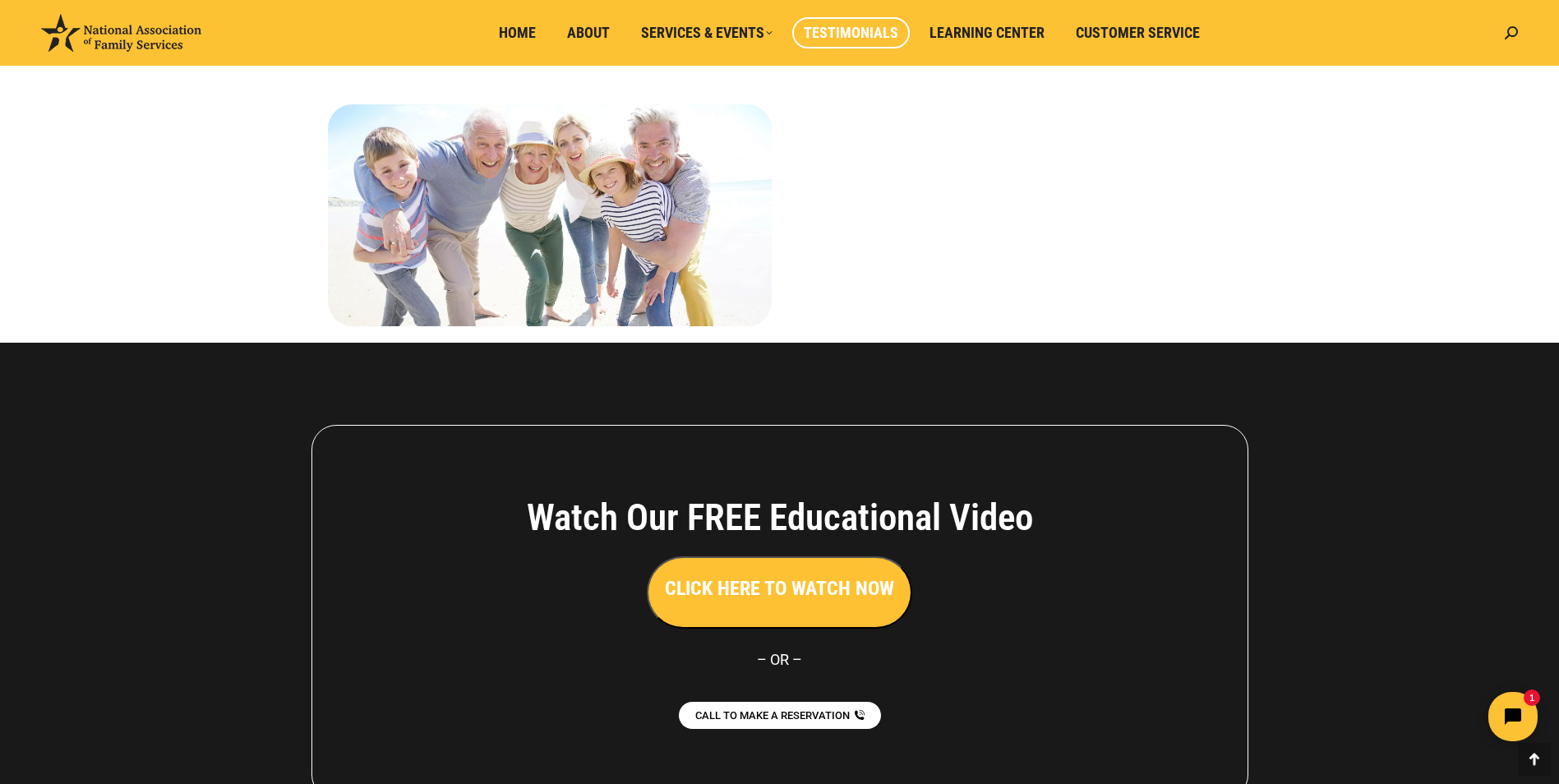
scroll to position [10890, 0]
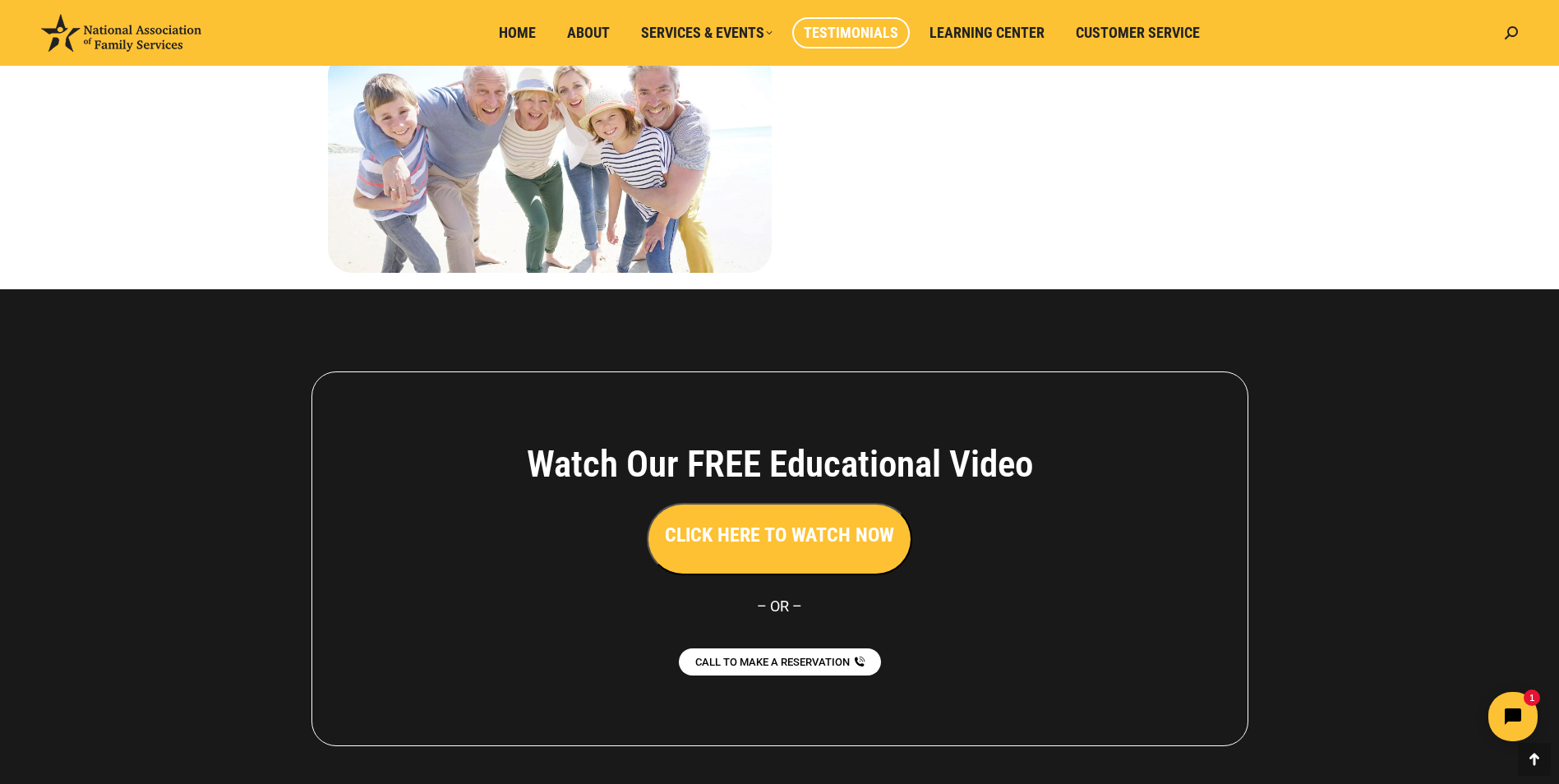
click at [812, 521] on h3 "CLICK HERE TO WATCH NOW" at bounding box center [779, 535] width 230 height 28
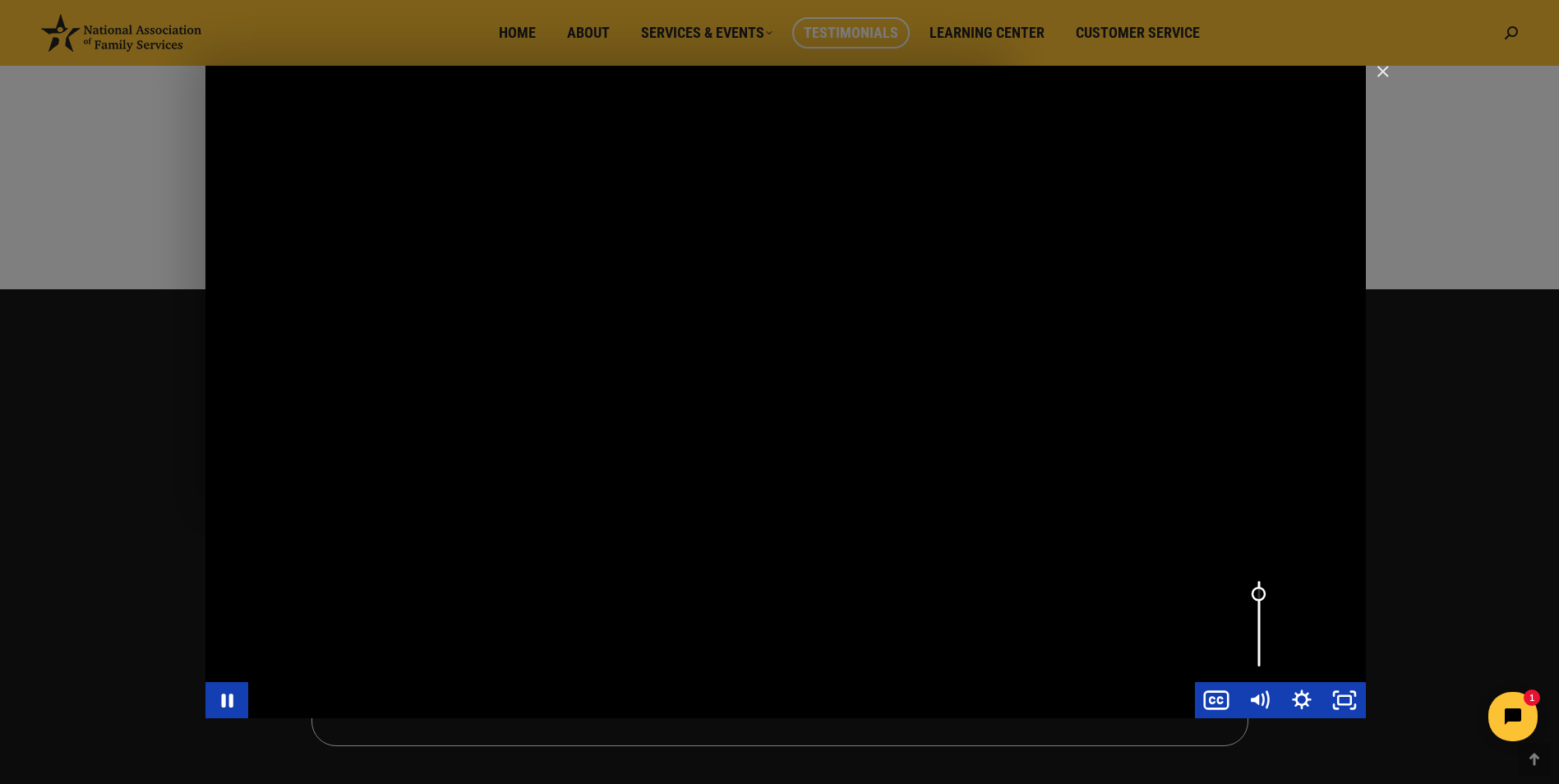
drag, startPoint x: 1262, startPoint y: 649, endPoint x: 1263, endPoint y: 594, distance: 55.0
click at [1263, 594] on div "Volume" at bounding box center [1259, 623] width 43 height 118
click at [1261, 700] on icon "Mute" at bounding box center [1259, 700] width 51 height 44
click at [1261, 700] on icon "Unmute" at bounding box center [1256, 699] width 10 height 12
click at [1261, 700] on icon "Mute" at bounding box center [1259, 700] width 51 height 44
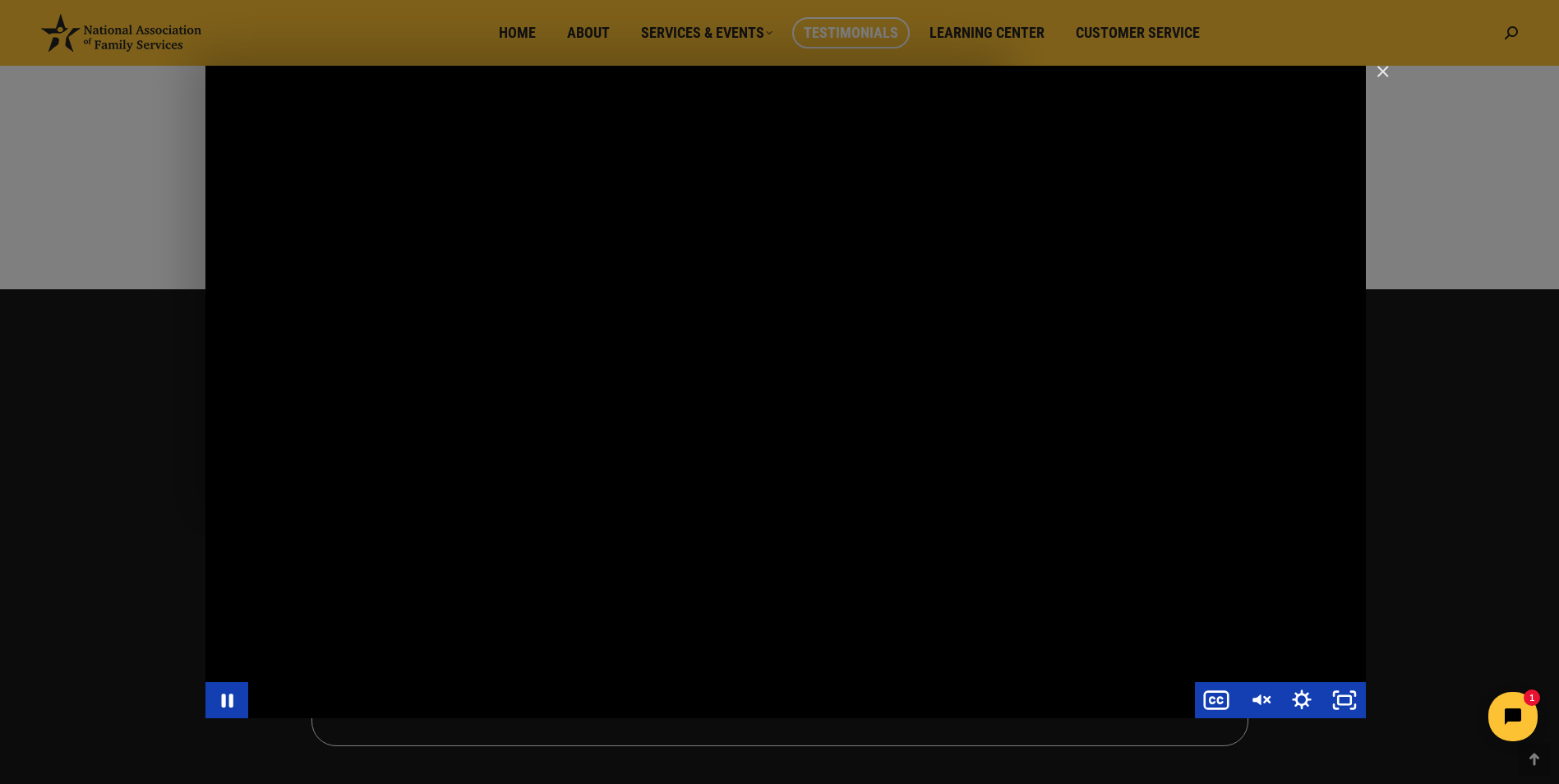
click at [907, 382] on div "Main Video - Full Webinar (Emma) Landon V1.4" at bounding box center [785, 391] width 1161 height 652
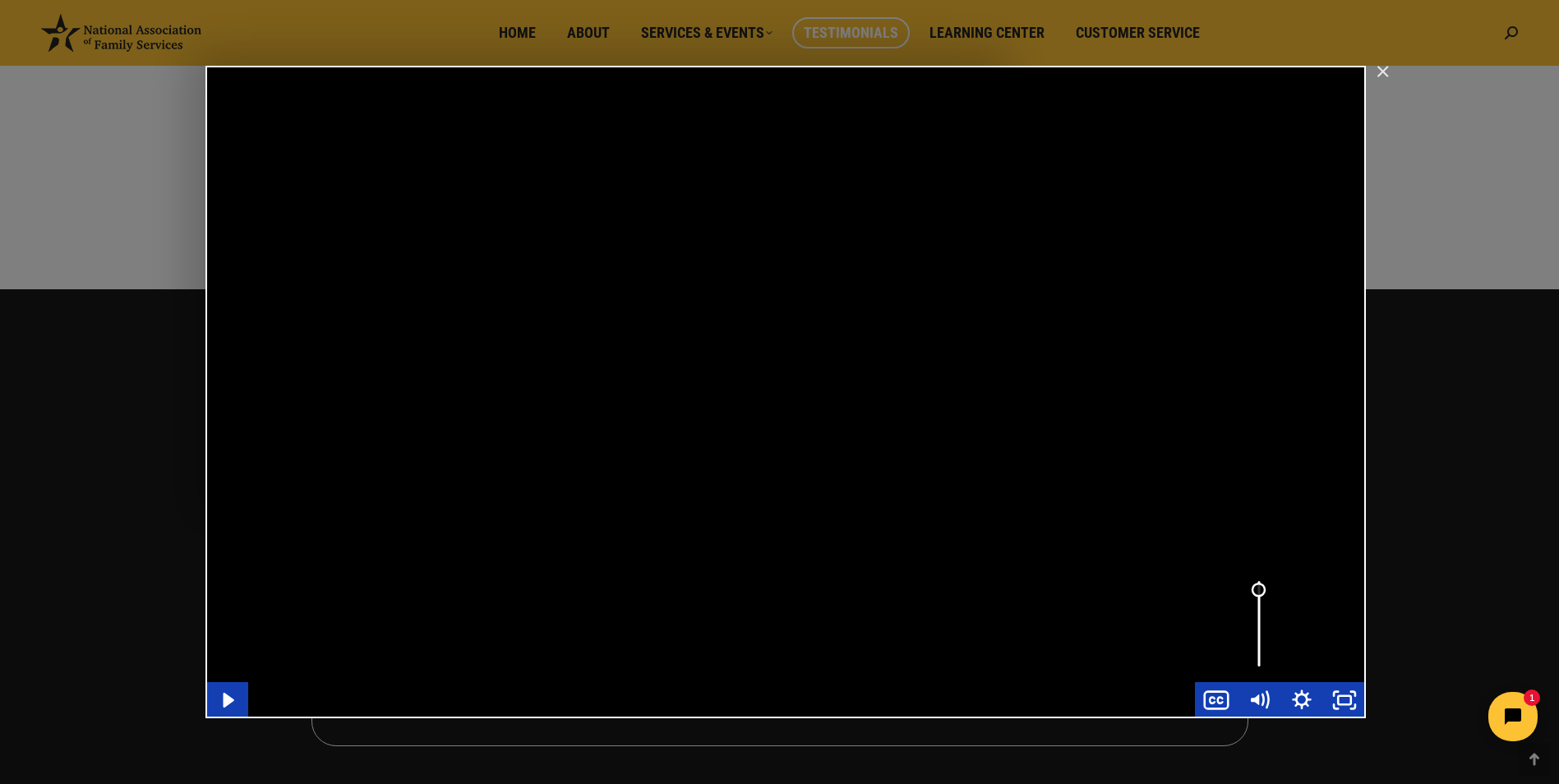
drag, startPoint x: 1261, startPoint y: 662, endPoint x: 1273, endPoint y: 590, distance: 73.0
click at [1273, 590] on div "Volume" at bounding box center [1259, 623] width 43 height 118
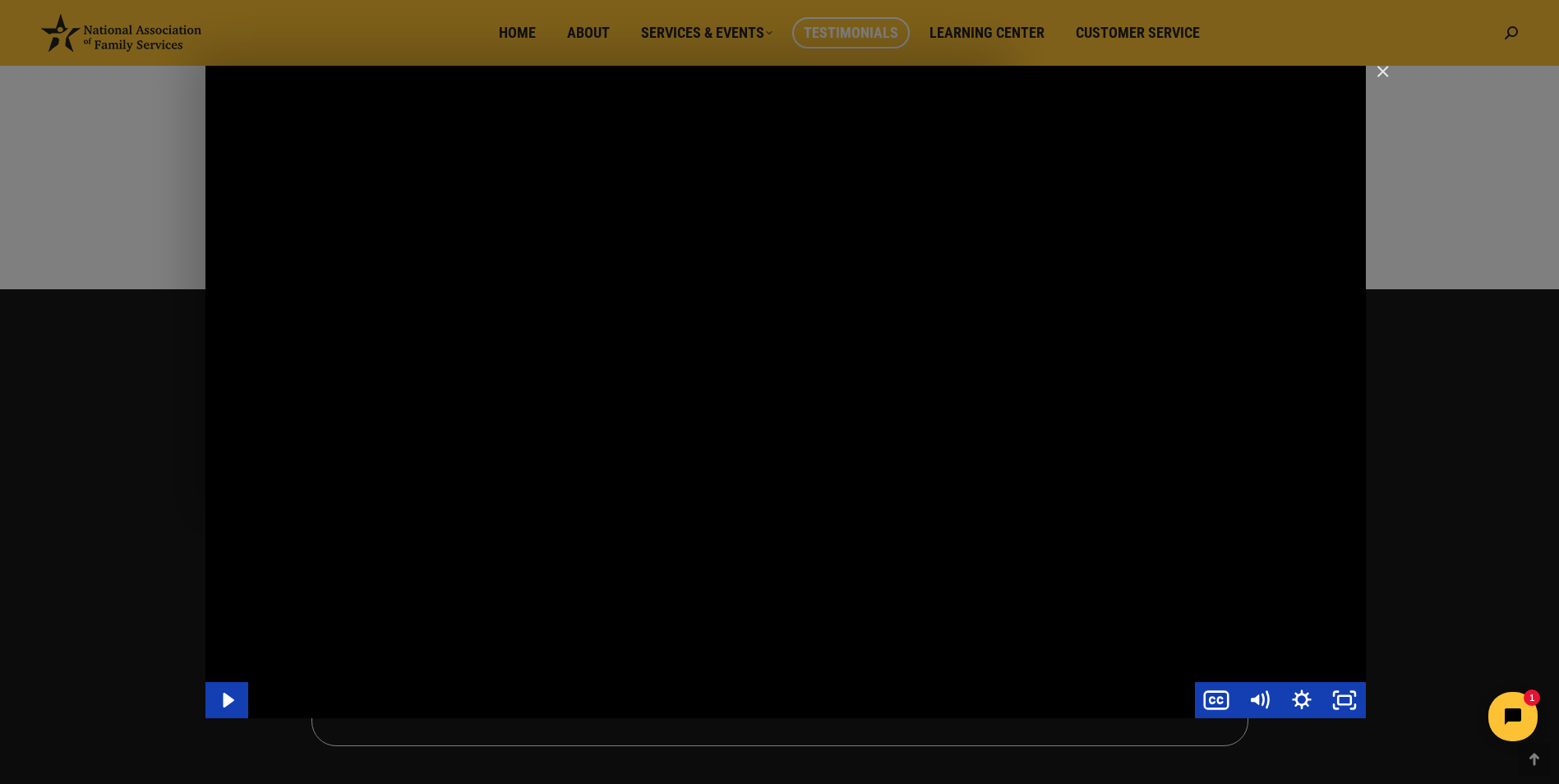
click at [1150, 576] on div "Main Video - Full Webinar (Emma) Landon V1.4" at bounding box center [785, 391] width 1161 height 652
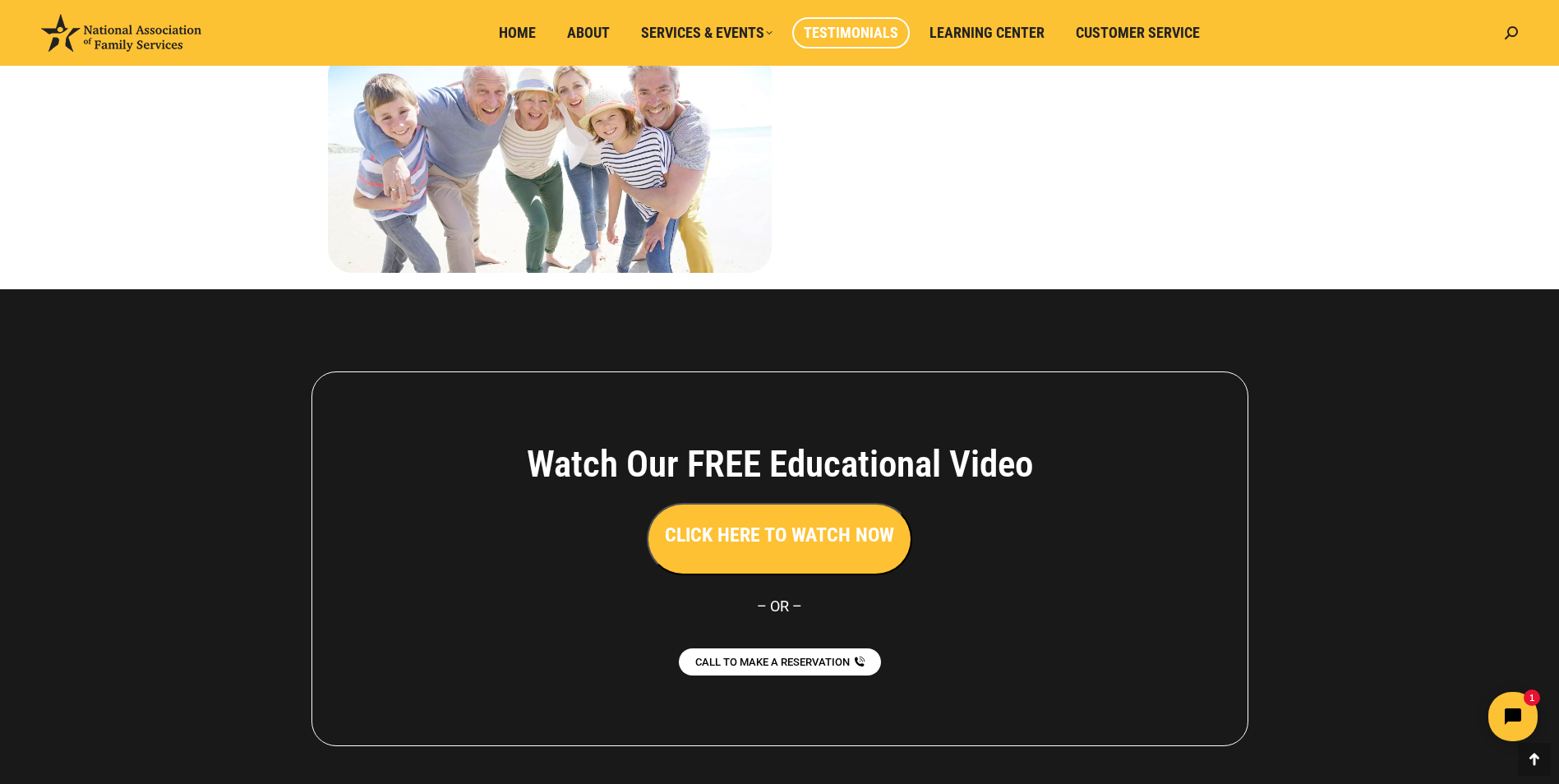
click at [1497, 492] on div at bounding box center [779, 558] width 1559 height 539
click at [1123, 646] on div "CALL TO MAKE A RESERVATION" at bounding box center [780, 661] width 689 height 30
click at [721, 533] on div "Watch Our FREE Educational Video CLICK HERE TO WATCH NOW – OR – CALL TO MAKE A …" at bounding box center [780, 558] width 937 height 375
click at [1350, 289] on div at bounding box center [779, 558] width 1559 height 539
click at [1039, 371] on div "Watch Our FREE Educational Video CLICK HERE TO WATCH NOW – OR – CALL TO MAKE A …" at bounding box center [780, 558] width 937 height 375
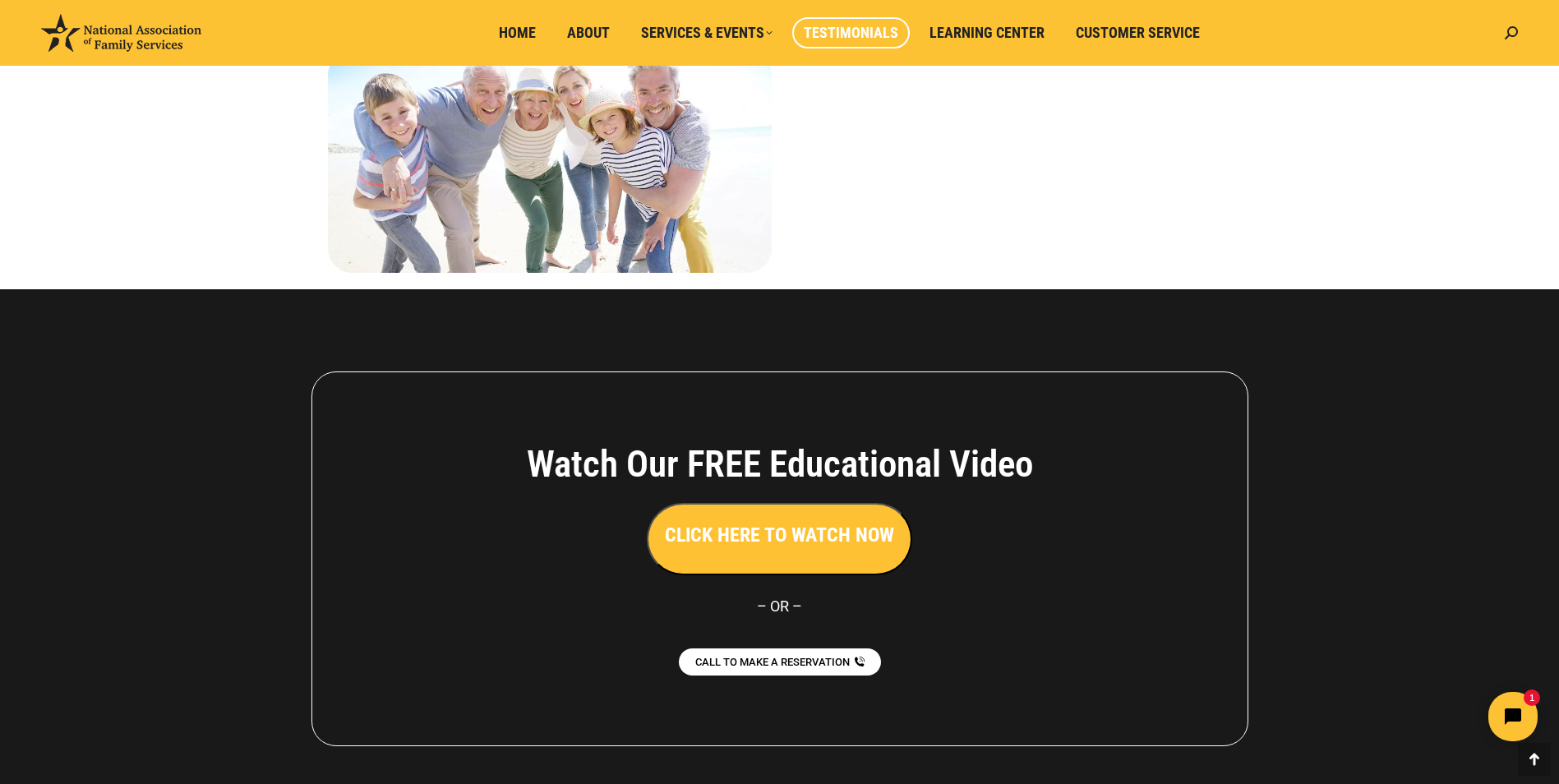
click at [790, 521] on h3 "CLICK HERE TO WATCH NOW" at bounding box center [779, 535] width 230 height 28
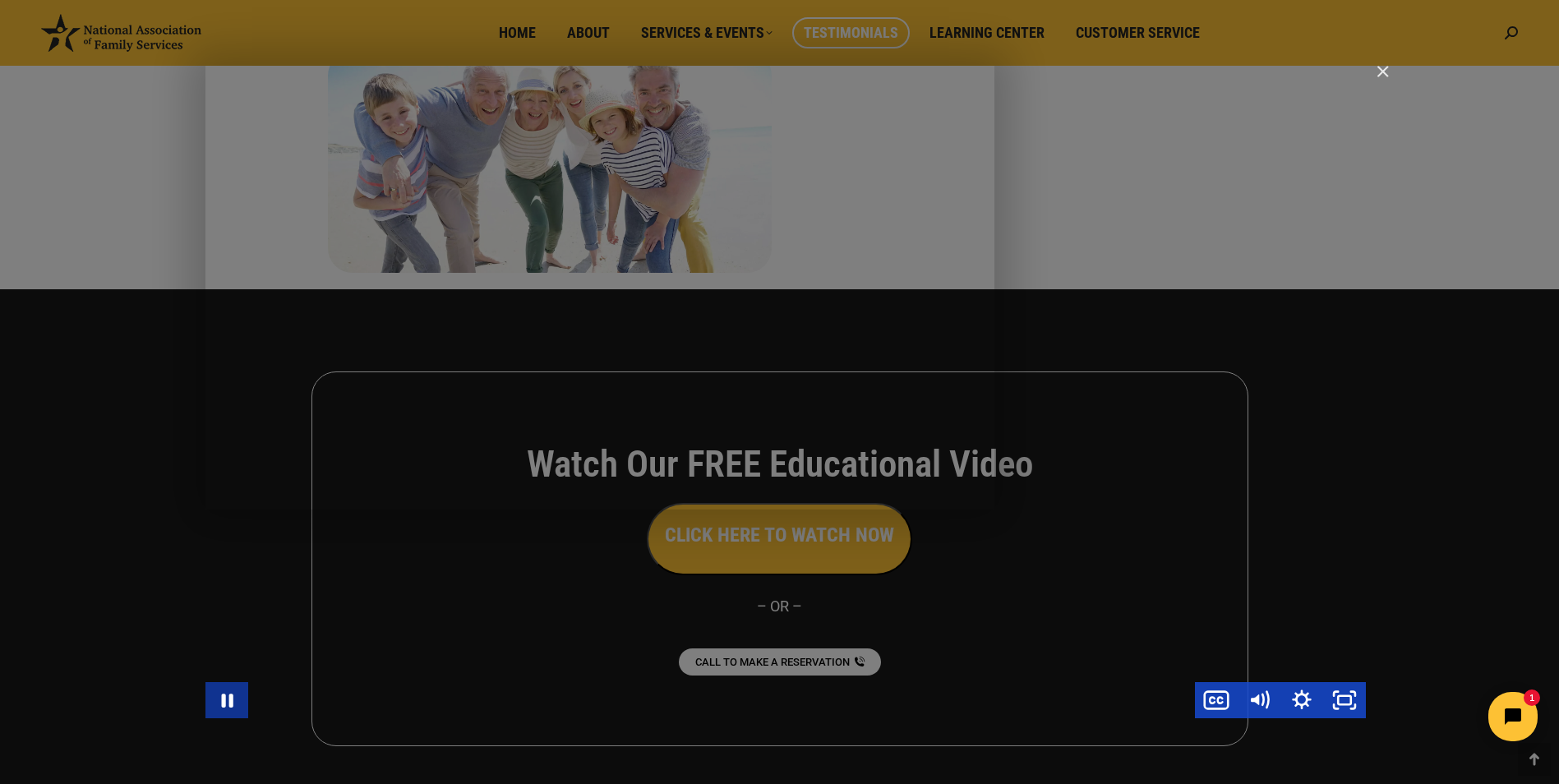
click at [235, 699] on icon "Pause" at bounding box center [226, 699] width 43 height 36
click at [229, 700] on icon "Play Video" at bounding box center [228, 699] width 10 height 15
click at [237, 698] on icon "Pause" at bounding box center [227, 700] width 51 height 44
click at [232, 704] on icon "Play Video" at bounding box center [228, 699] width 43 height 36
click at [1384, 66] on img "Close" at bounding box center [1376, 79] width 28 height 28
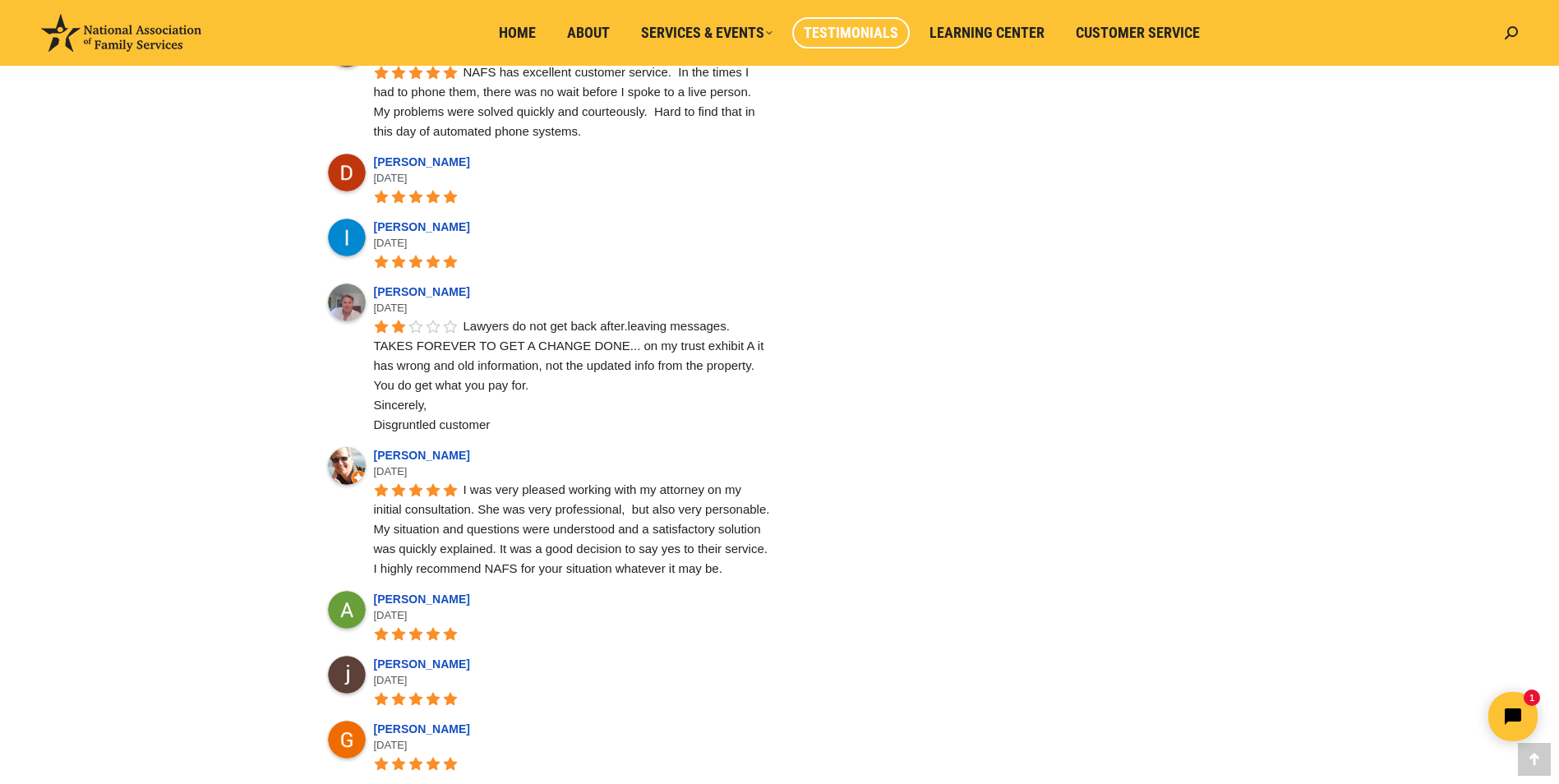
scroll to position [7768, 0]
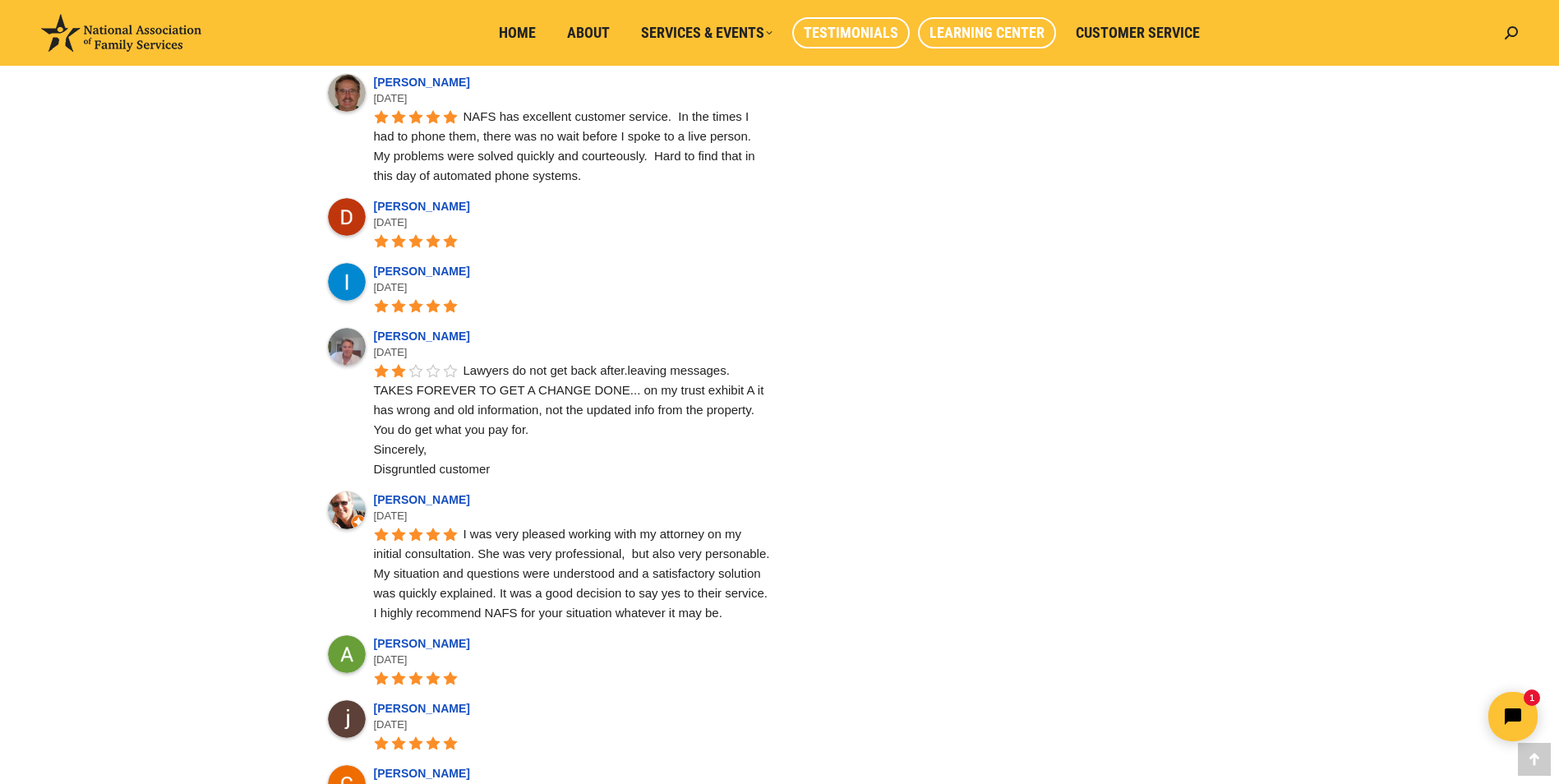
click at [986, 32] on span "Learning Center" at bounding box center [987, 32] width 115 height 18
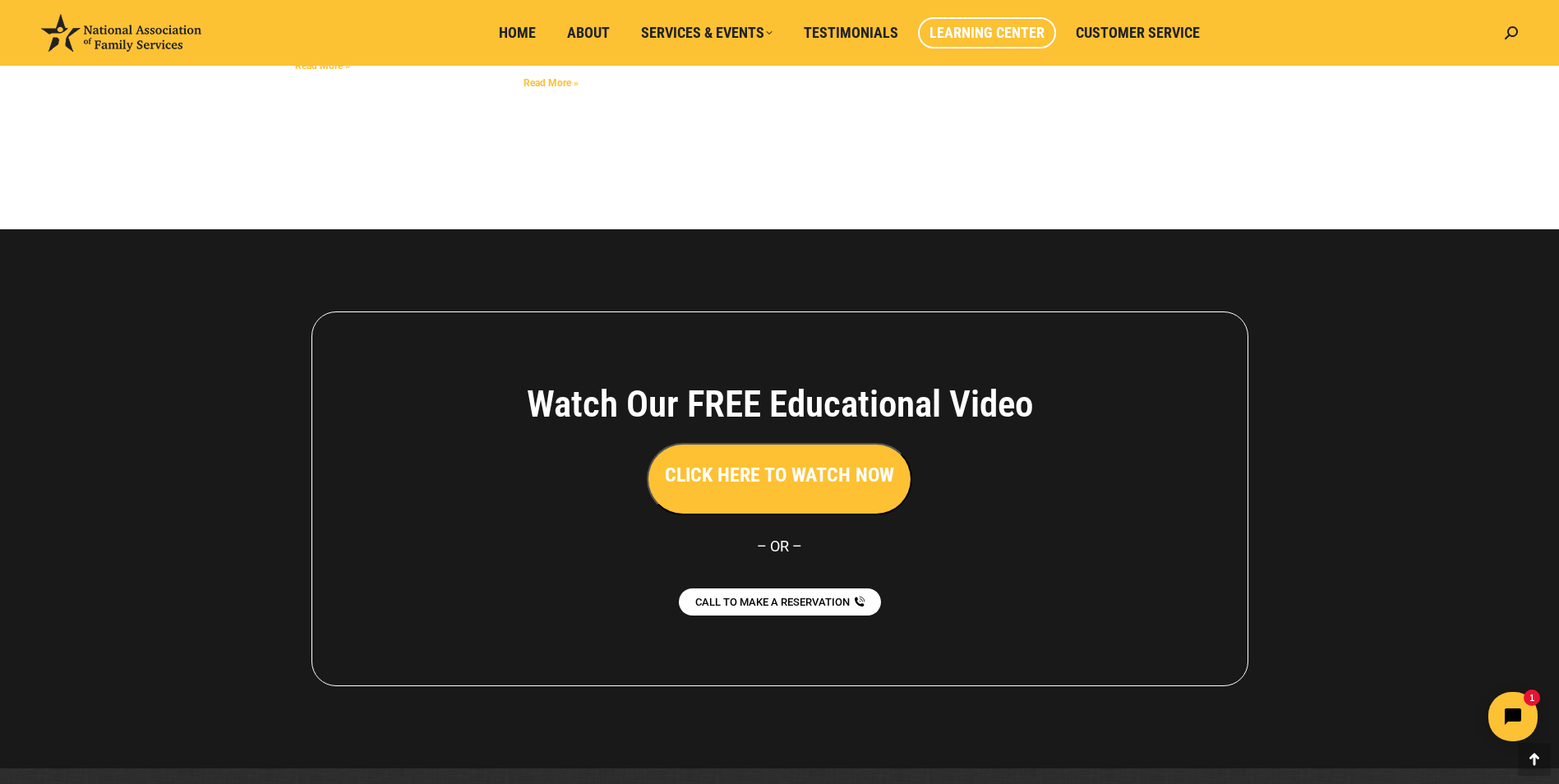
scroll to position [4355, 0]
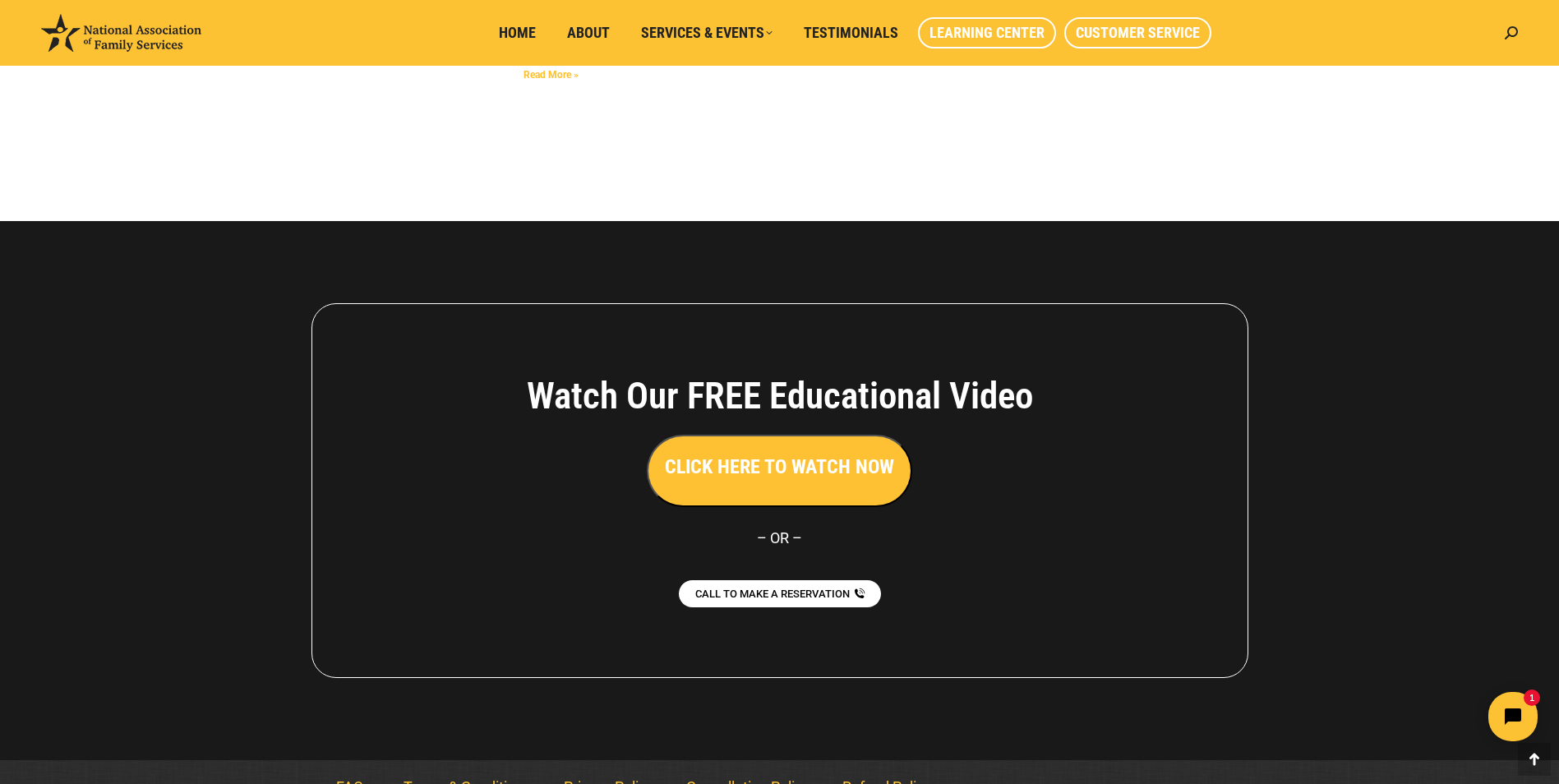
click at [1130, 29] on span "Customer Service" at bounding box center [1138, 32] width 124 height 18
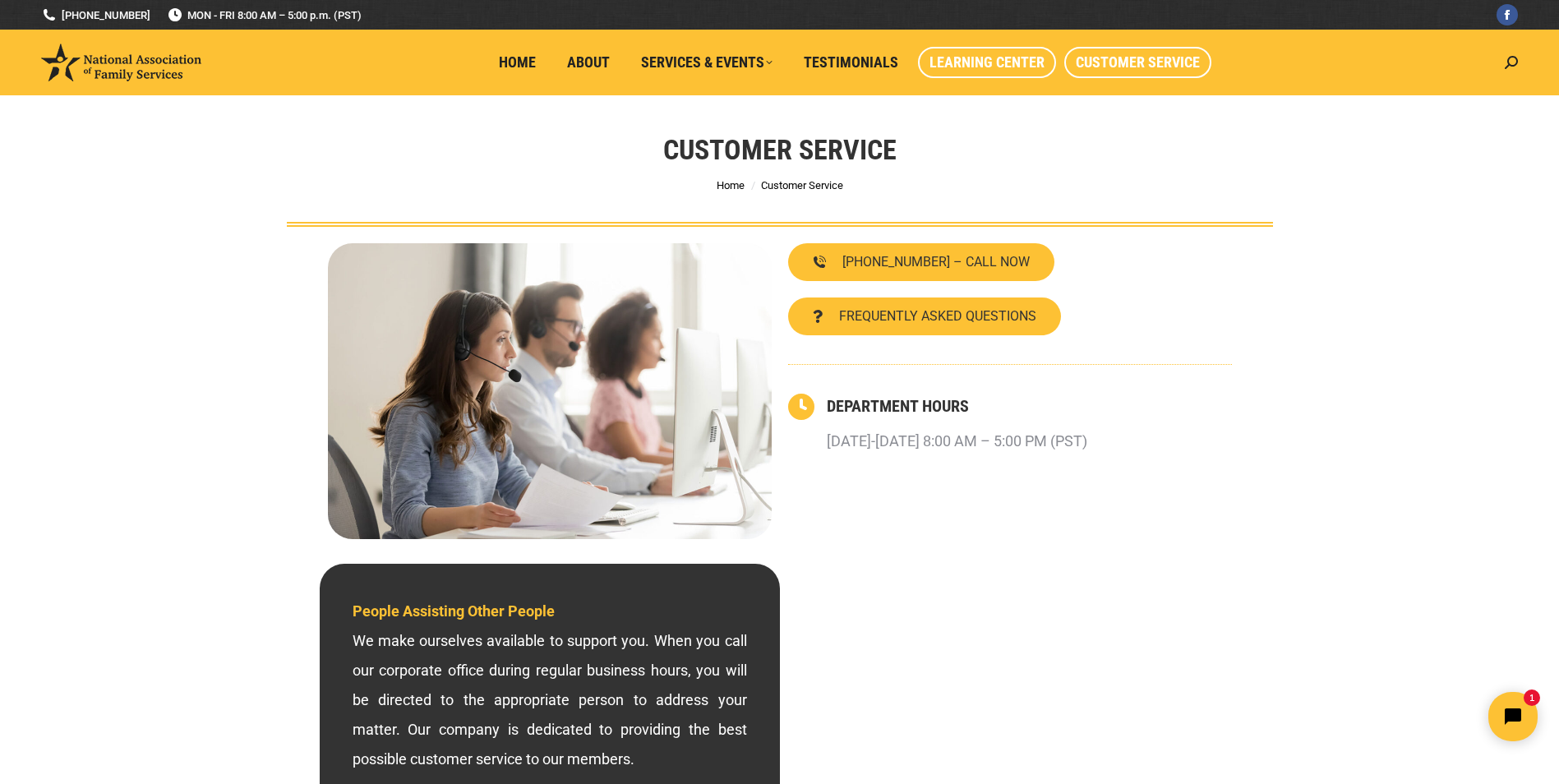
click at [965, 62] on span "Learning Center" at bounding box center [987, 62] width 115 height 18
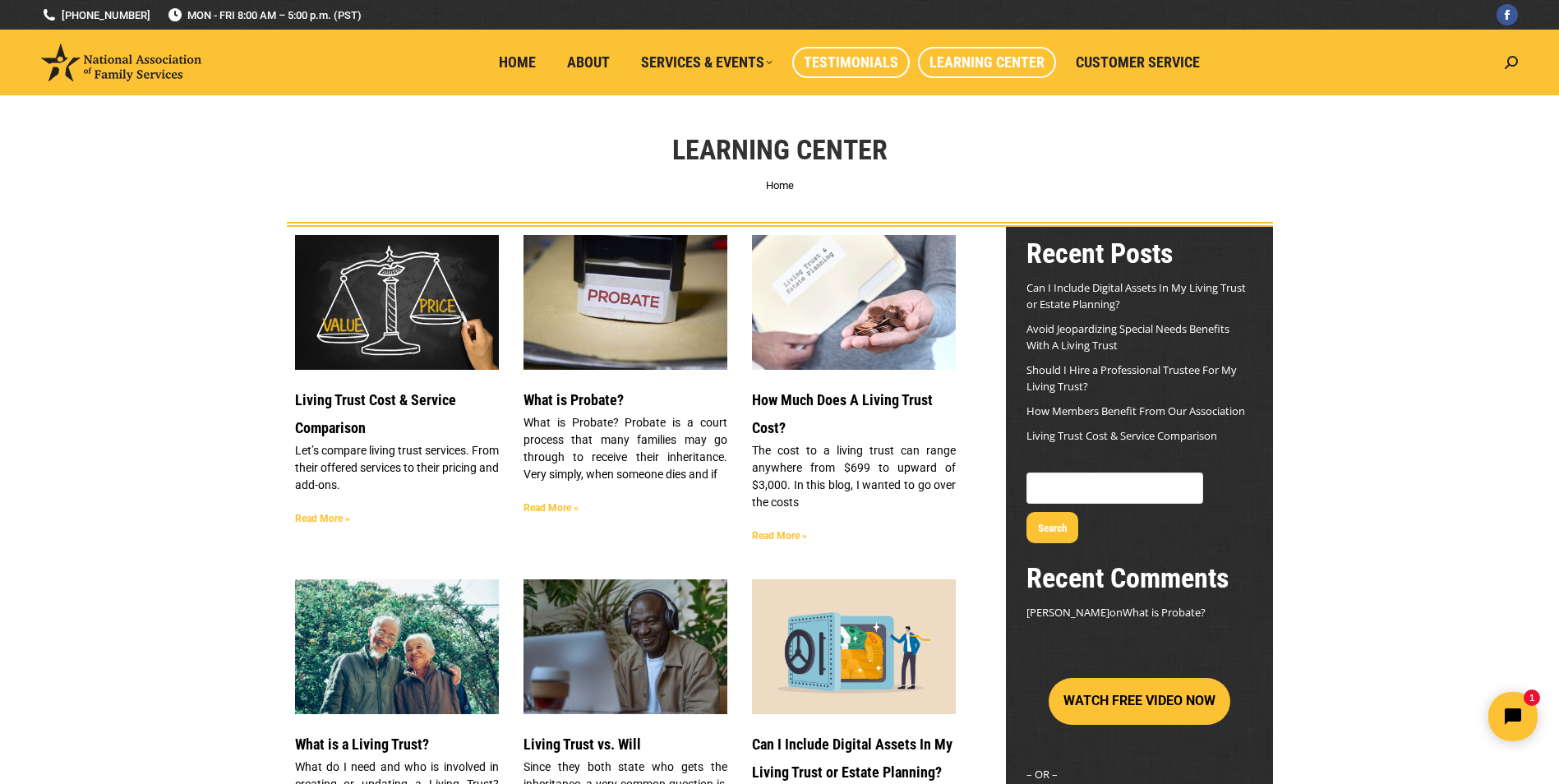
click at [843, 63] on span "Testimonials" at bounding box center [851, 62] width 94 height 18
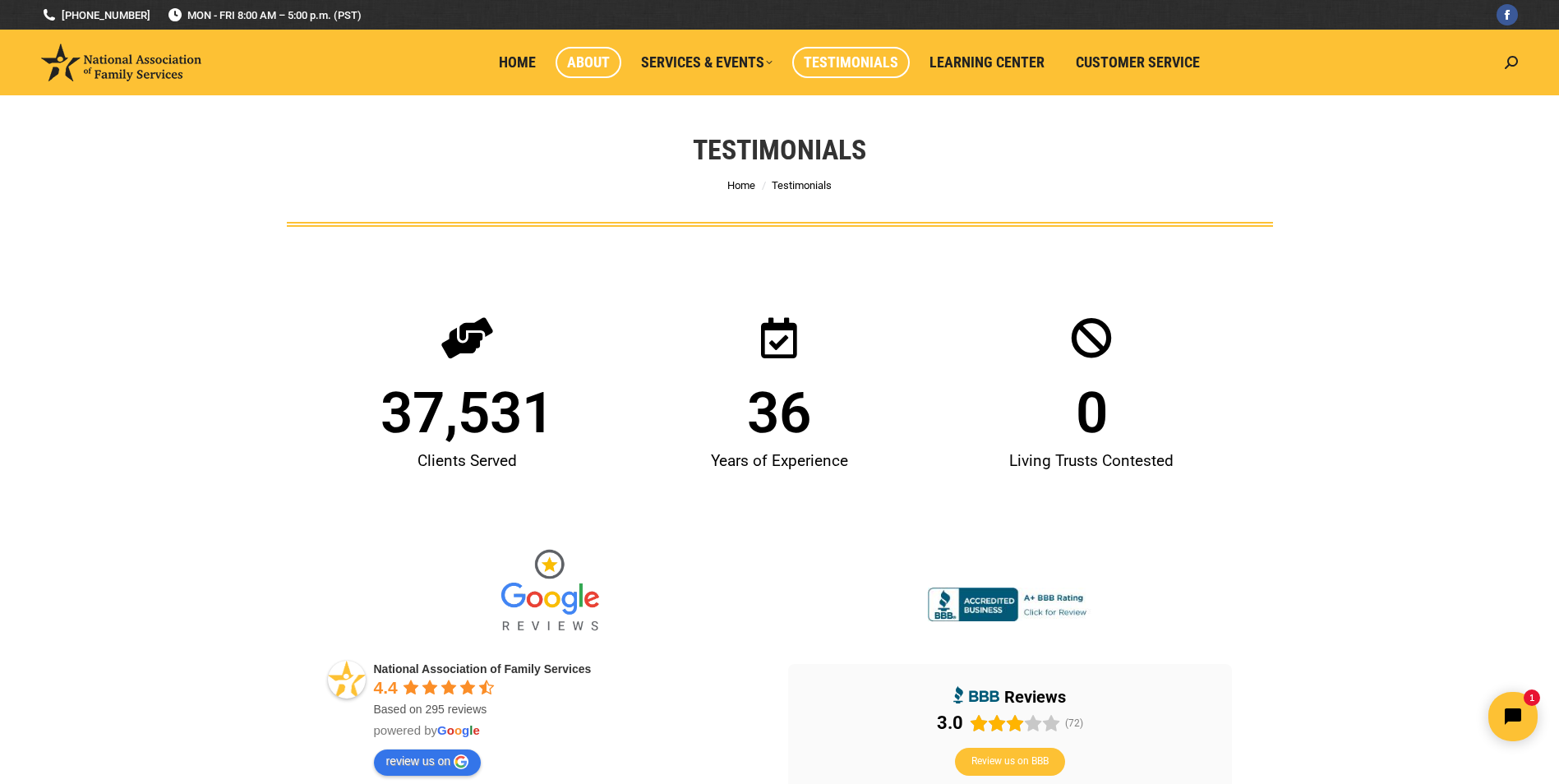
click at [598, 72] on link "About" at bounding box center [588, 63] width 66 height 31
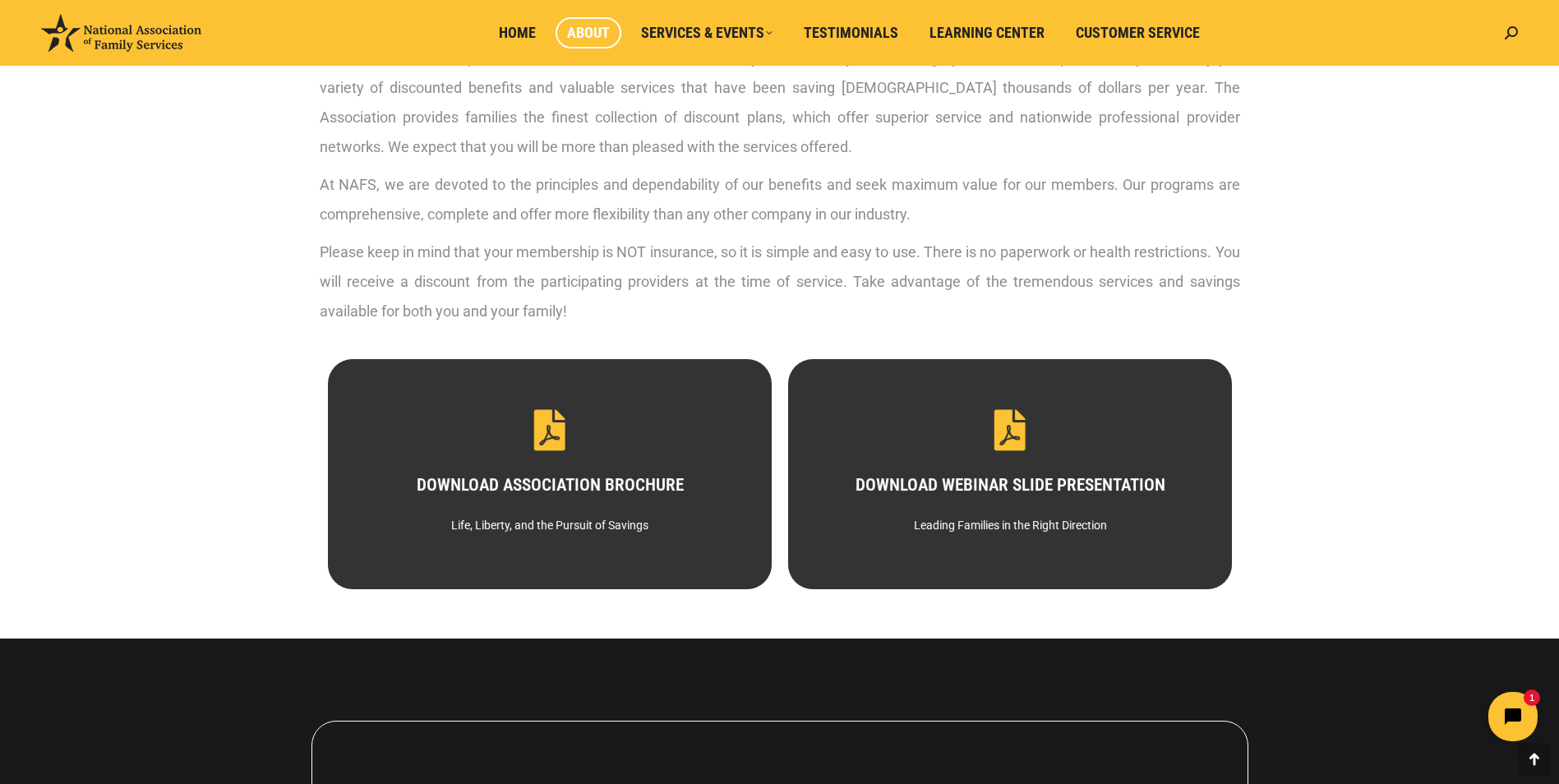
scroll to position [657, 0]
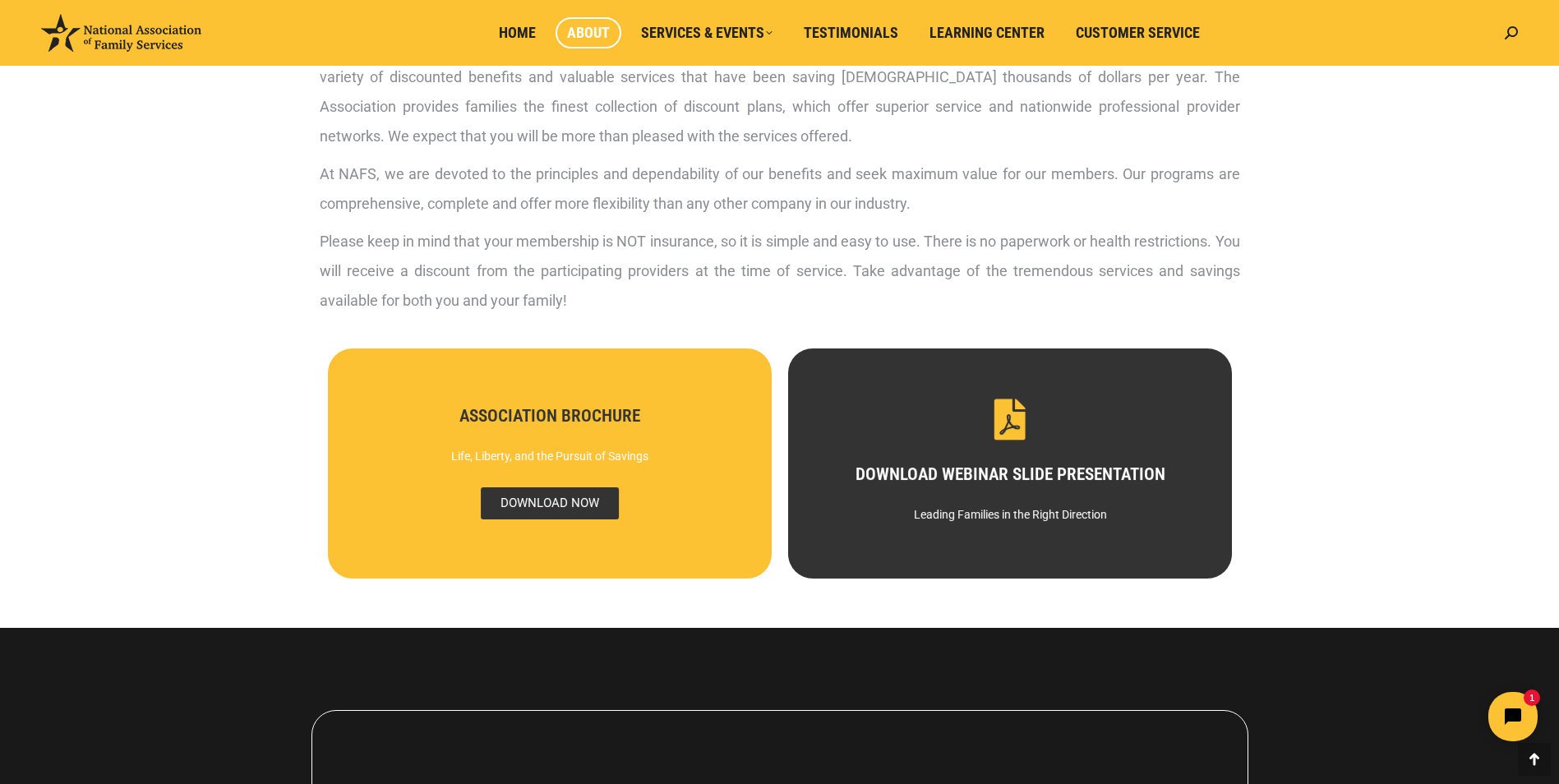
click at [554, 505] on span "DOWNLOAD NOW" at bounding box center [549, 503] width 138 height 32
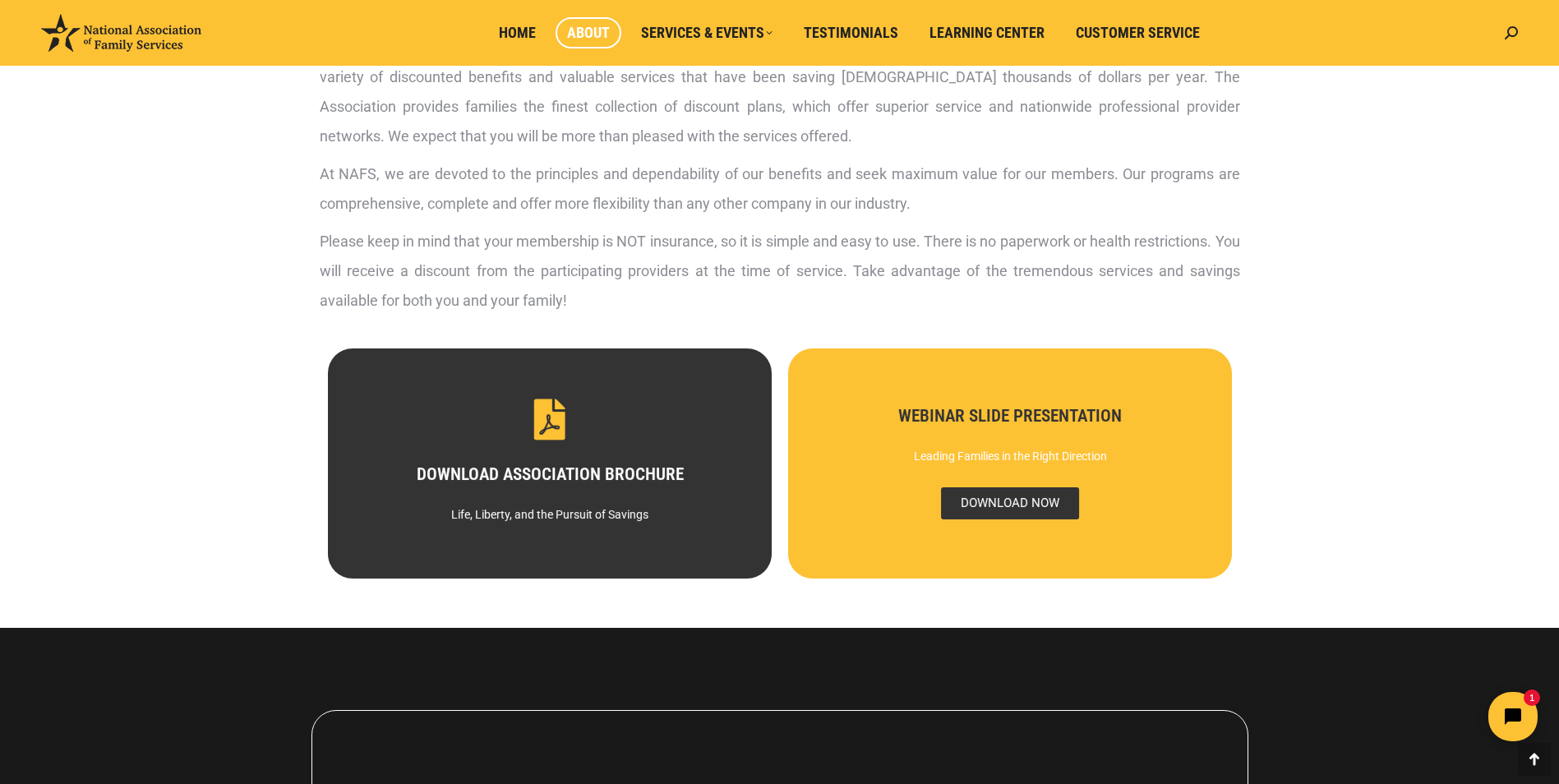
click at [1033, 497] on span "DOWNLOAD NOW" at bounding box center [1010, 503] width 138 height 32
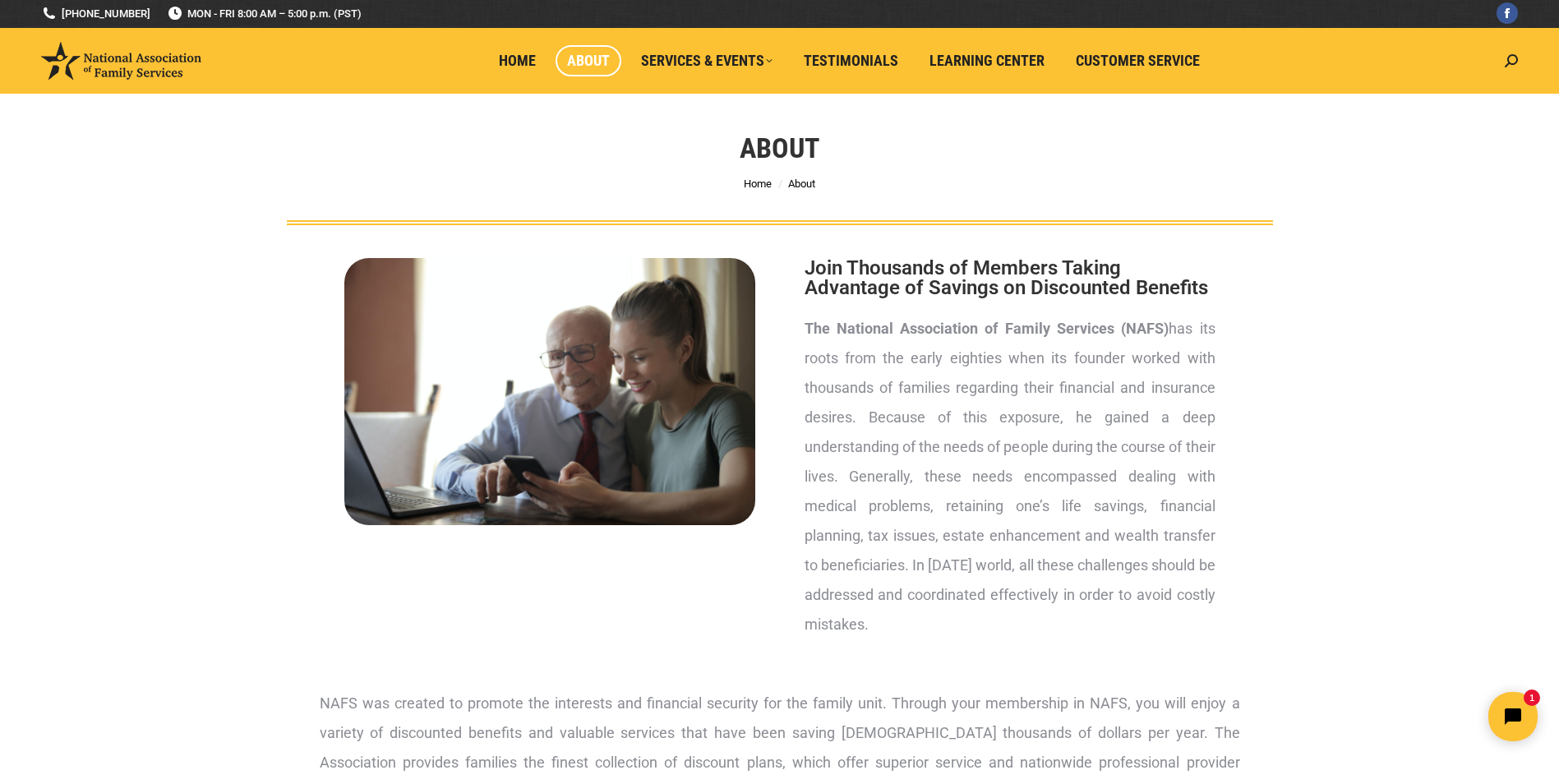
scroll to position [0, 0]
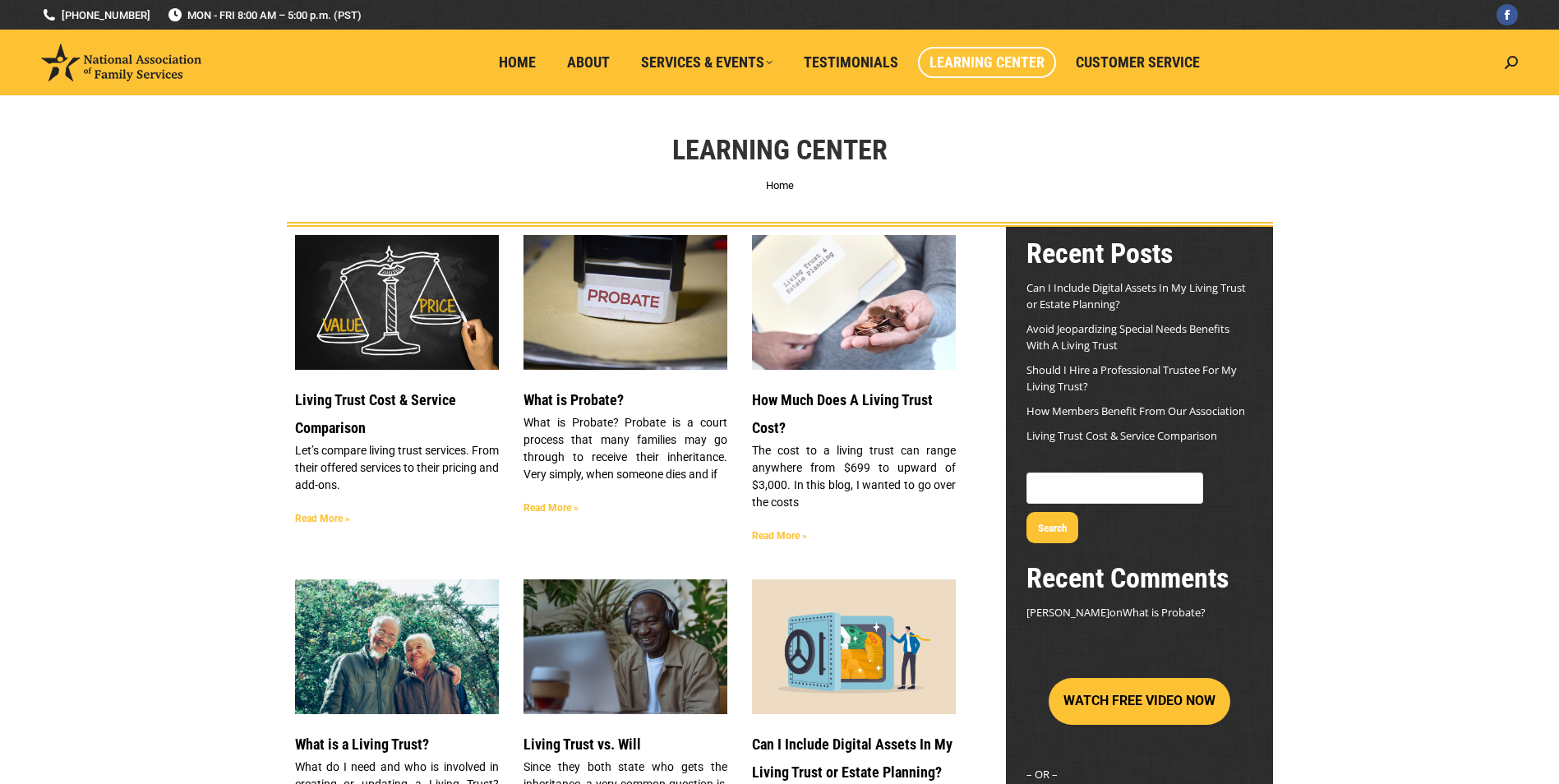
scroll to position [1888, 0]
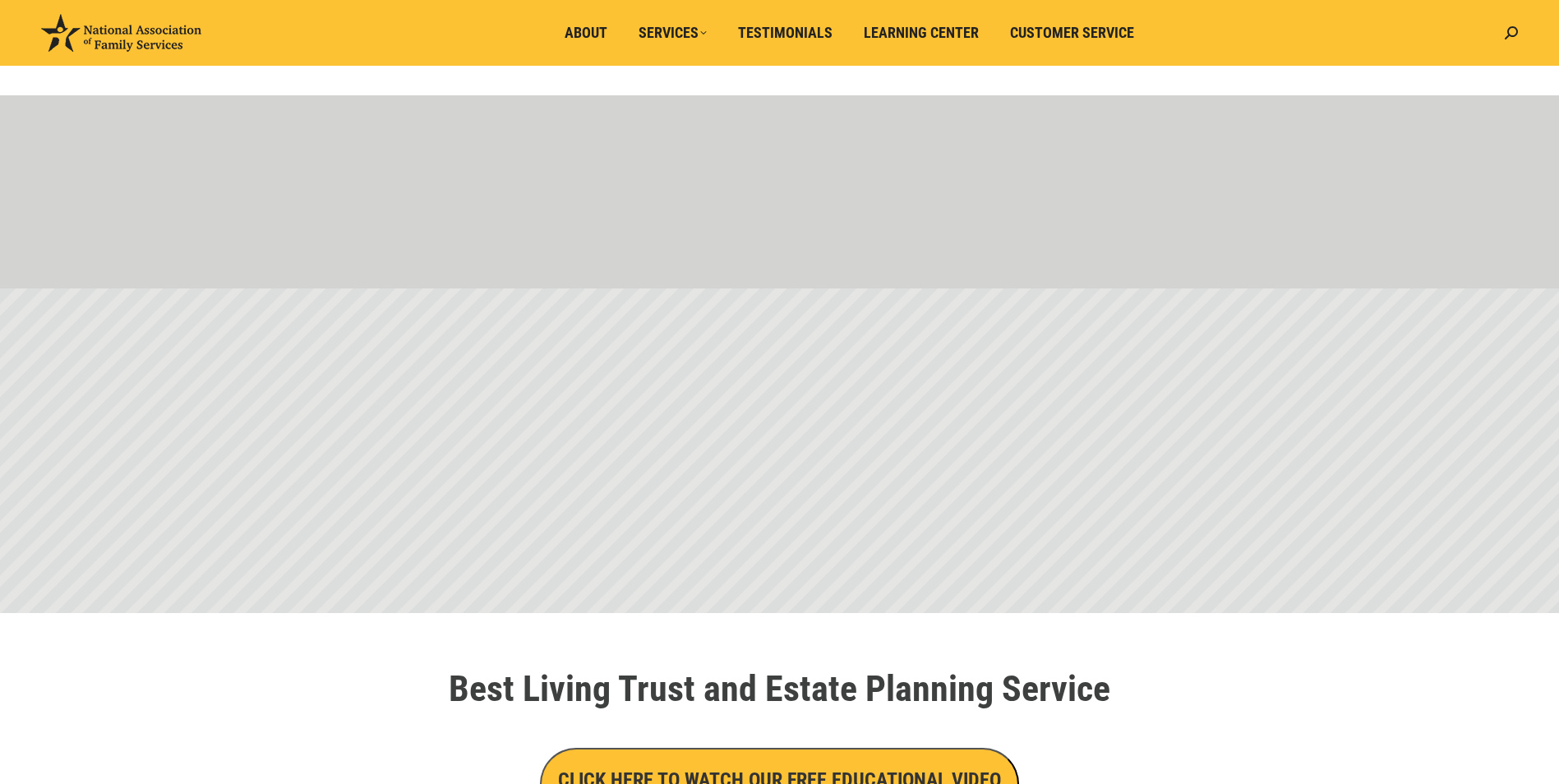
scroll to position [739, 0]
